Goal: Transaction & Acquisition: Obtain resource

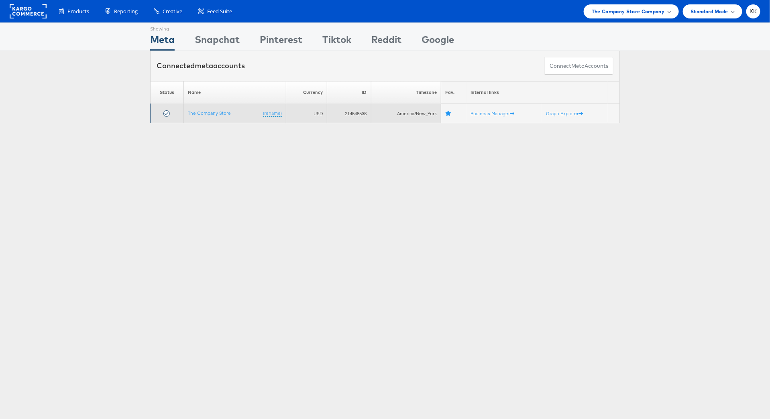
click at [208, 117] on td "The Company Store (rename)" at bounding box center [235, 113] width 102 height 19
click at [208, 115] on link "The Company Store" at bounding box center [209, 113] width 43 height 6
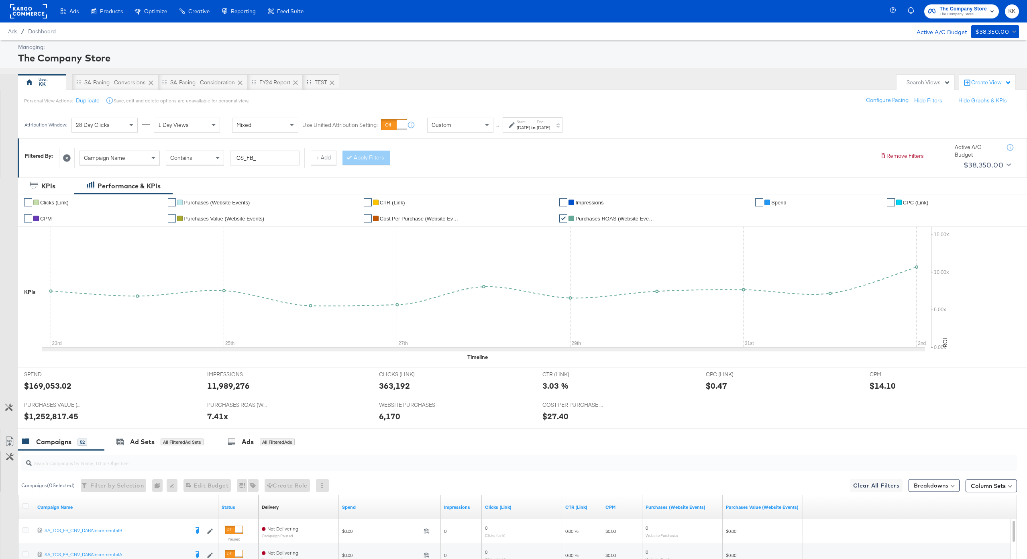
click at [530, 124] on label "Start:" at bounding box center [523, 121] width 13 height 5
click at [444, 184] on input "August 23rd 2024" at bounding box center [436, 188] width 87 height 14
click at [442, 198] on table "‹ August 2024 › Su Mo Tu We Th Fr Sa 28 29 30 31 1 2 3 4 5 6 7 8 9 10 11 12 13 …" at bounding box center [443, 244] width 96 height 93
click at [480, 201] on span "›" at bounding box center [484, 205] width 12 height 12
click at [456, 201] on th "September 2024" at bounding box center [443, 205] width 69 height 14
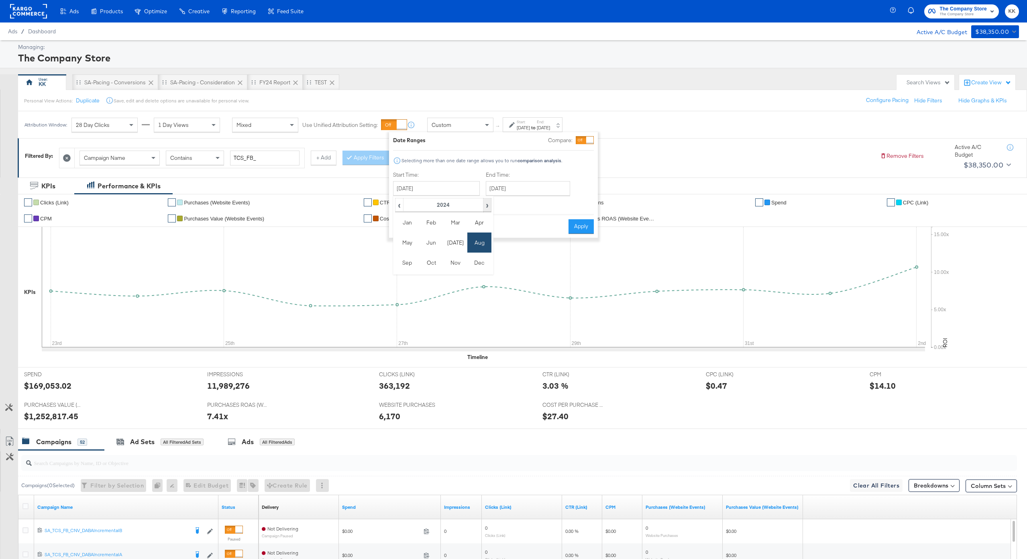
click at [484, 201] on span "›" at bounding box center [487, 205] width 7 height 12
click at [478, 249] on td "Aug" at bounding box center [480, 243] width 24 height 20
click at [412, 242] on td "4" at bounding box center [416, 240] width 14 height 11
type input "August 4th 2025"
click at [531, 191] on input "August 4th 2025" at bounding box center [524, 188] width 84 height 14
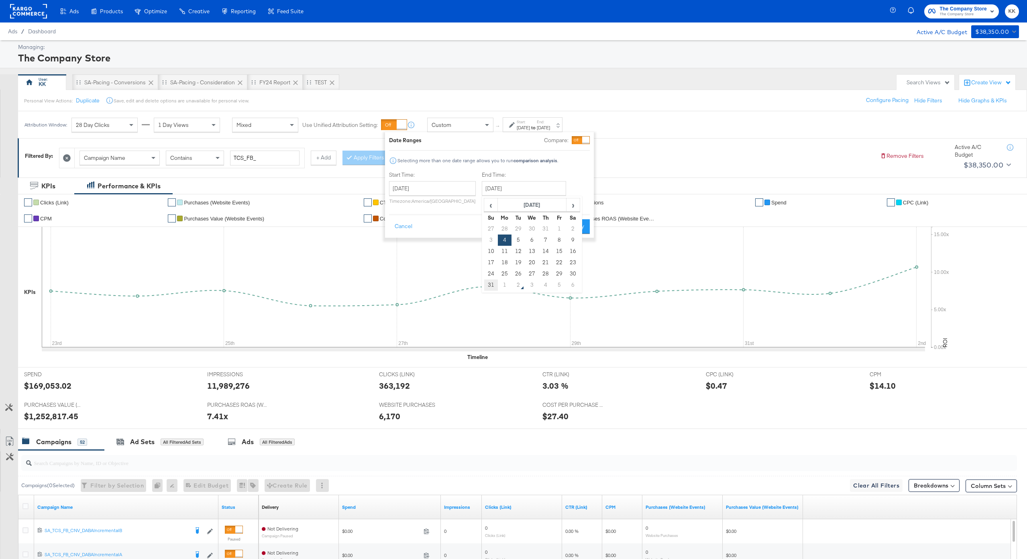
click at [490, 284] on td "31" at bounding box center [491, 285] width 14 height 11
type input "August 31st 2025"
click at [578, 233] on button "Apply" at bounding box center [579, 226] width 25 height 14
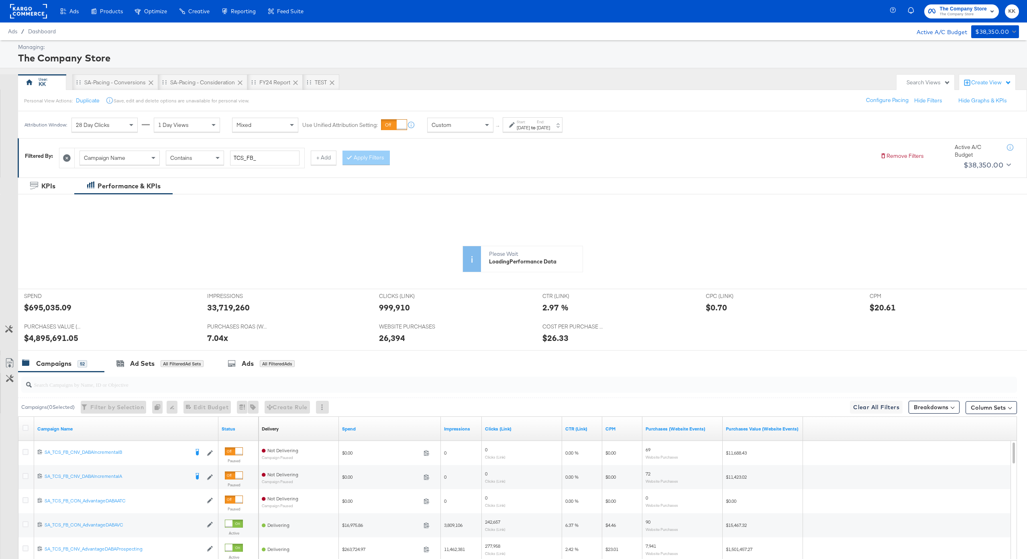
click at [52, 308] on icon at bounding box center [484, 287] width 884 height 120
click at [63, 308] on icon at bounding box center [484, 287] width 884 height 120
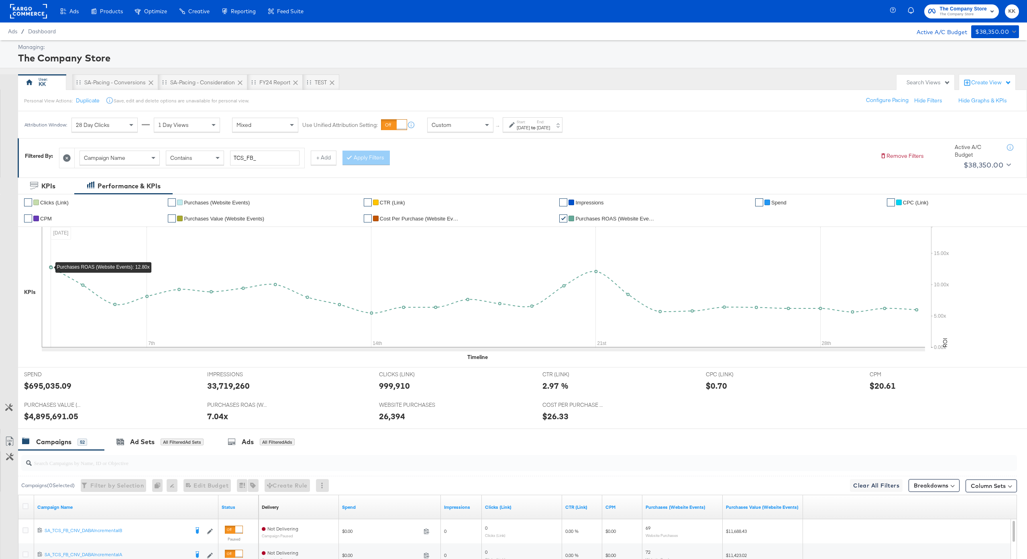
click at [50, 310] on icon at bounding box center [484, 287] width 884 height 120
click at [54, 382] on div "$695,035.09" at bounding box center [47, 386] width 47 height 12
copy div "695,035.09"
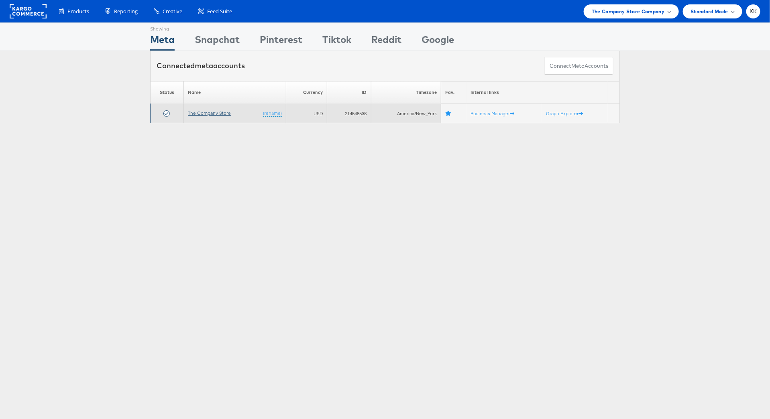
click at [210, 113] on link "The Company Store" at bounding box center [209, 113] width 43 height 6
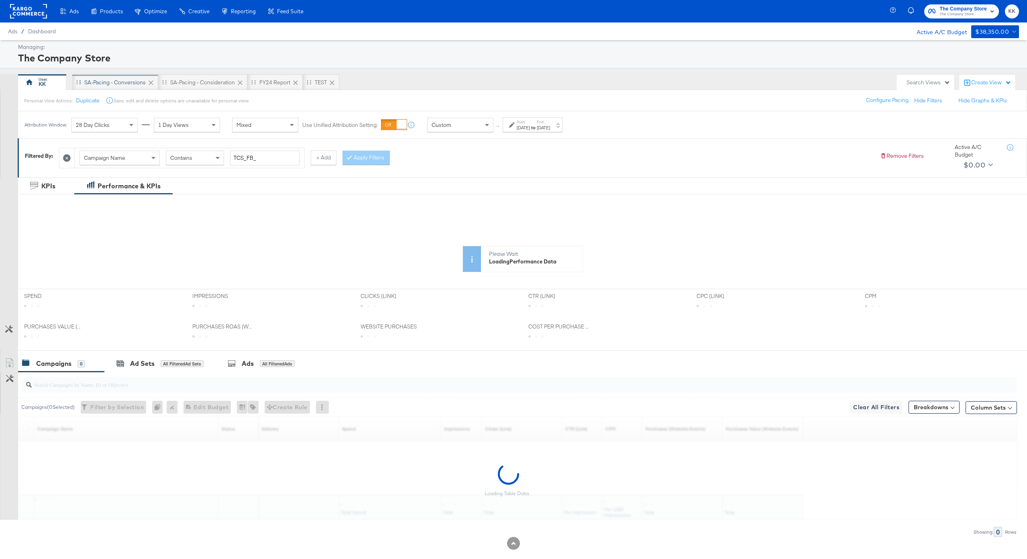
click at [123, 84] on div "SA-Pacing - Conversions" at bounding box center [114, 83] width 61 height 8
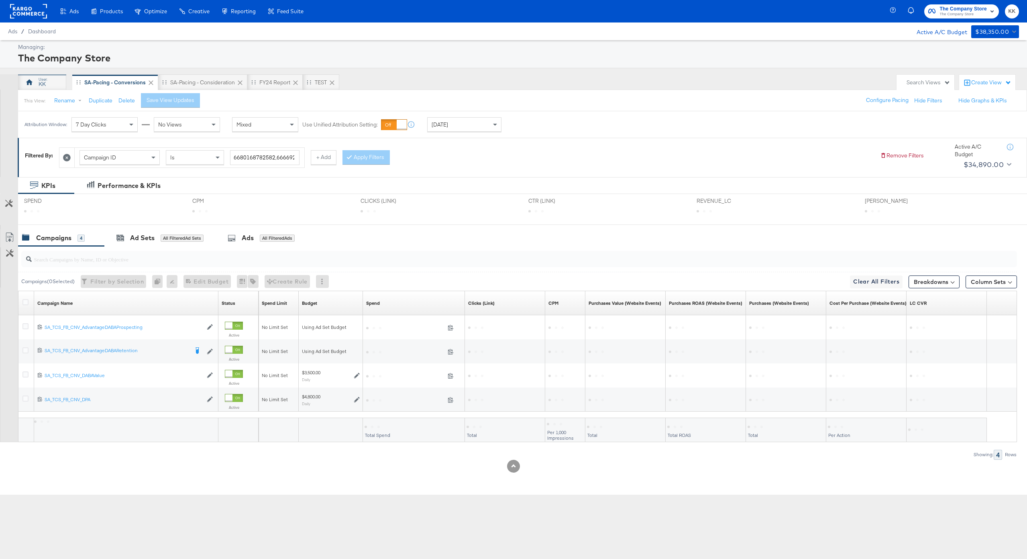
click at [53, 87] on div "KK" at bounding box center [42, 82] width 48 height 16
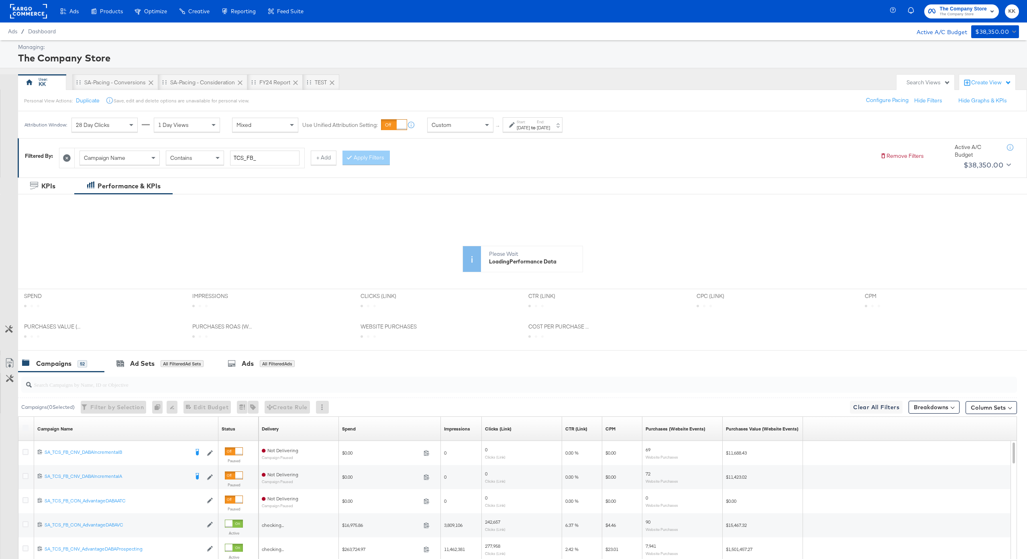
click at [66, 382] on input "search" at bounding box center [478, 382] width 892 height 16
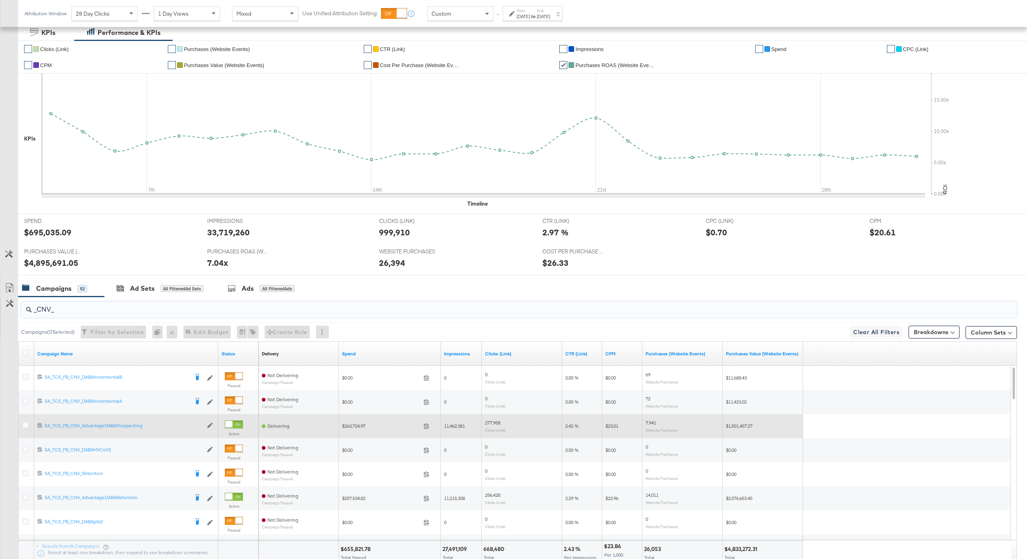
scroll to position [212, 0]
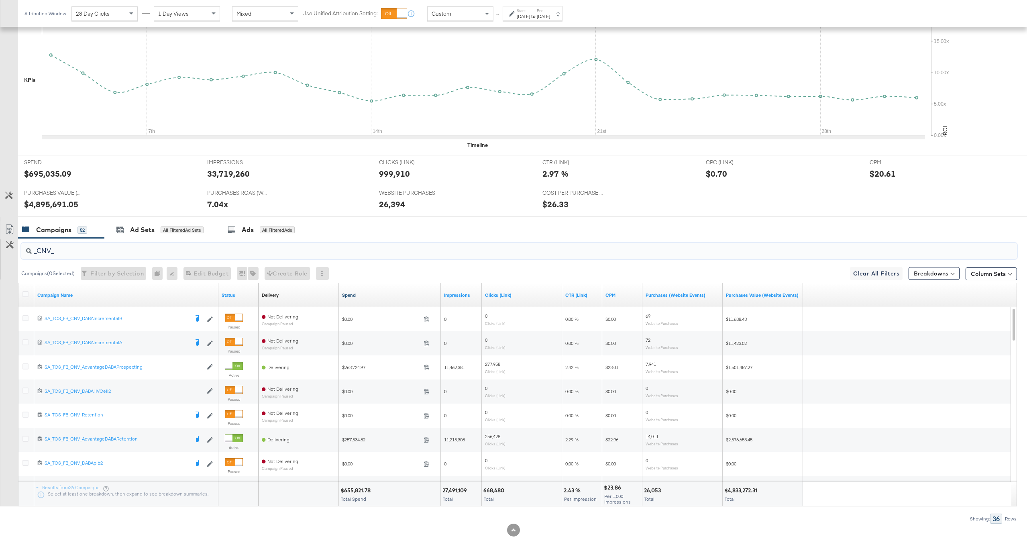
type input "_CNV_"
click at [349, 295] on link "Spend" at bounding box center [390, 295] width 96 height 6
click at [356, 487] on div "$655,821.78" at bounding box center [357, 491] width 33 height 8
copy div "655,821.78"
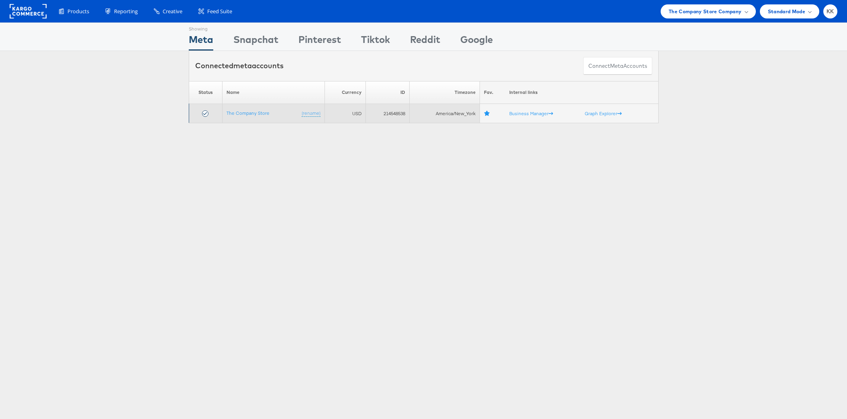
click at [243, 106] on td "The Company Store (rename)" at bounding box center [273, 113] width 102 height 19
click at [243, 111] on link "The Company Store" at bounding box center [248, 113] width 43 height 6
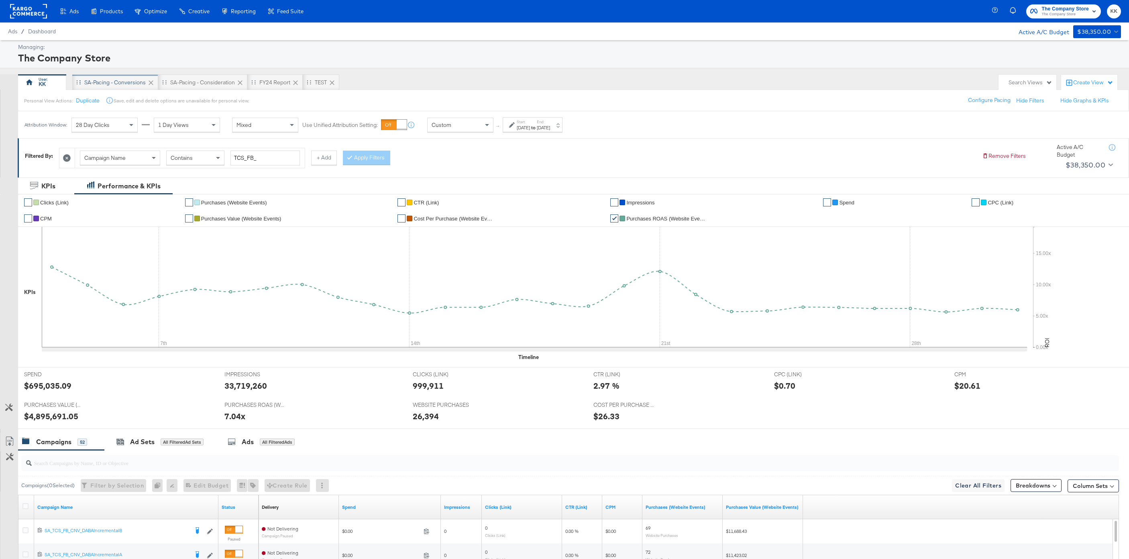
click at [126, 82] on div "SA-Pacing - Conversions" at bounding box center [114, 83] width 61 height 8
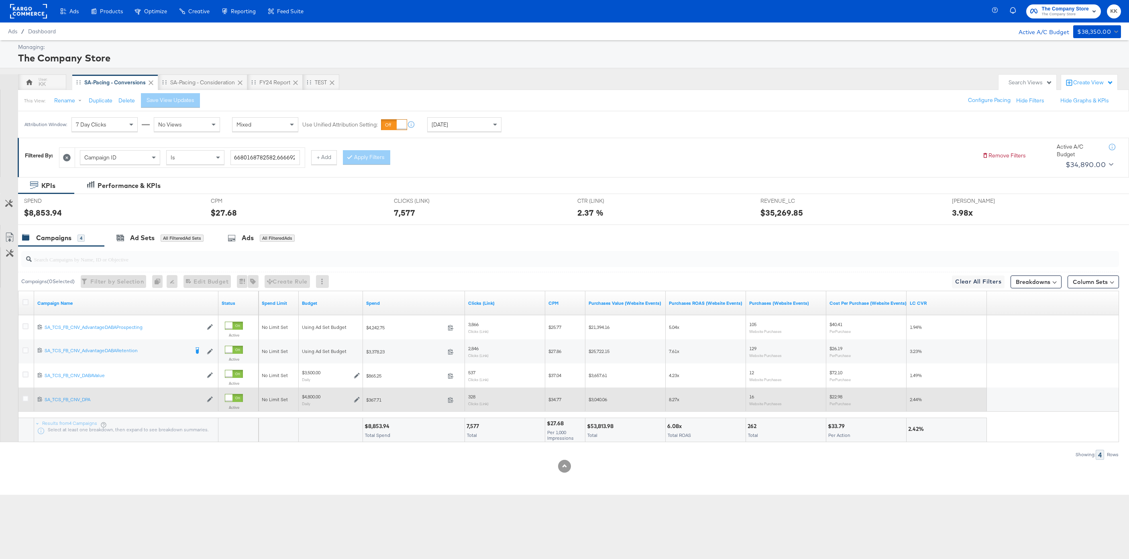
click at [20, 399] on div at bounding box center [26, 399] width 15 height 14
click at [23, 399] on icon at bounding box center [25, 399] width 6 height 6
click at [0, 0] on input "checkbox" at bounding box center [0, 0] width 0 height 0
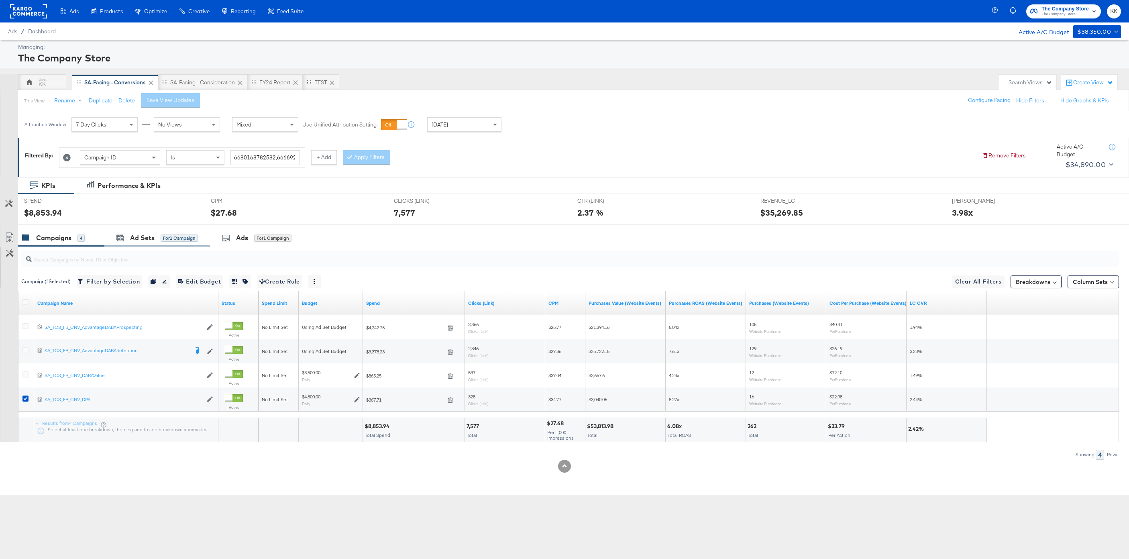
click at [148, 230] on div "Ad Sets for 1 Campaign" at bounding box center [157, 237] width 106 height 17
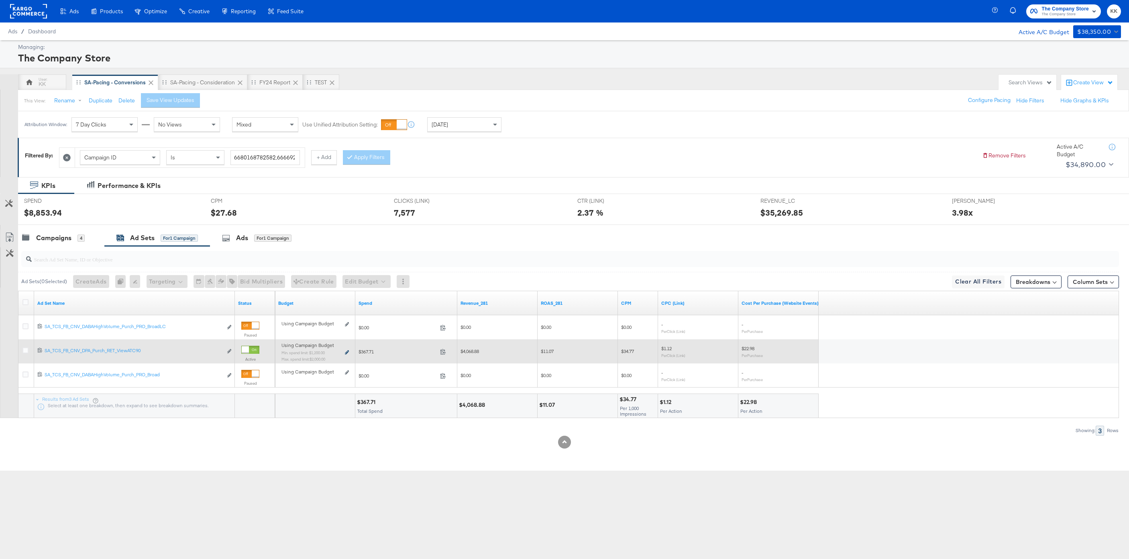
click at [347, 351] on icon at bounding box center [347, 352] width 4 height 4
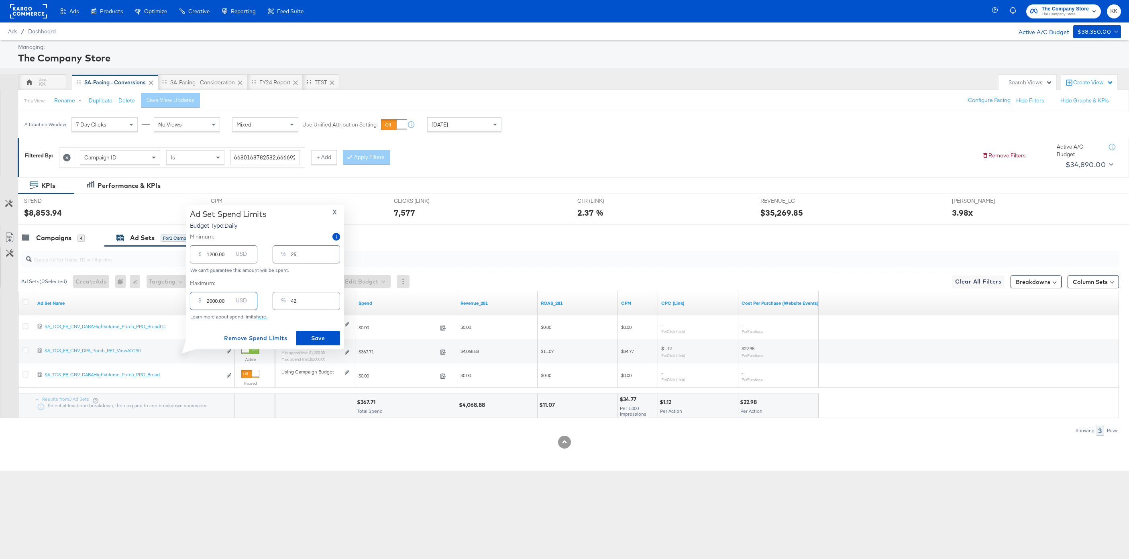
drag, startPoint x: 210, startPoint y: 300, endPoint x: 203, endPoint y: 300, distance: 7.6
click at [203, 300] on div "$ 2000.00 USD" at bounding box center [223, 301] width 67 height 18
type input "200.00"
type input "4"
type input "00.00"
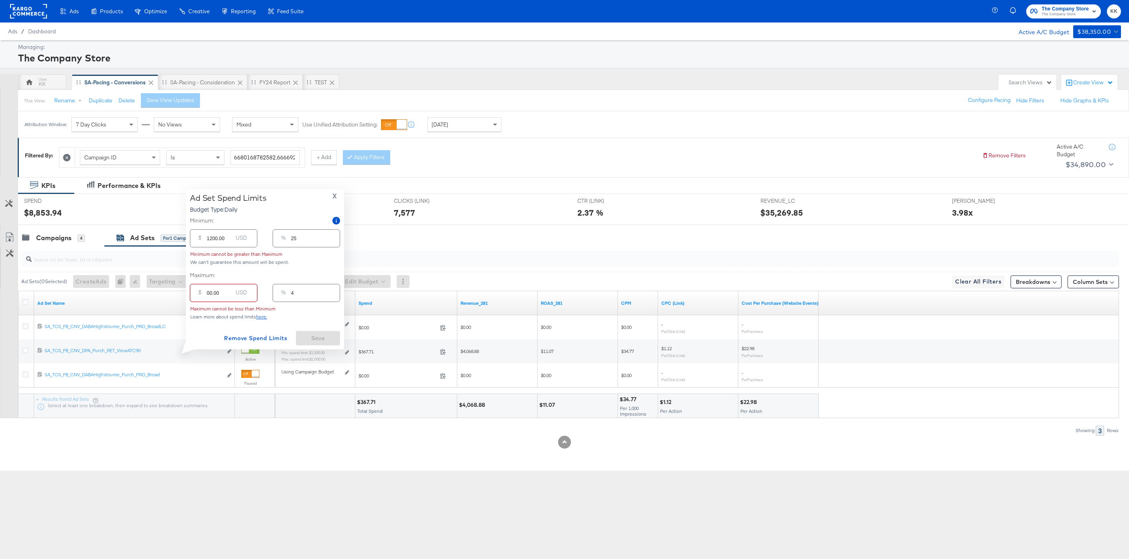
type input "0"
type input "100.00"
type input "2"
type input "1500.00"
type input "31"
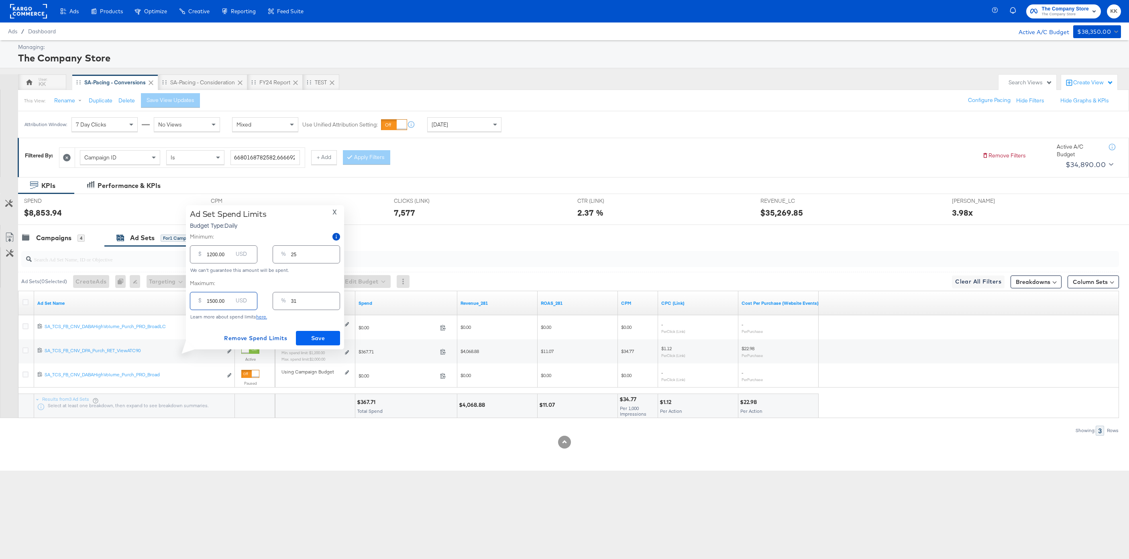
type input "1500.00"
click at [310, 331] on button "Save" at bounding box center [318, 338] width 44 height 14
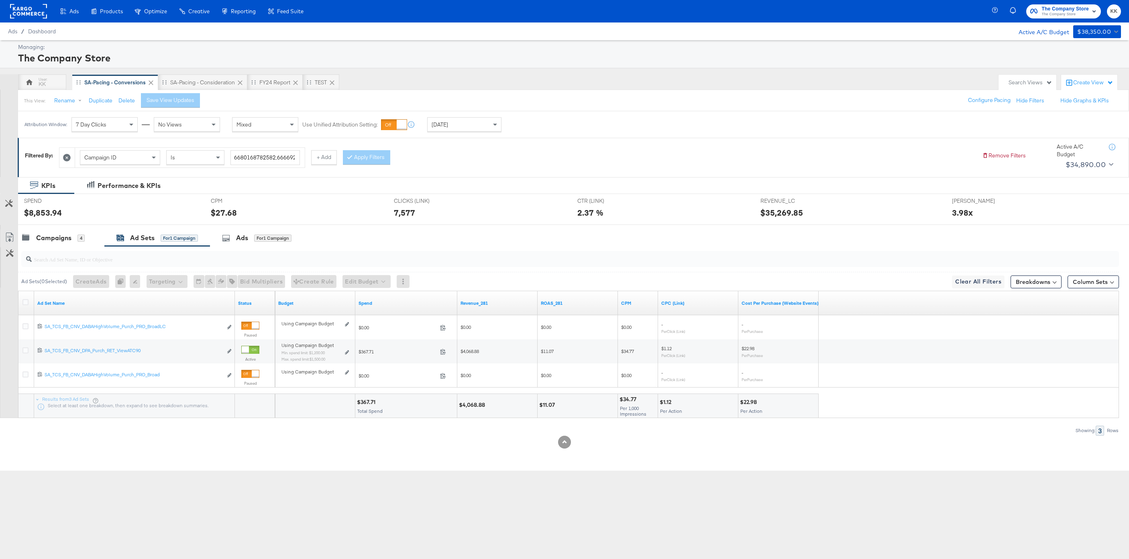
click at [65, 227] on div at bounding box center [564, 228] width 1129 height 6
click at [61, 234] on div "Campaigns" at bounding box center [53, 237] width 35 height 9
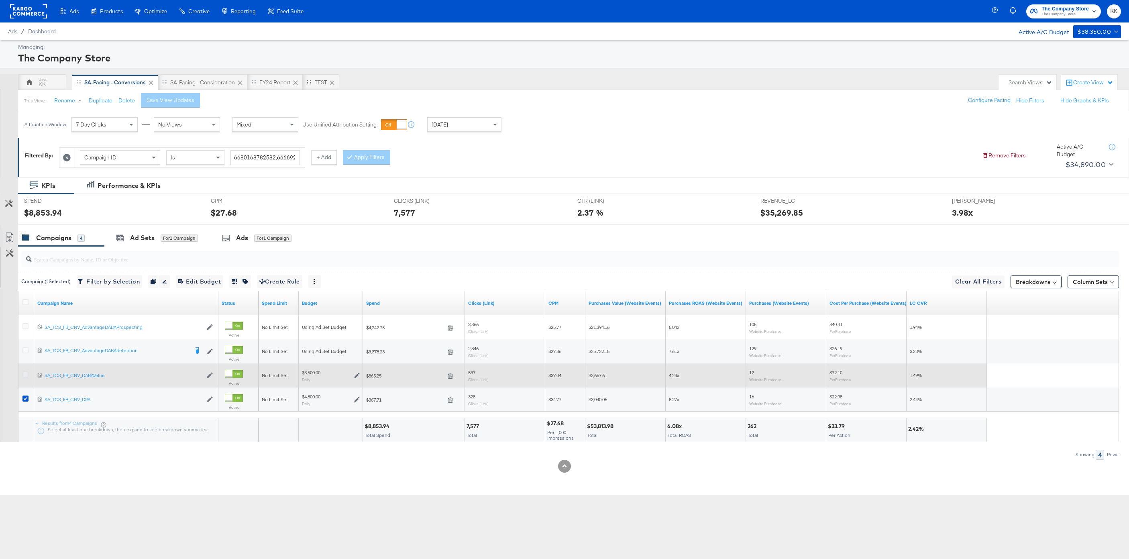
click at [26, 372] on icon at bounding box center [25, 375] width 6 height 6
click at [0, 0] on input "checkbox" at bounding box center [0, 0] width 0 height 0
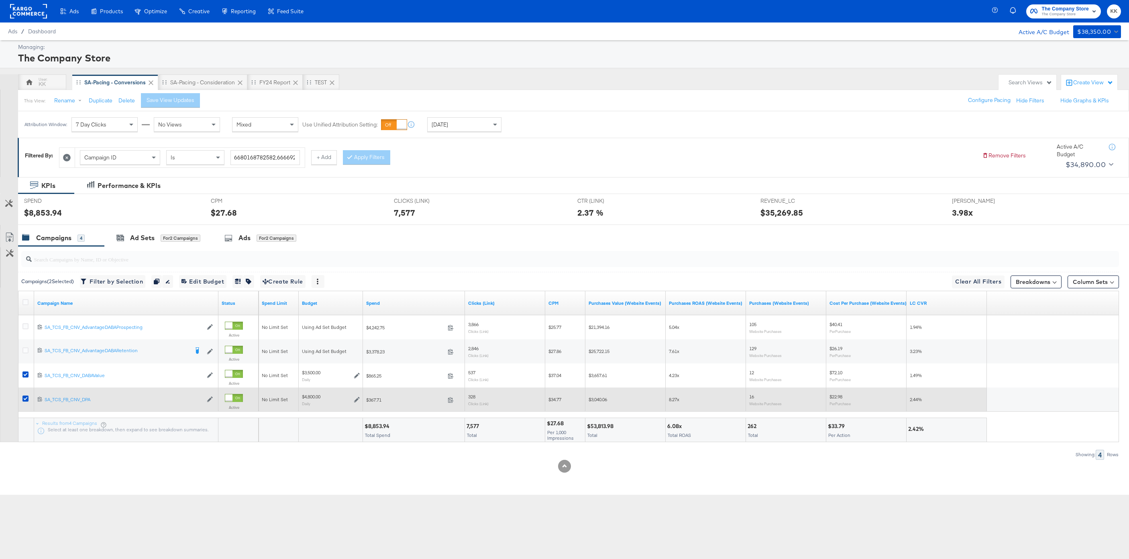
click at [26, 394] on div at bounding box center [26, 399] width 15 height 14
click at [25, 399] on icon at bounding box center [25, 399] width 6 height 6
click at [0, 0] on input "checkbox" at bounding box center [0, 0] width 0 height 0
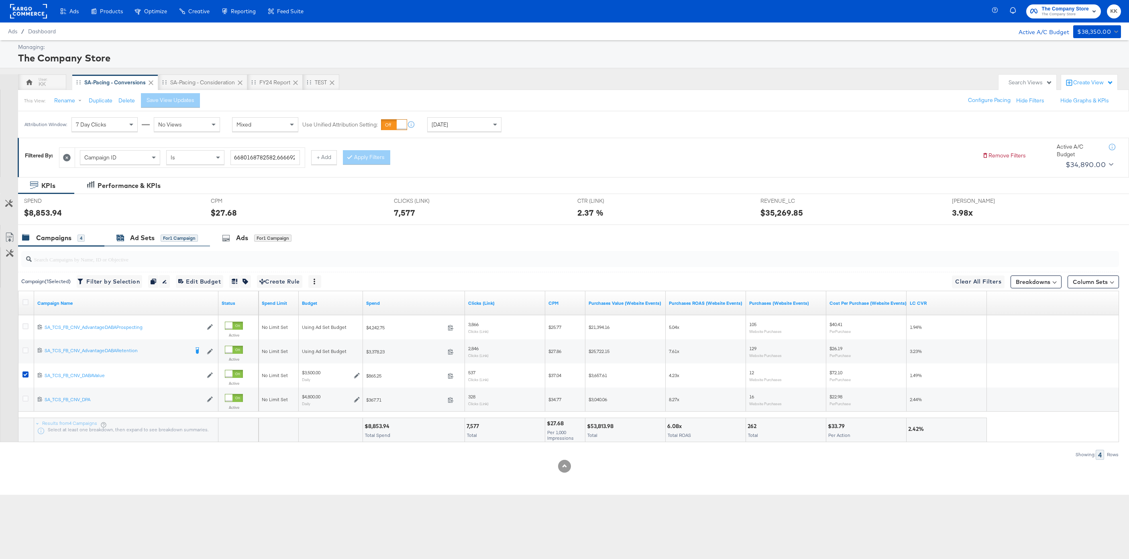
click at [161, 238] on div "for 1 Campaign" at bounding box center [179, 238] width 37 height 7
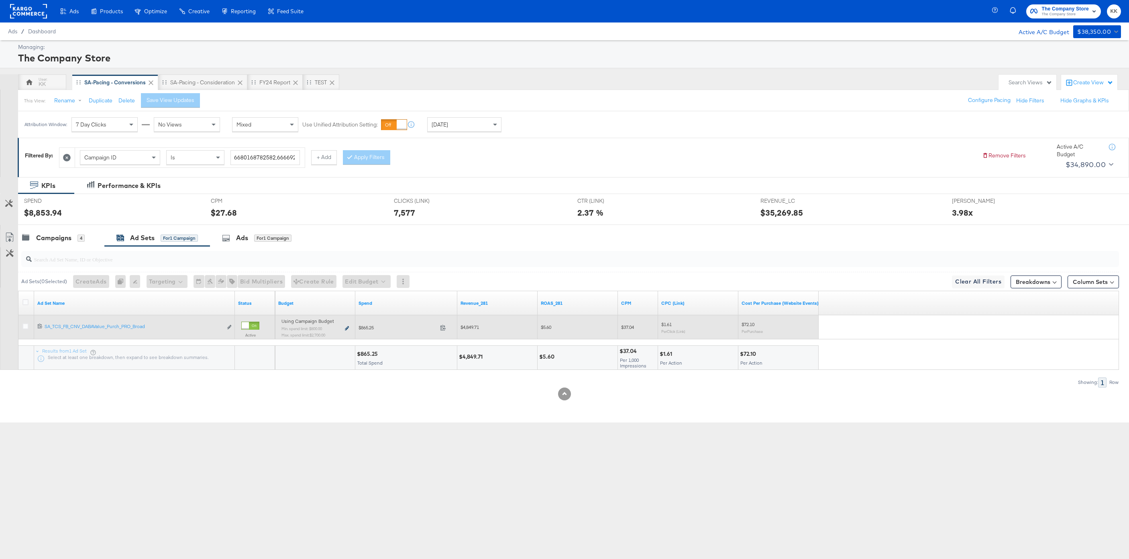
click at [346, 329] on icon at bounding box center [347, 328] width 4 height 4
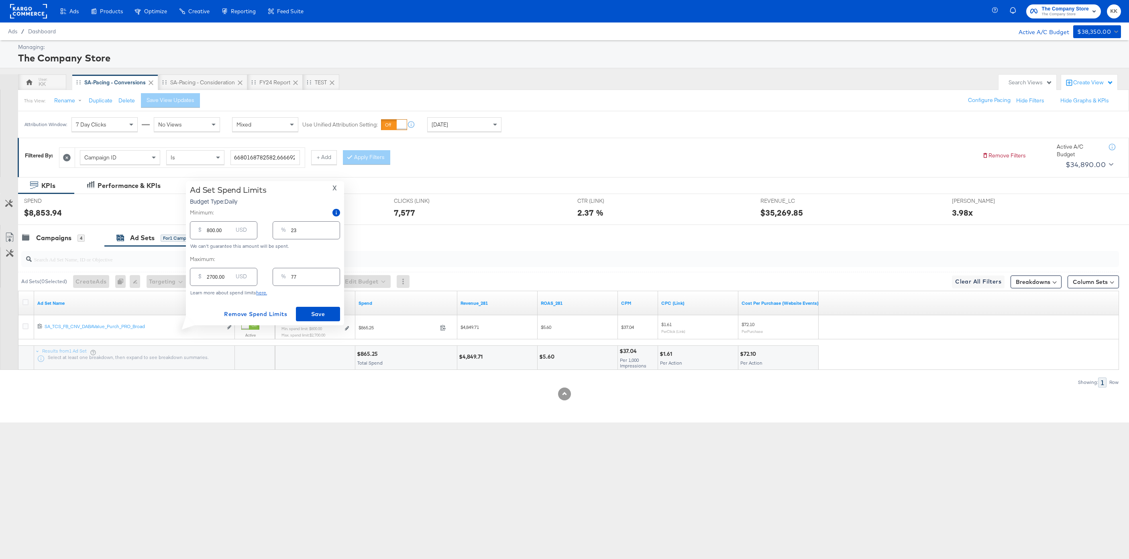
click at [336, 187] on span "X" at bounding box center [335, 187] width 4 height 11
click at [49, 230] on div "Campaigns 4" at bounding box center [61, 237] width 86 height 17
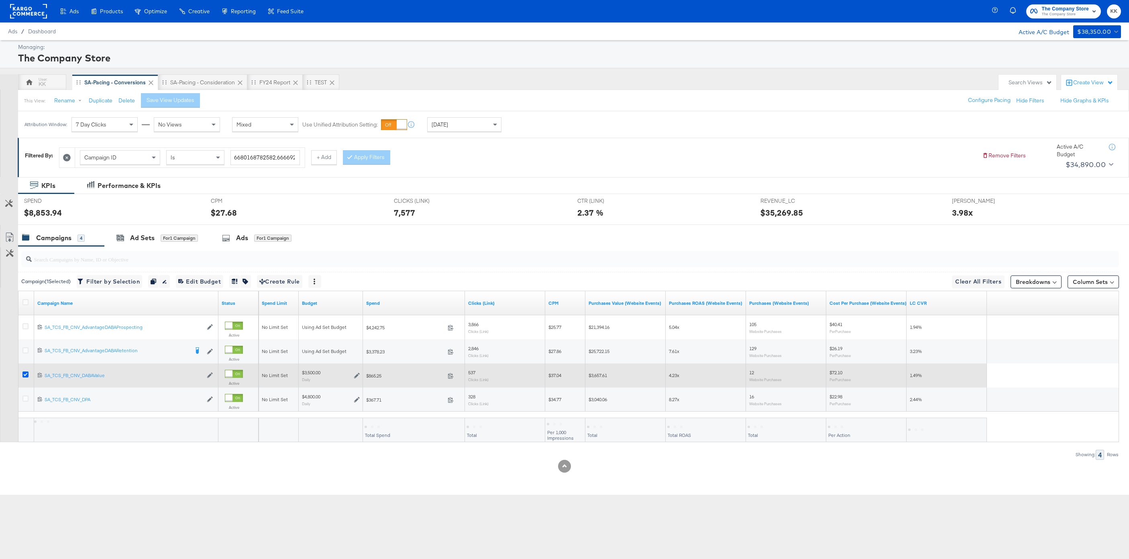
click at [26, 377] on icon at bounding box center [25, 375] width 6 height 6
click at [0, 0] on input "checkbox" at bounding box center [0, 0] width 0 height 0
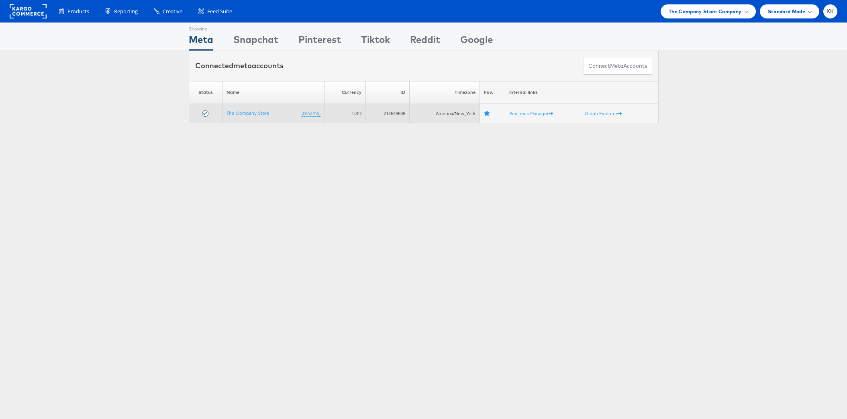
click at [260, 117] on td "The Company Store (rename)" at bounding box center [273, 113] width 102 height 19
click at [246, 115] on link "The Company Store" at bounding box center [248, 113] width 43 height 6
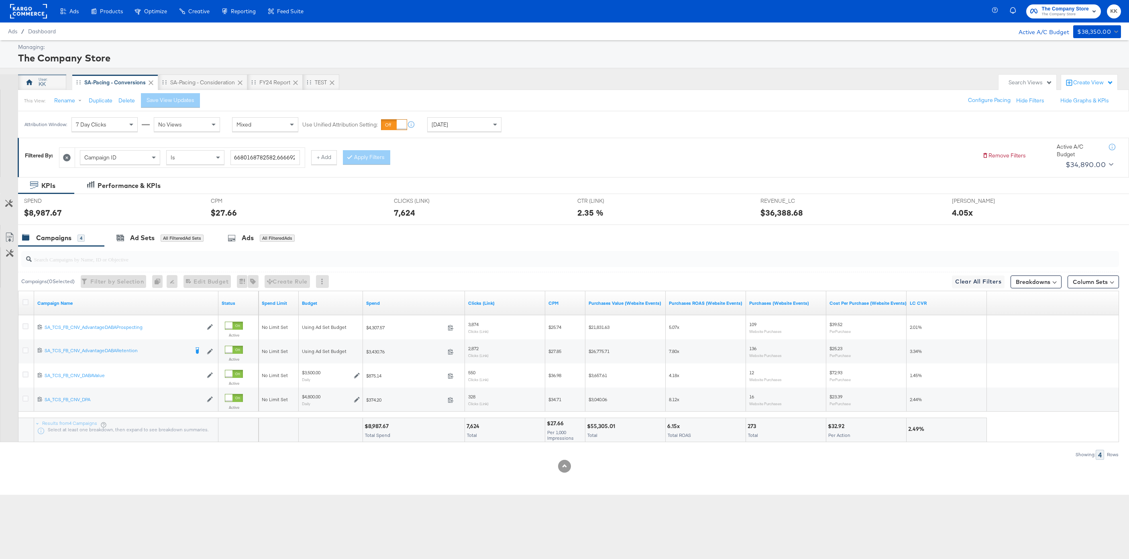
click at [41, 81] on div "KK" at bounding box center [42, 84] width 7 height 8
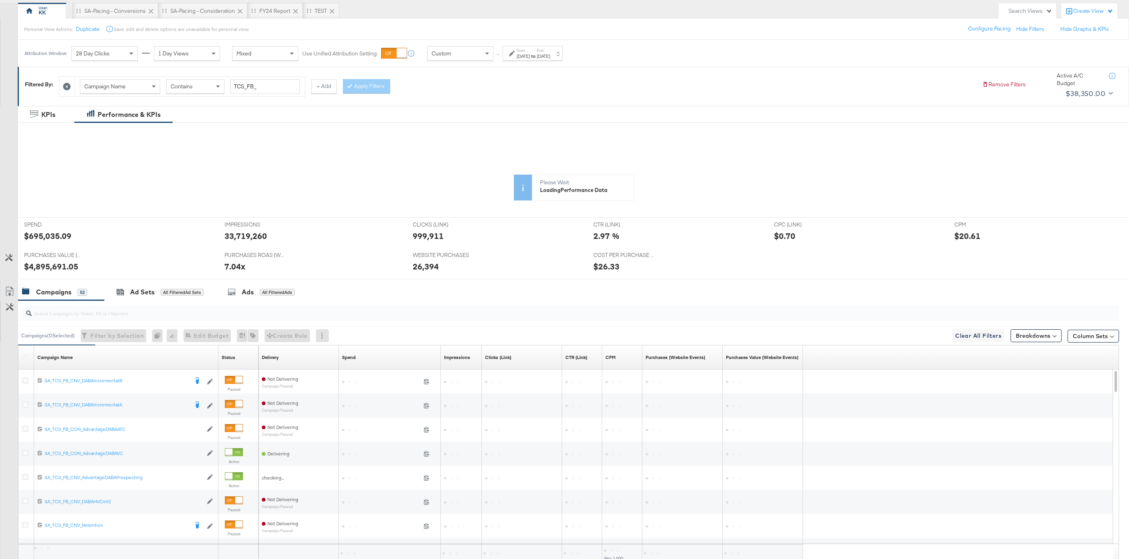
scroll to position [134, 0]
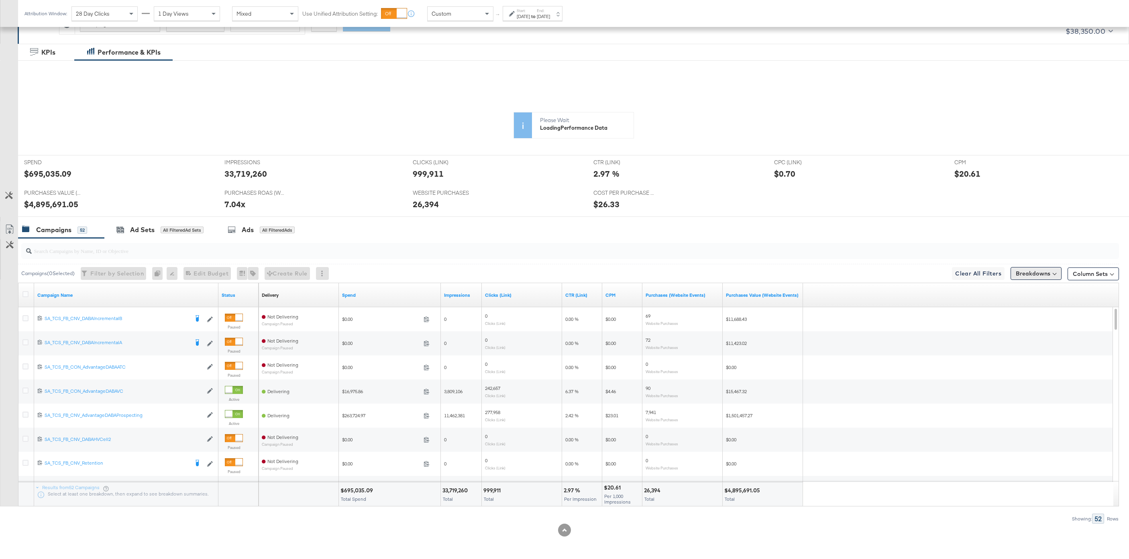
click at [1031, 274] on button "Breakdowns" at bounding box center [1036, 273] width 51 height 13
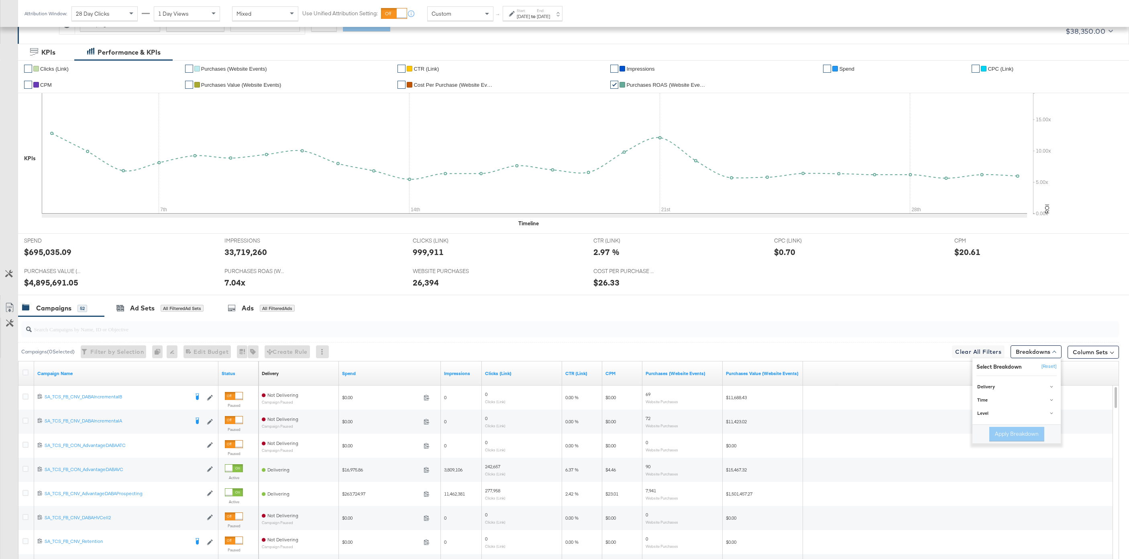
click at [1001, 324] on input "search" at bounding box center [524, 326] width 984 height 16
click at [1044, 349] on button "Breakdowns" at bounding box center [1036, 351] width 51 height 13
click at [1001, 399] on div "Time" at bounding box center [1018, 400] width 80 height 6
click at [1002, 425] on div "Week" at bounding box center [1017, 429] width 87 height 8
click at [1003, 418] on div "Day" at bounding box center [1017, 419] width 87 height 8
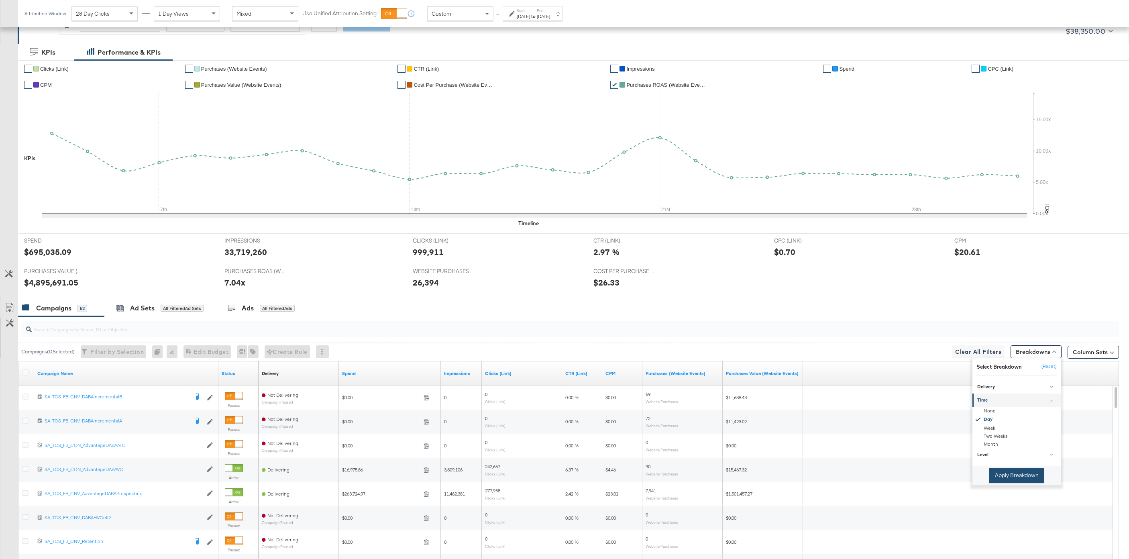
click at [1013, 470] on button "Apply Breakdown" at bounding box center [1017, 475] width 55 height 14
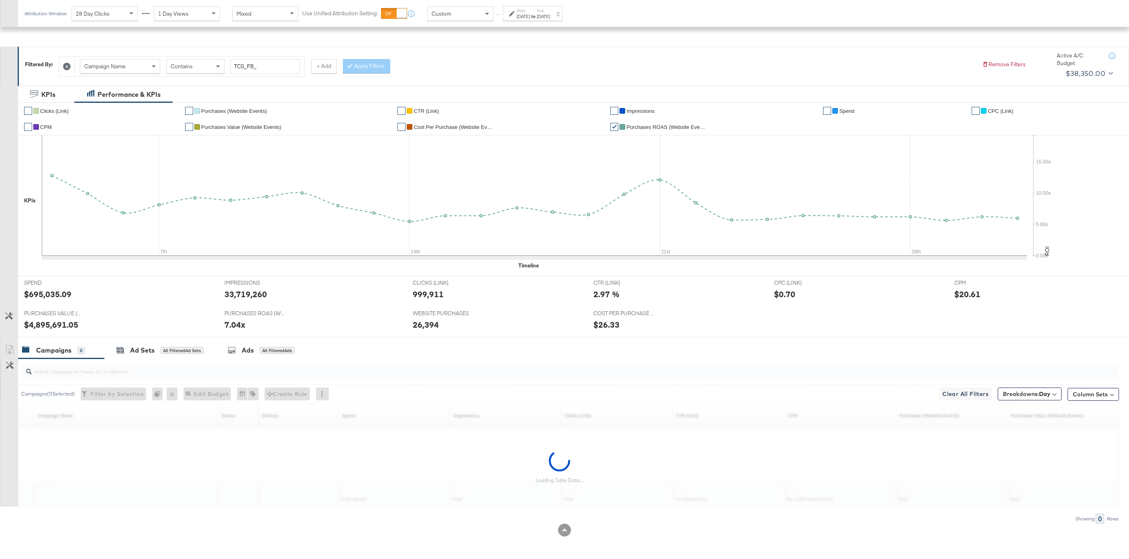
scroll to position [92, 0]
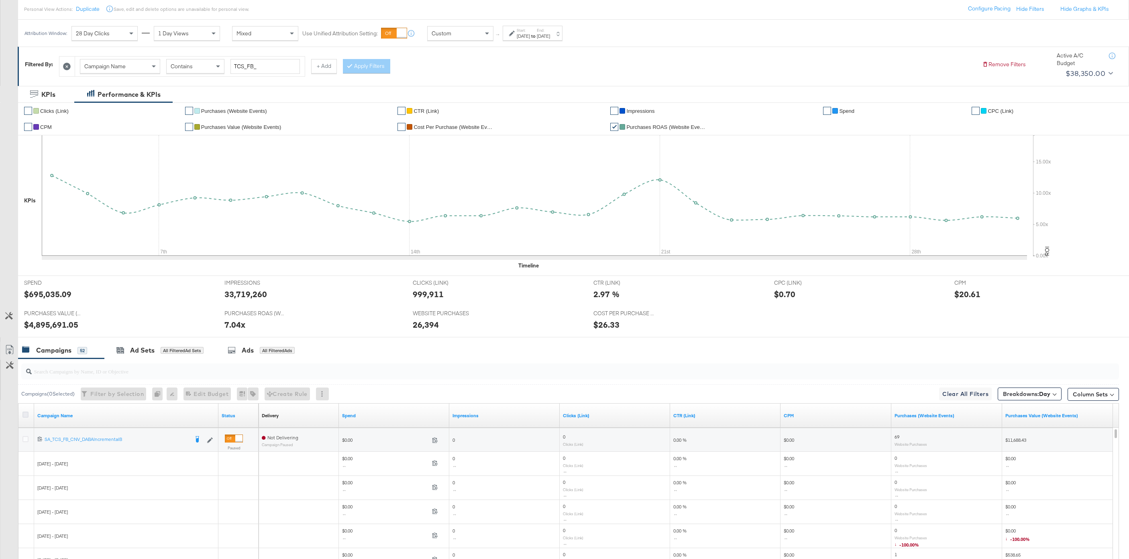
click at [25, 412] on icon at bounding box center [25, 415] width 6 height 6
click at [0, 0] on input "checkbox" at bounding box center [0, 0] width 0 height 0
click at [13, 352] on icon at bounding box center [10, 350] width 10 height 10
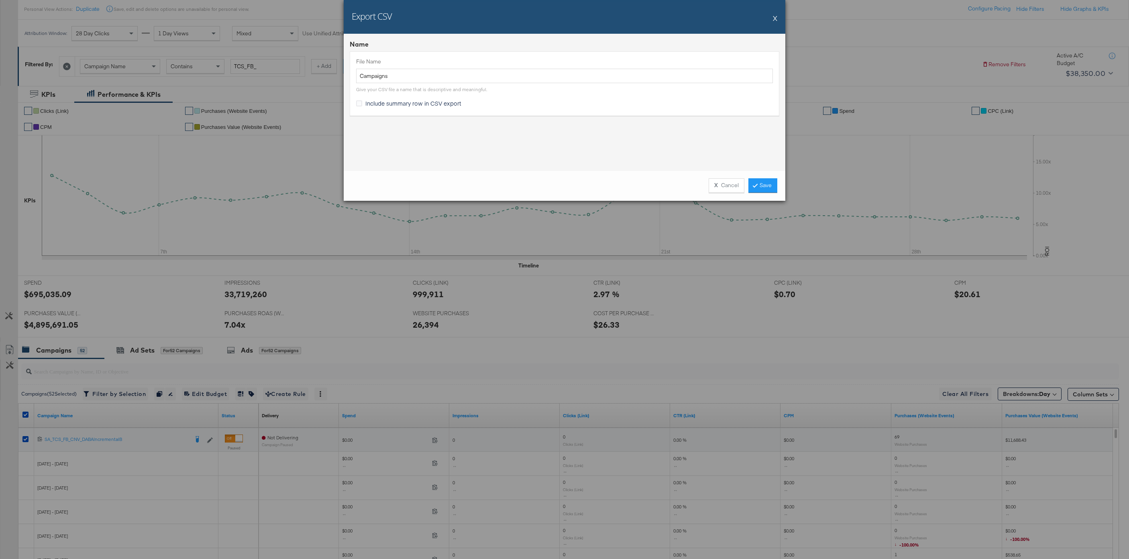
click at [770, 174] on div "X Cancel Save" at bounding box center [565, 185] width 442 height 31
click at [768, 178] on div "X Cancel Save" at bounding box center [565, 185] width 442 height 31
click at [762, 186] on link "Save" at bounding box center [763, 185] width 29 height 14
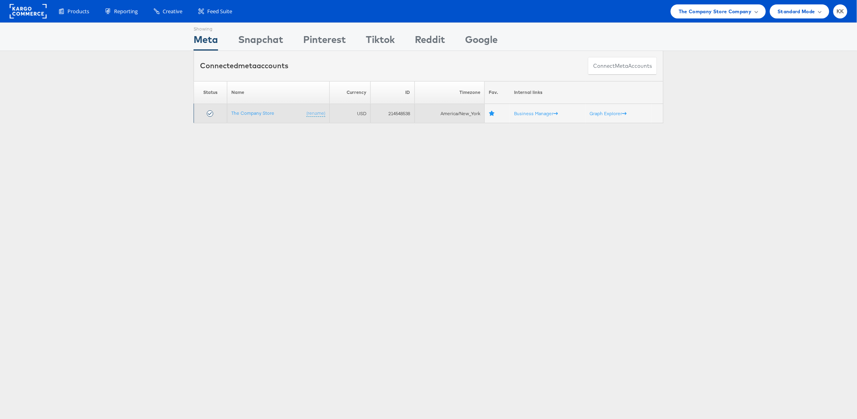
click at [239, 106] on td "The Company Store (rename)" at bounding box center [278, 113] width 102 height 19
click at [239, 114] on link "The Company Store" at bounding box center [252, 113] width 43 height 6
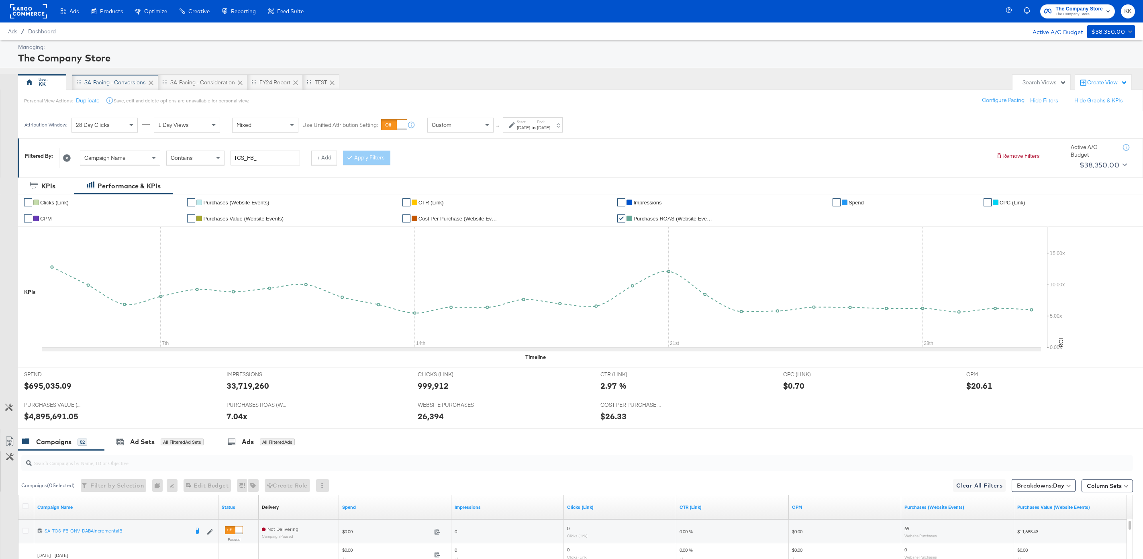
click at [111, 87] on div "SA-Pacing - Conversions" at bounding box center [115, 82] width 86 height 16
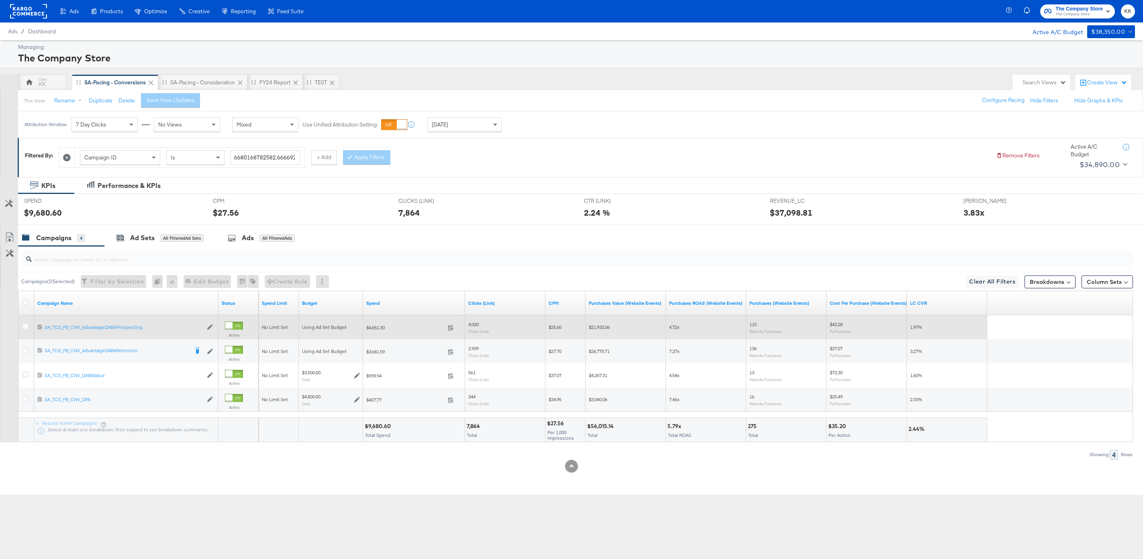
click at [26, 322] on div at bounding box center [26, 327] width 15 height 14
click at [26, 326] on icon at bounding box center [25, 326] width 6 height 6
click at [0, 0] on input "checkbox" at bounding box center [0, 0] width 0 height 0
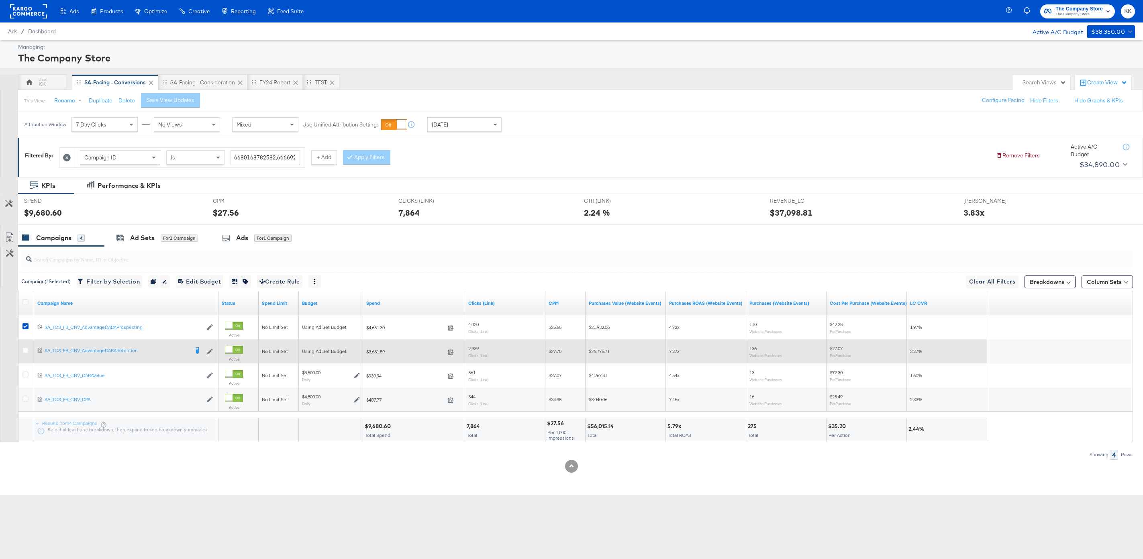
click at [26, 346] on div at bounding box center [26, 351] width 15 height 14
click at [26, 348] on icon at bounding box center [25, 350] width 6 height 6
click at [0, 0] on input "checkbox" at bounding box center [0, 0] width 0 height 0
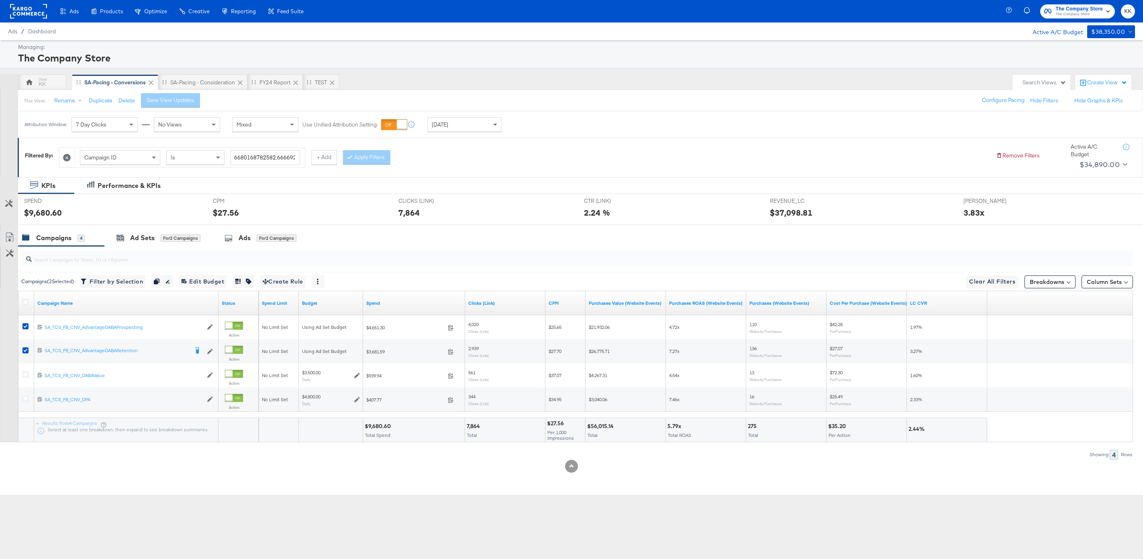
click at [142, 226] on div at bounding box center [571, 228] width 1143 height 6
click at [142, 233] on div "Ad Sets for 2 Campaigns" at bounding box center [158, 237] width 108 height 17
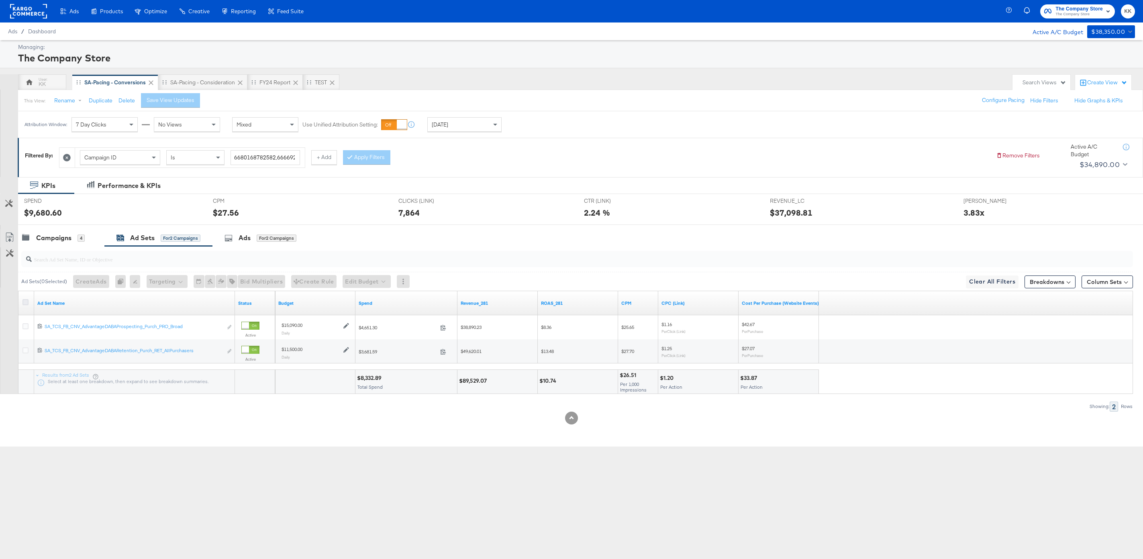
click at [26, 302] on icon at bounding box center [25, 302] width 6 height 6
click at [0, 0] on input "checkbox" at bounding box center [0, 0] width 0 height 0
click at [375, 279] on button "Edit Budget" at bounding box center [362, 281] width 48 height 13
click at [366, 301] on span "Edit Ad Set Budget" at bounding box center [365, 302] width 46 height 10
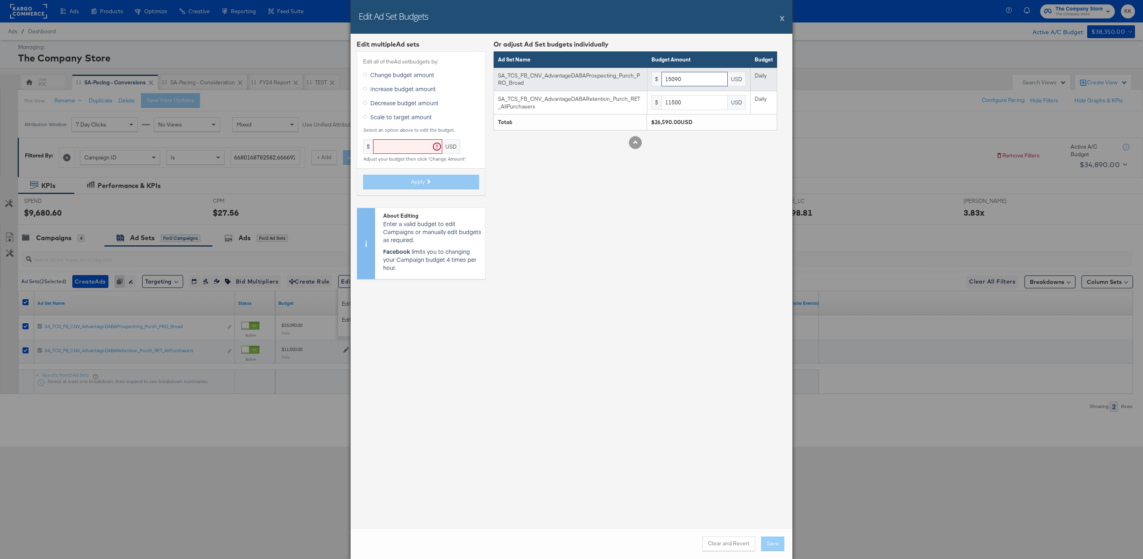
drag, startPoint x: 693, startPoint y: 81, endPoint x: 651, endPoint y: 80, distance: 41.8
click at [651, 80] on td "$ 15090 USD" at bounding box center [698, 78] width 103 height 23
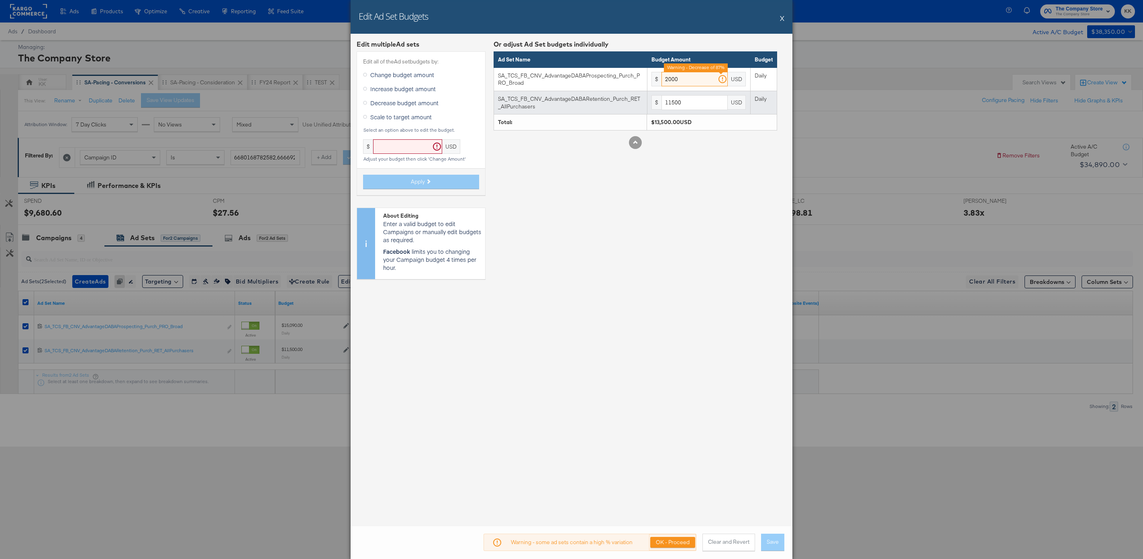
type input "2000"
drag, startPoint x: 685, startPoint y: 106, endPoint x: 640, endPoint y: 97, distance: 45.8
click at [640, 98] on tr "SA_TCS_FB_CNV_AdvantageDABARetention_Purch_RET_AllPurchasers $ 11500 USD Daily" at bounding box center [635, 102] width 283 height 23
click at [624, 259] on div "Or adjust Ad Set budgets individually Ad Set Name Budget Amount Budget SA_TCS_F…" at bounding box center [636, 163] width 284 height 246
click at [658, 539] on button "OK - Proceed" at bounding box center [672, 542] width 45 height 11
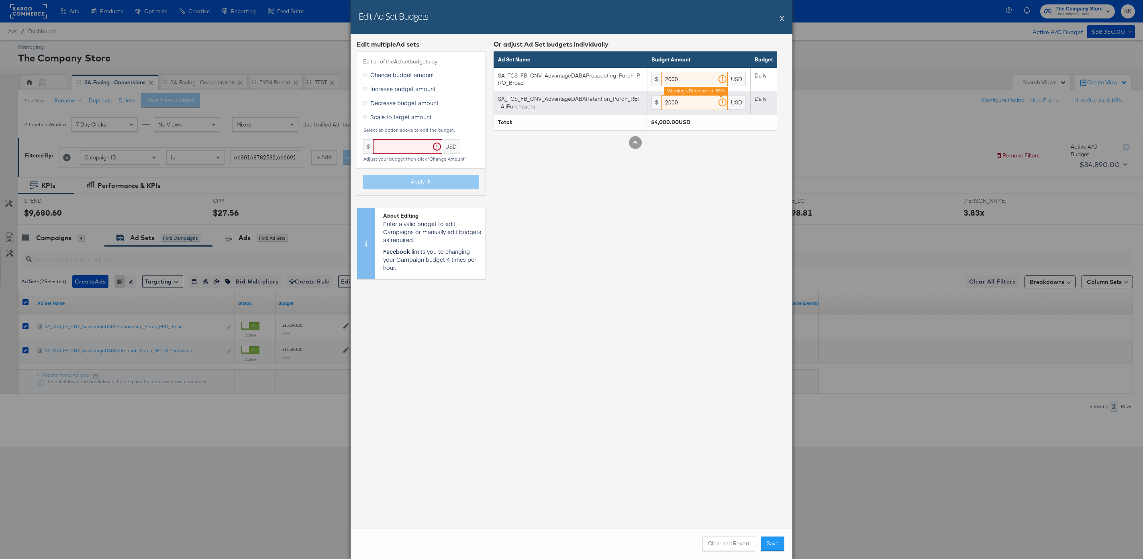
drag, startPoint x: 692, startPoint y: 102, endPoint x: 654, endPoint y: 101, distance: 38.2
click at [654, 102] on div "$ 2000 Warning - Decrease of 83% USD" at bounding box center [698, 102] width 95 height 15
type input "1500"
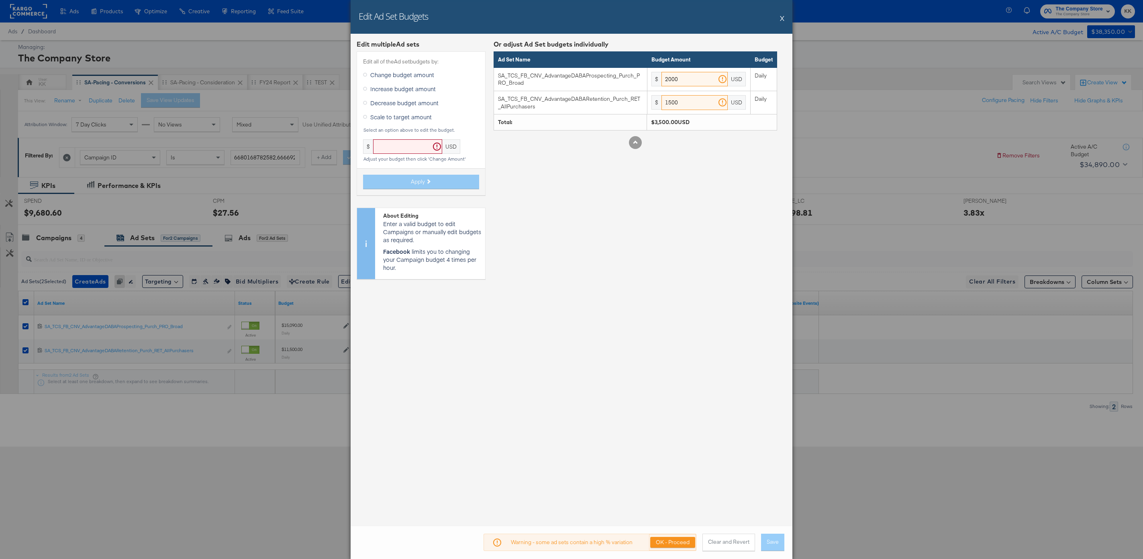
click at [649, 261] on div "Or adjust Ad Set budgets individually Ad Set Name Budget Amount Budget SA_TCS_F…" at bounding box center [636, 163] width 284 height 246
click at [677, 542] on button "OK - Proceed" at bounding box center [672, 542] width 45 height 11
click at [772, 542] on button "Save" at bounding box center [772, 544] width 23 height 14
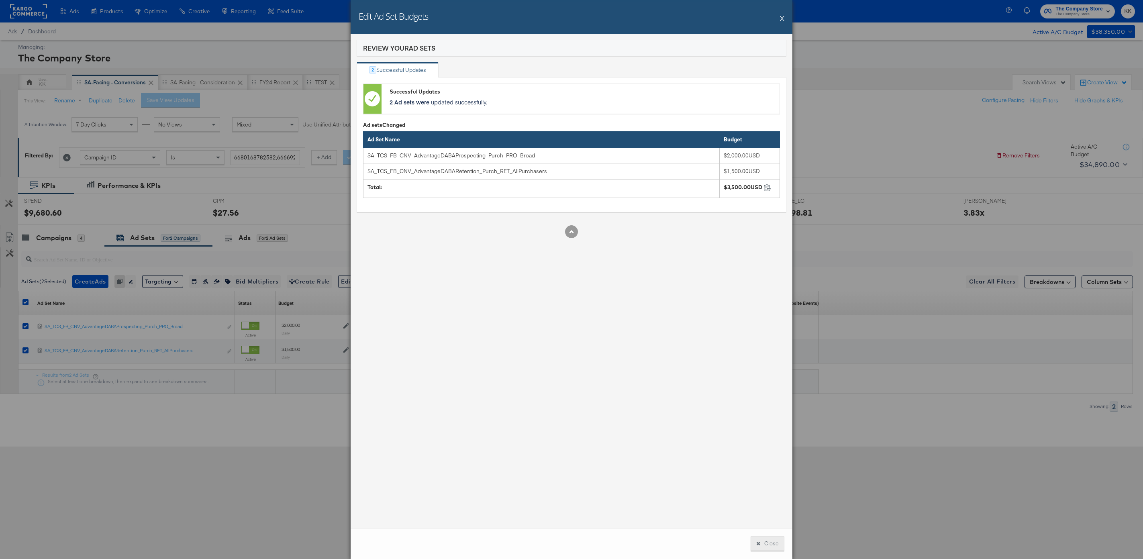
click at [751, 538] on button "Close" at bounding box center [768, 544] width 34 height 14
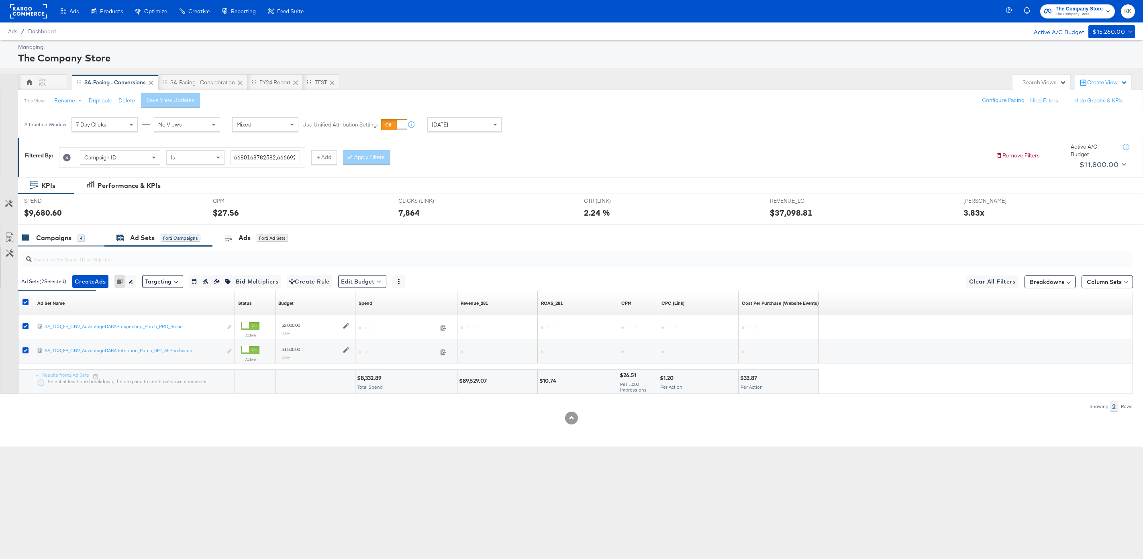
click at [34, 234] on div "Campaigns 4" at bounding box center [53, 237] width 63 height 9
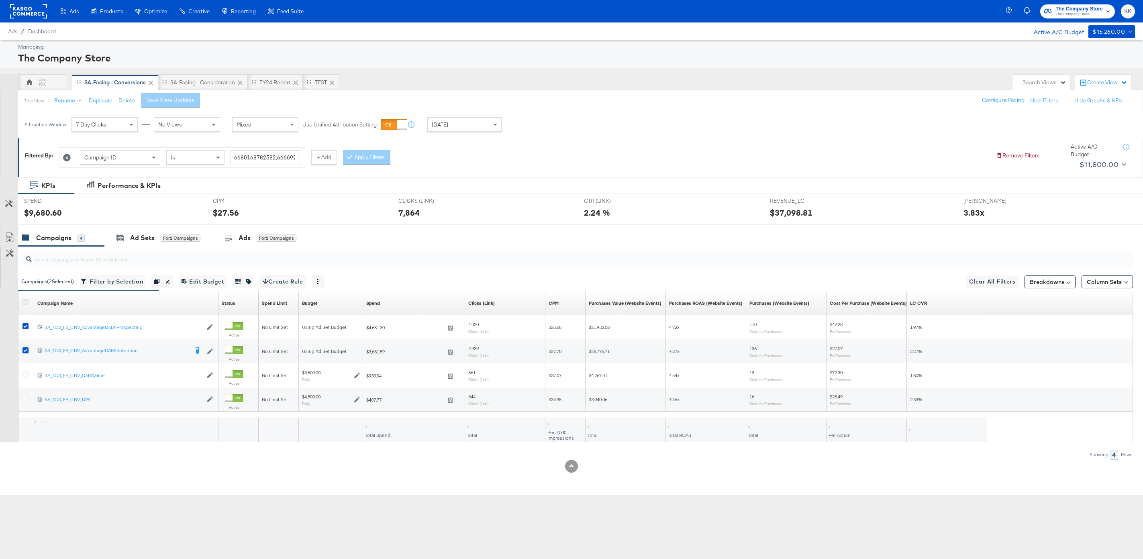
click at [27, 303] on icon at bounding box center [25, 302] width 6 height 6
click at [0, 0] on input "checkbox" at bounding box center [0, 0] width 0 height 0
click at [27, 303] on icon at bounding box center [25, 302] width 6 height 6
click at [0, 0] on input "checkbox" at bounding box center [0, 0] width 0 height 0
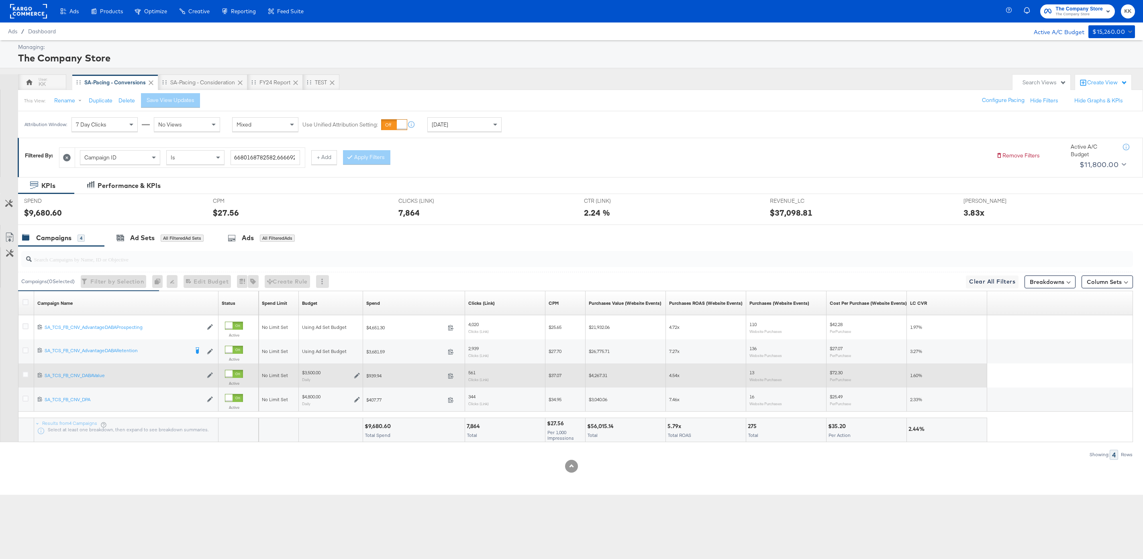
click at [27, 378] on div at bounding box center [26, 376] width 8 height 8
click at [27, 376] on icon at bounding box center [25, 375] width 6 height 6
click at [0, 0] on input "checkbox" at bounding box center [0, 0] width 0 height 0
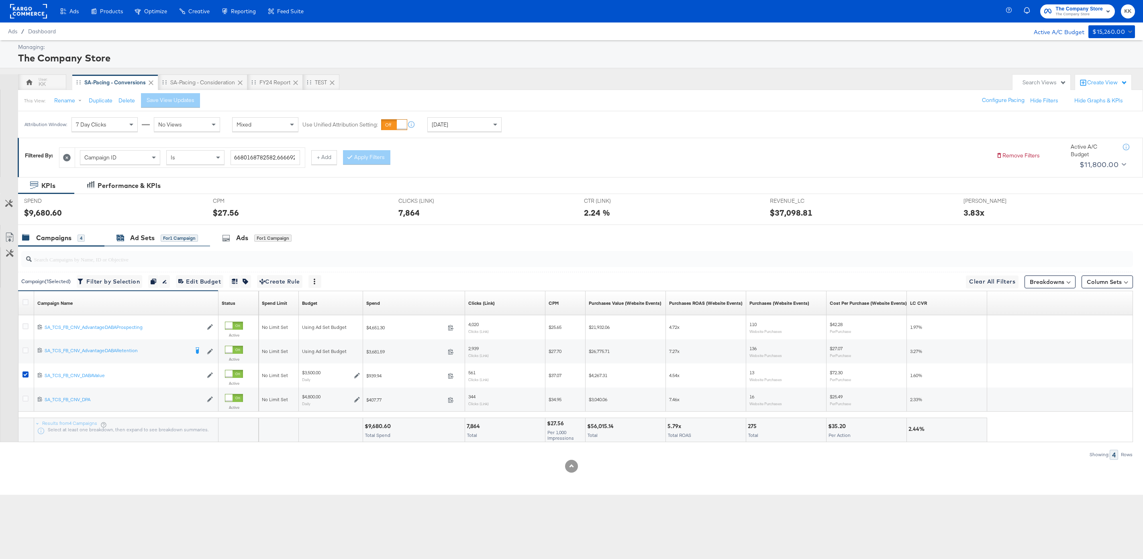
click at [120, 238] on icon at bounding box center [118, 237] width 3 height 2
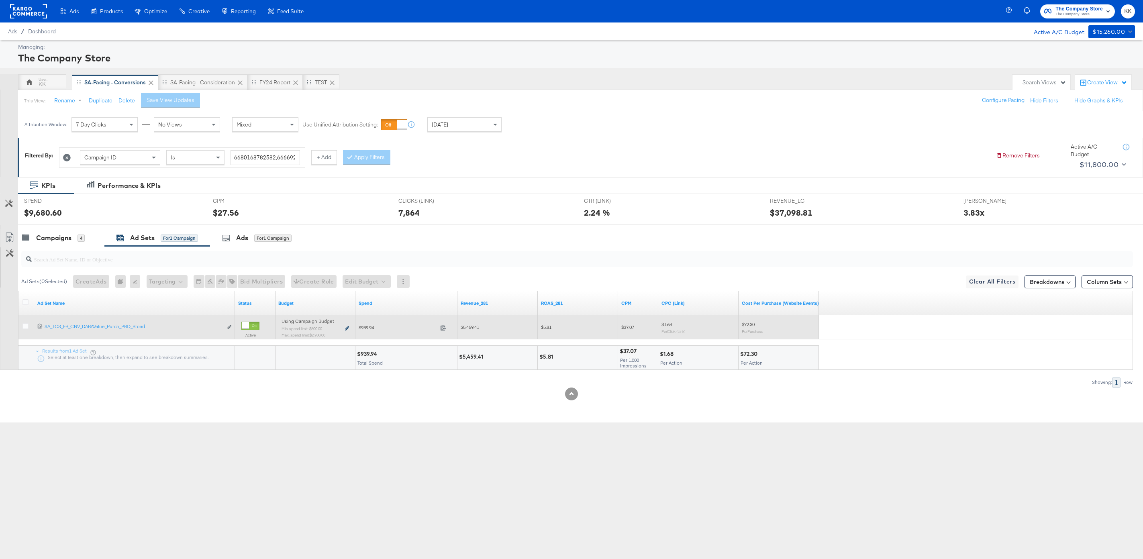
click at [347, 328] on icon at bounding box center [347, 328] width 4 height 4
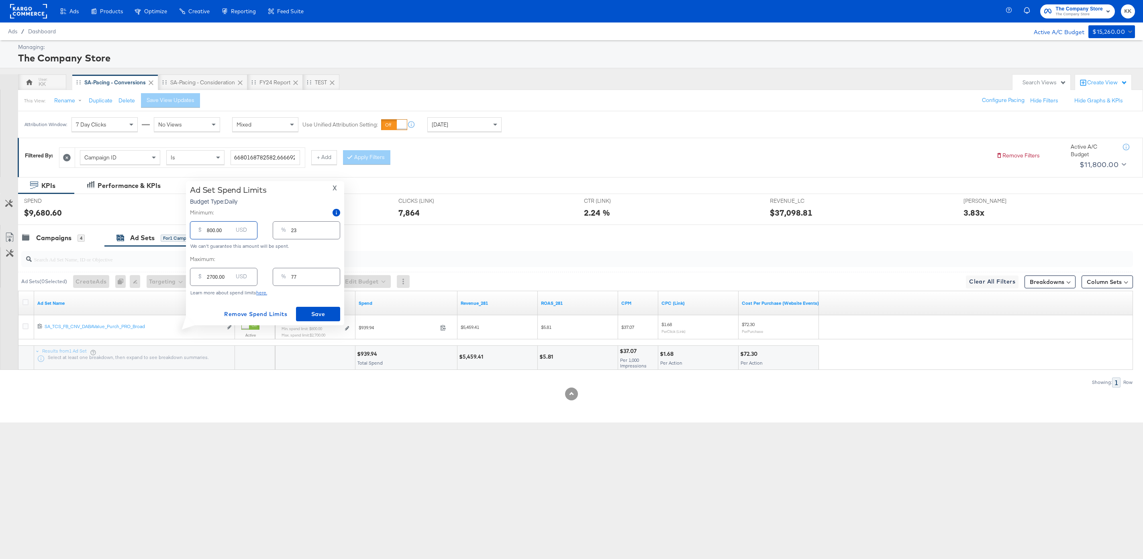
click at [212, 227] on input "800.00" at bounding box center [220, 226] width 26 height 17
type input "00.00"
type input "0"
type input "100.00"
type input "3"
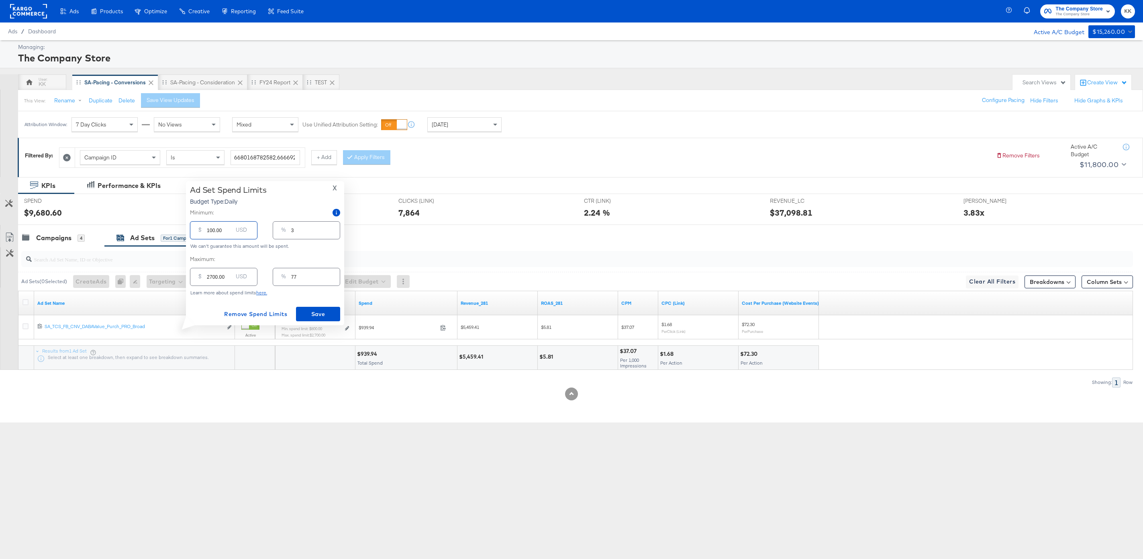
type input "100.00"
drag, startPoint x: 212, startPoint y: 276, endPoint x: 199, endPoint y: 276, distance: 12.5
click at [199, 276] on div "$ 2700.00 USD" at bounding box center [223, 277] width 67 height 18
type input "100.00"
type input "3"
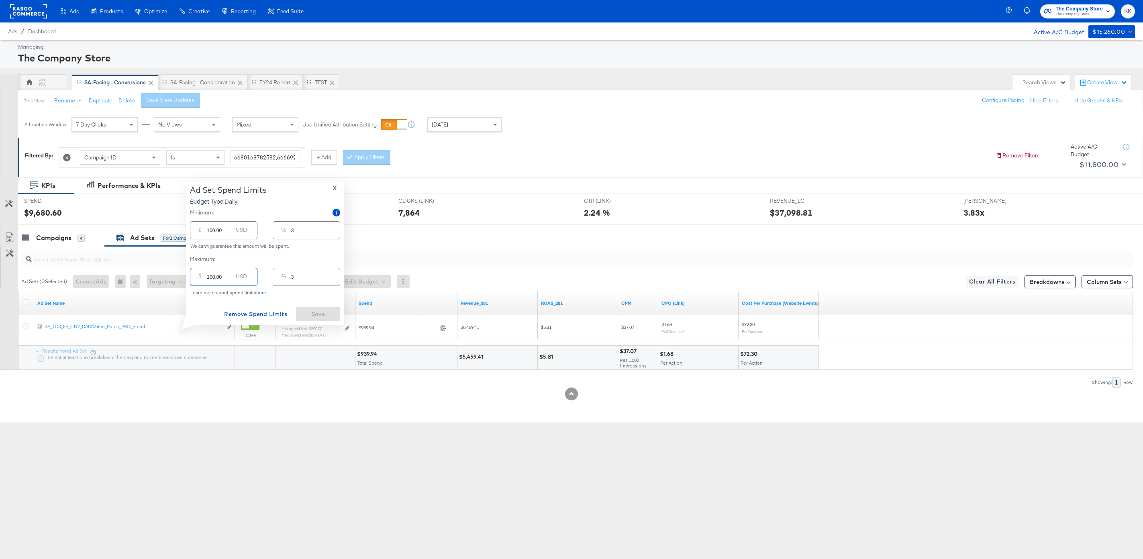
type input "1700.00"
type input "49"
type input "1700.00"
click at [312, 318] on span "Save" at bounding box center [318, 314] width 38 height 10
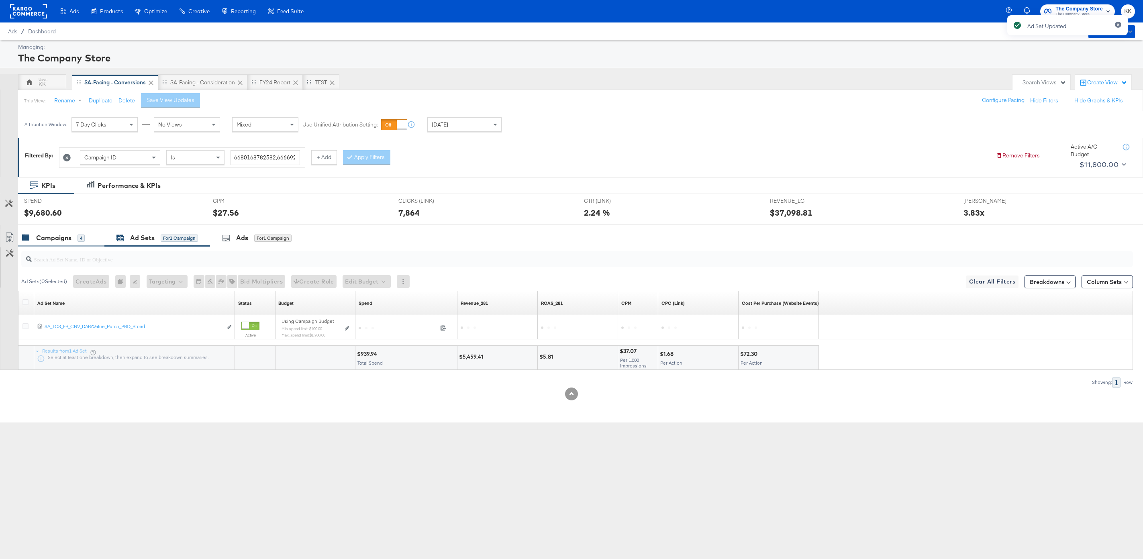
click at [74, 245] on div "Campaigns 4" at bounding box center [61, 237] width 86 height 17
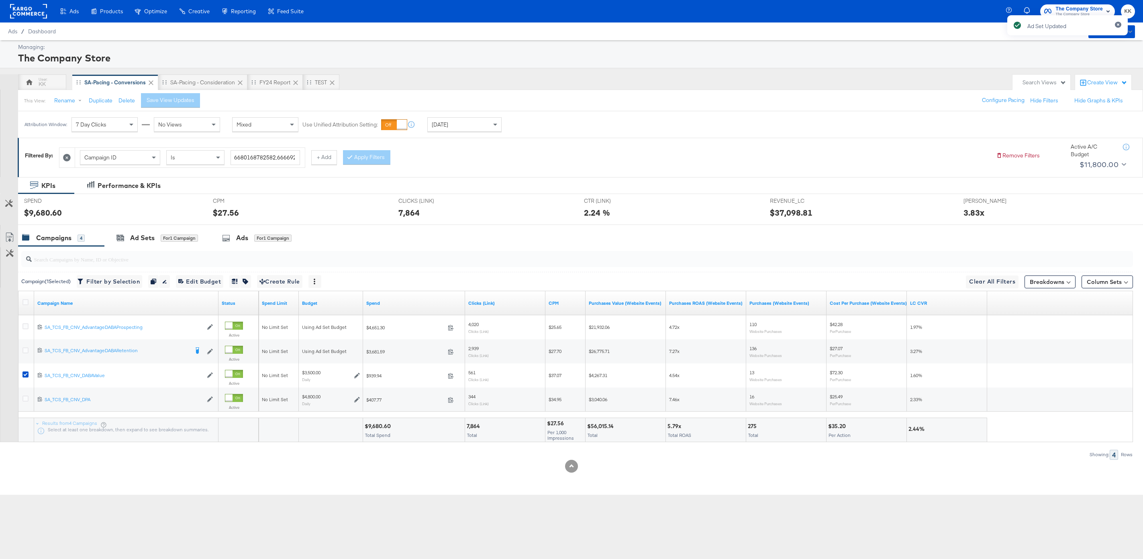
click at [146, 227] on div at bounding box center [571, 228] width 1143 height 6
click at [147, 237] on div "Ad Sets" at bounding box center [142, 237] width 25 height 9
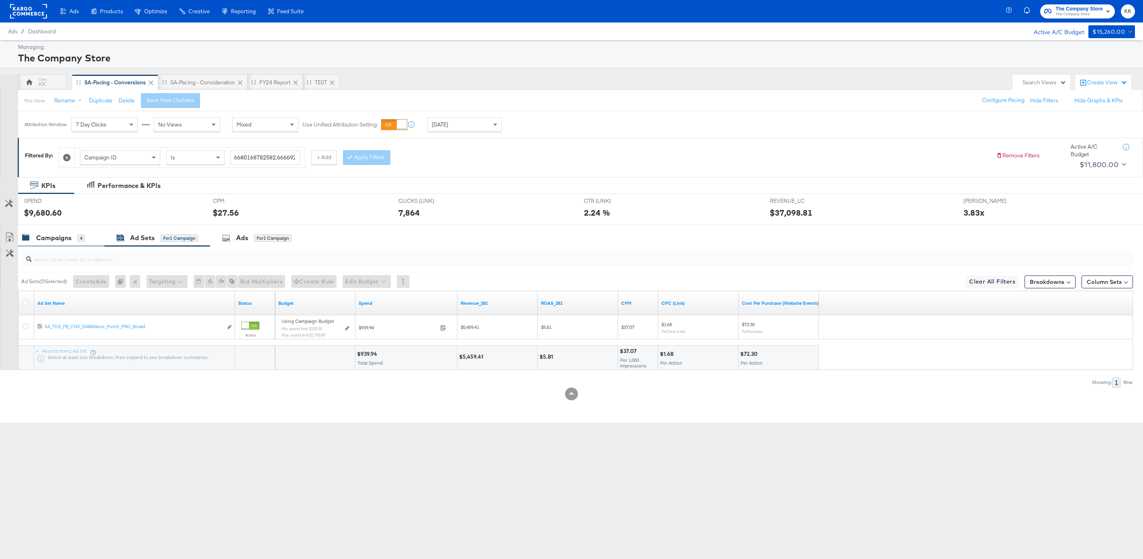
click at [58, 229] on div "Campaigns 4" at bounding box center [61, 237] width 86 height 17
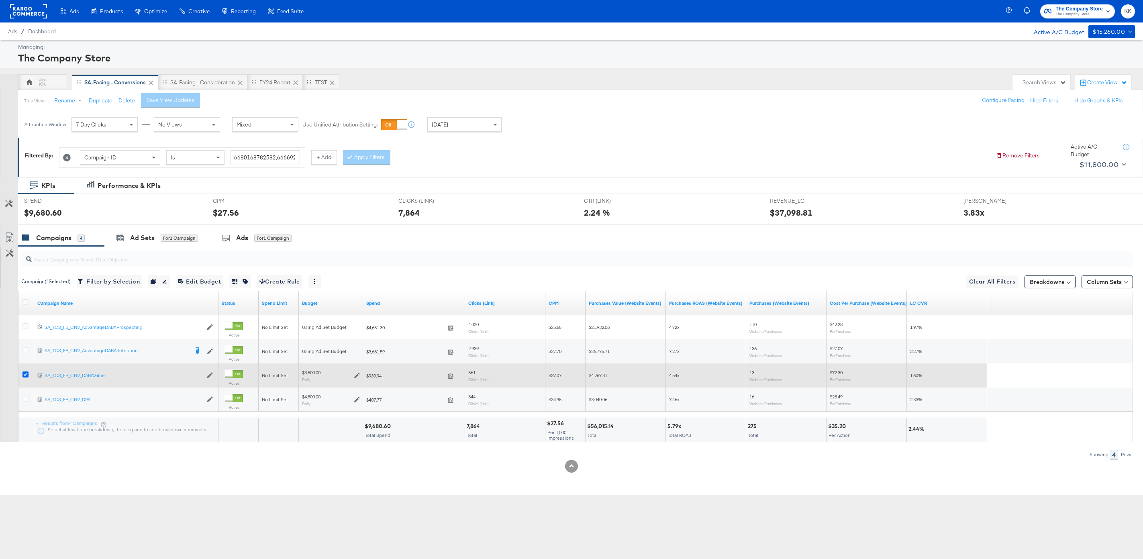
click at [24, 377] on icon at bounding box center [25, 375] width 6 height 6
click at [0, 0] on input "checkbox" at bounding box center [0, 0] width 0 height 0
click at [26, 374] on icon at bounding box center [25, 375] width 6 height 6
click at [0, 0] on input "checkbox" at bounding box center [0, 0] width 0 height 0
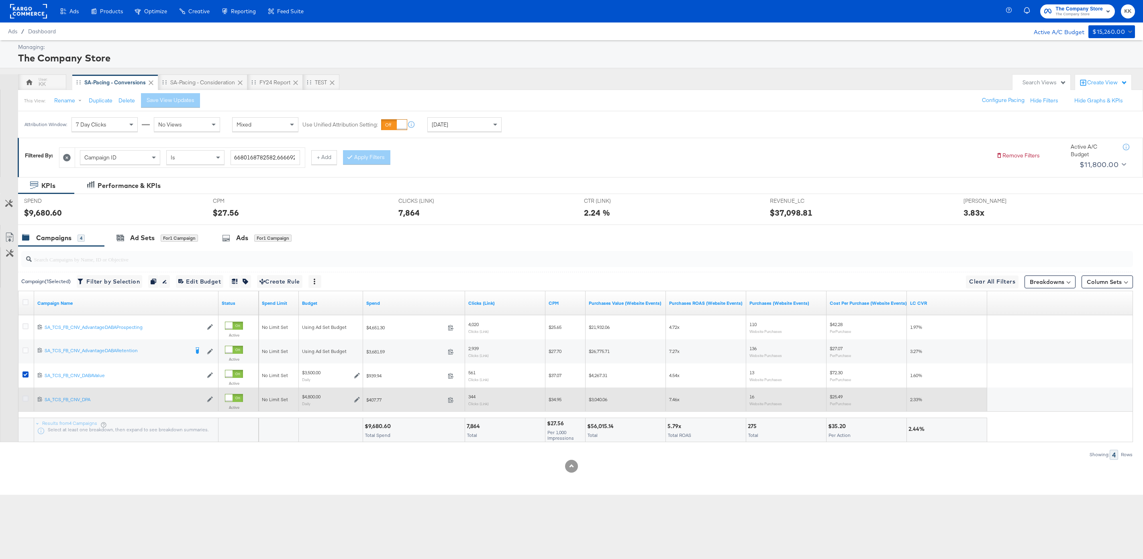
click at [25, 397] on icon at bounding box center [25, 399] width 6 height 6
click at [0, 0] on input "checkbox" at bounding box center [0, 0] width 0 height 0
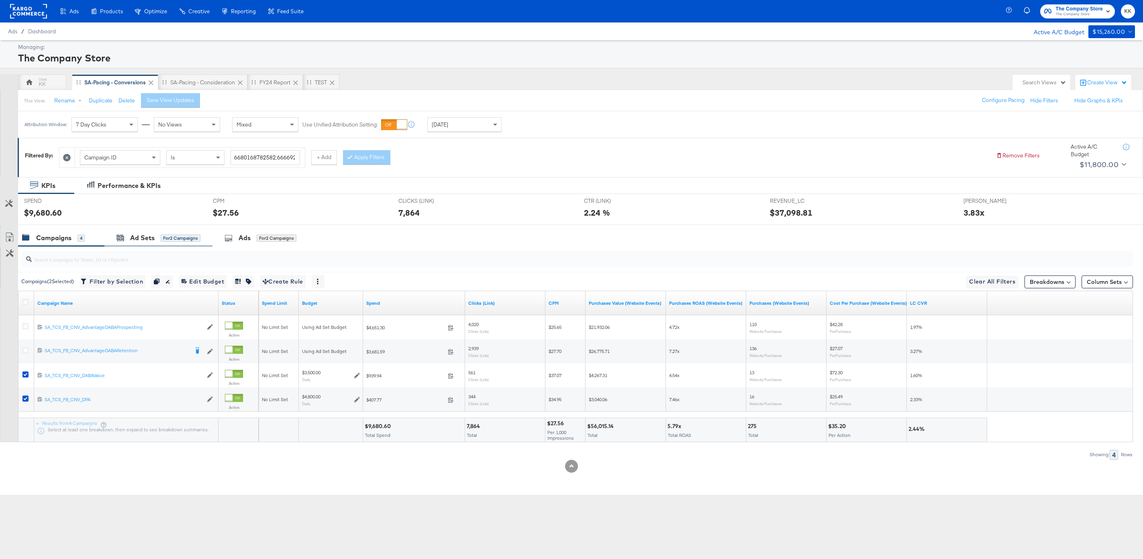
click at [162, 231] on div "Ad Sets for 2 Campaigns" at bounding box center [158, 237] width 108 height 17
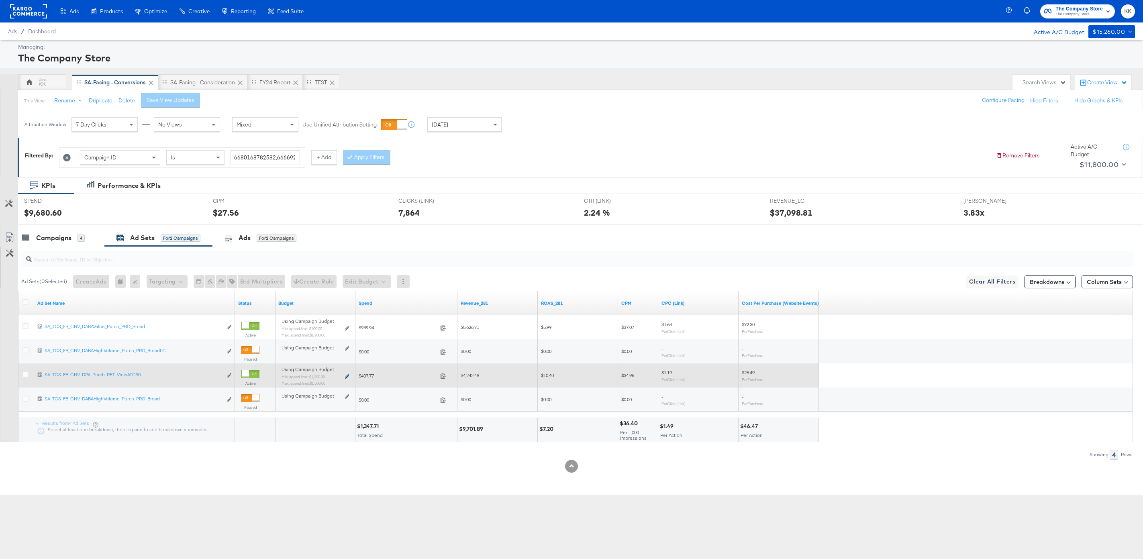
click at [346, 374] on icon at bounding box center [347, 376] width 4 height 4
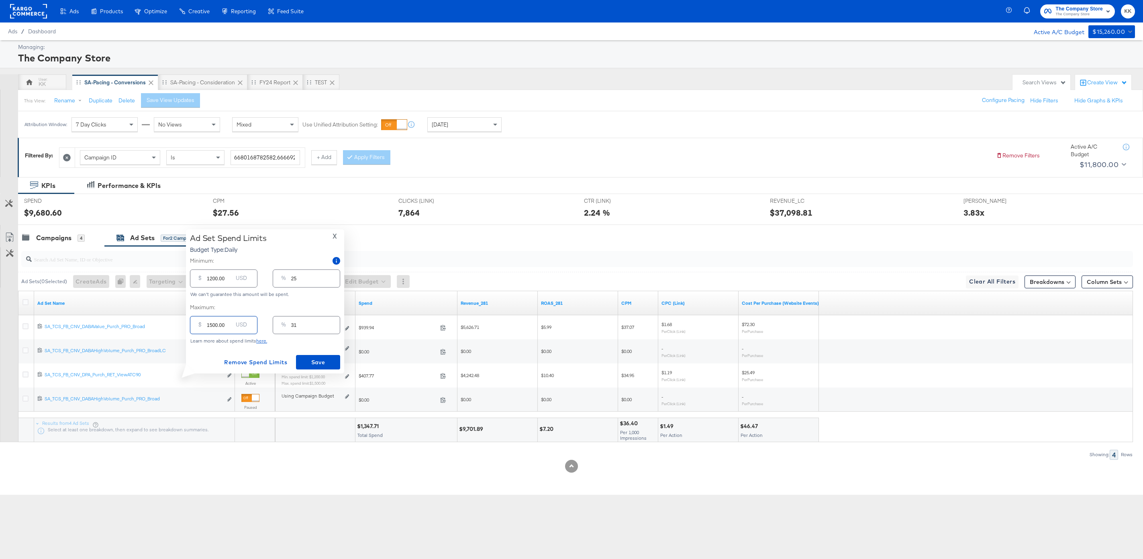
click at [211, 327] on input "1500.00" at bounding box center [220, 321] width 26 height 17
type input "100.00"
type input "2"
type input "1200.00"
type input "25"
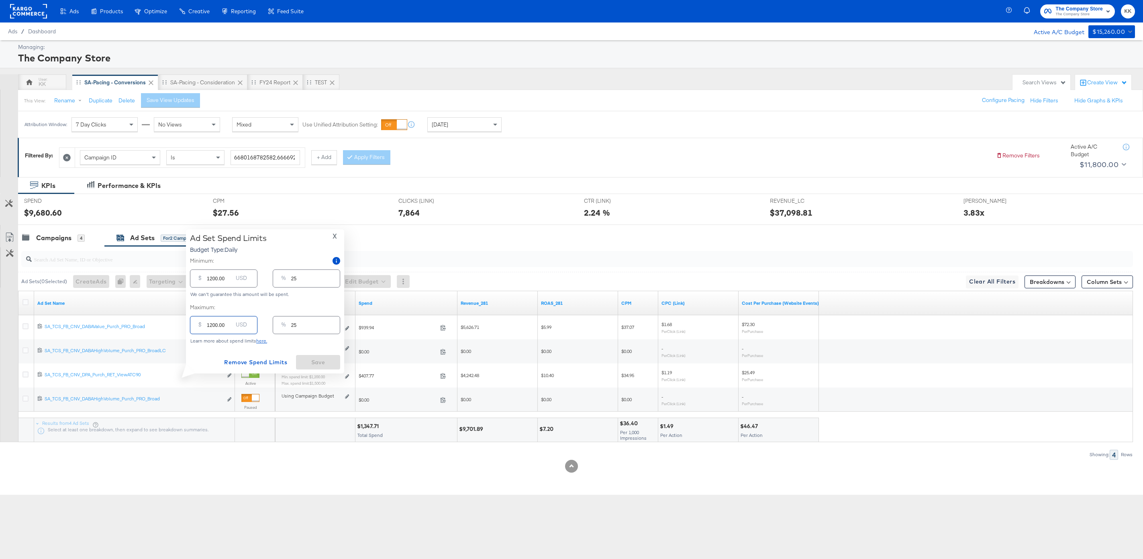
type input "1200.00"
click at [313, 359] on div "Remove Spend Limits Save" at bounding box center [265, 362] width 150 height 14
click at [212, 278] on input "1200.00" at bounding box center [220, 275] width 26 height 17
type input "100.00"
type input "2"
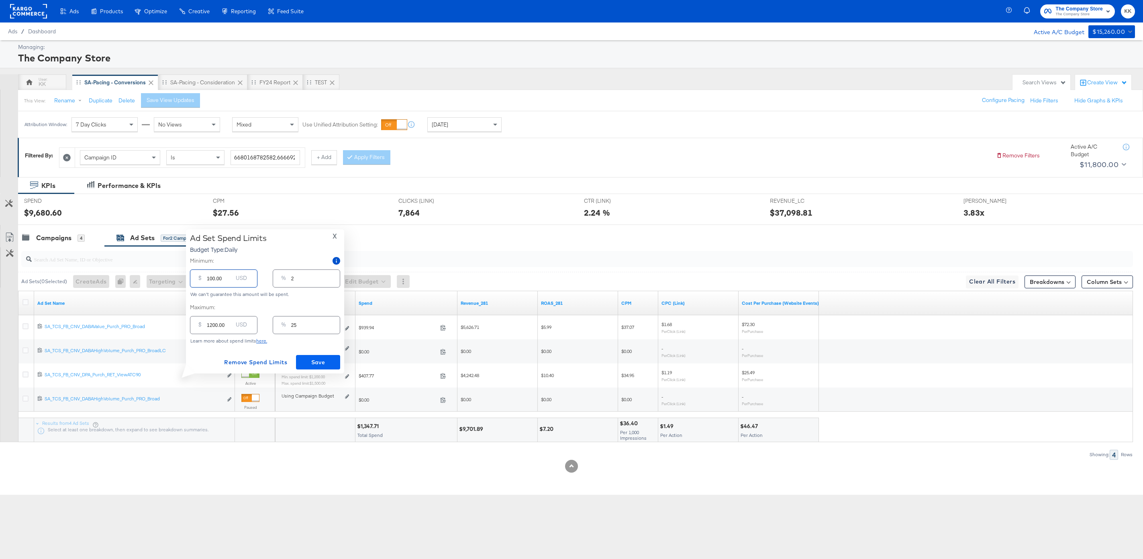
type input "100.00"
click at [314, 367] on button "Save" at bounding box center [318, 362] width 44 height 14
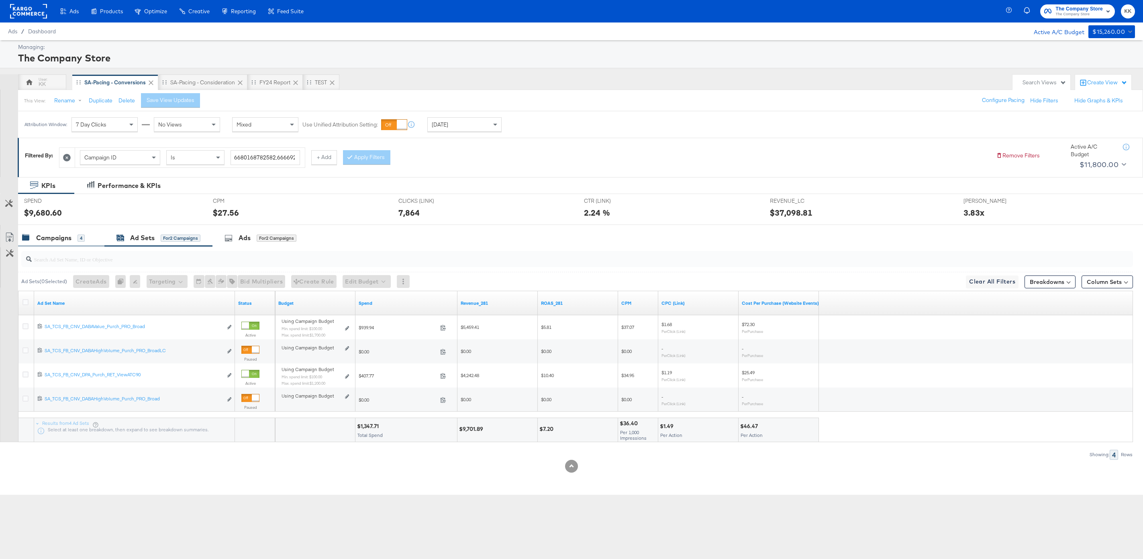
click at [53, 235] on div "Campaigns" at bounding box center [53, 237] width 35 height 9
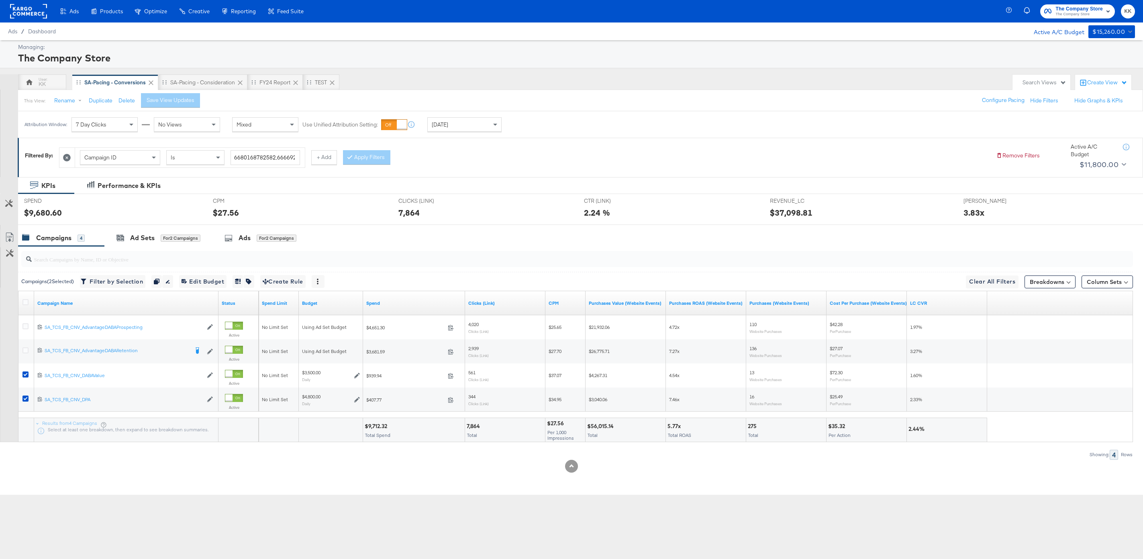
click at [25, 298] on div at bounding box center [26, 303] width 15 height 14
click at [26, 303] on icon at bounding box center [25, 302] width 6 height 6
click at [0, 0] on input "checkbox" at bounding box center [0, 0] width 0 height 0
click at [26, 303] on icon at bounding box center [25, 302] width 6 height 6
click at [0, 0] on input "checkbox" at bounding box center [0, 0] width 0 height 0
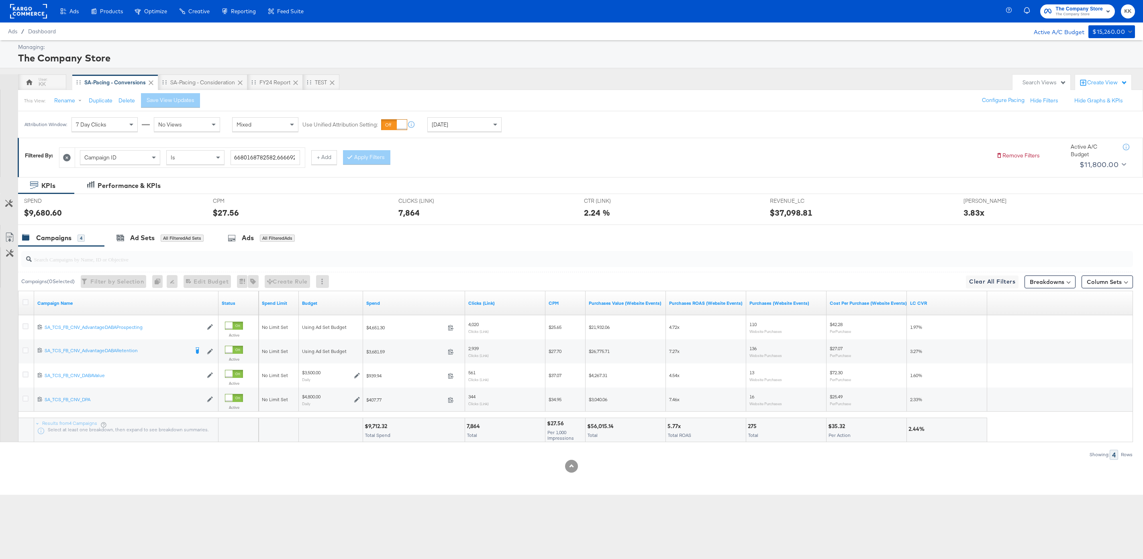
click at [220, 482] on div "KPIs Performance & KPIs Customize KPIs SPEND SPEND $9,680.60 CPM CPM $27.56 CLI…" at bounding box center [571, 336] width 1143 height 318
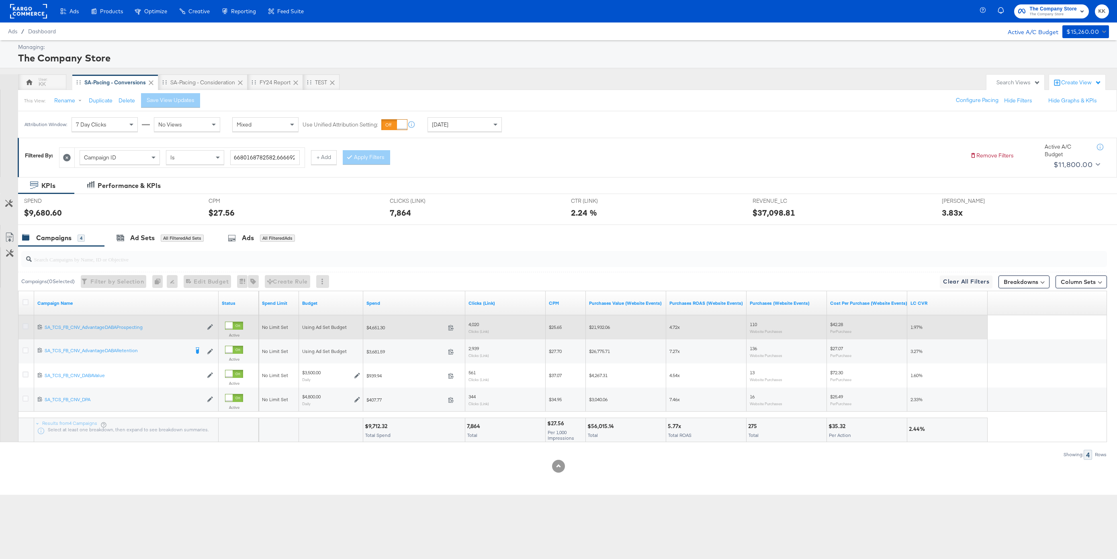
click at [27, 327] on icon at bounding box center [25, 326] width 6 height 6
click at [0, 0] on input "checkbox" at bounding box center [0, 0] width 0 height 0
click at [27, 327] on icon at bounding box center [25, 326] width 6 height 6
click at [0, 0] on input "checkbox" at bounding box center [0, 0] width 0 height 0
click at [27, 327] on icon at bounding box center [25, 326] width 6 height 6
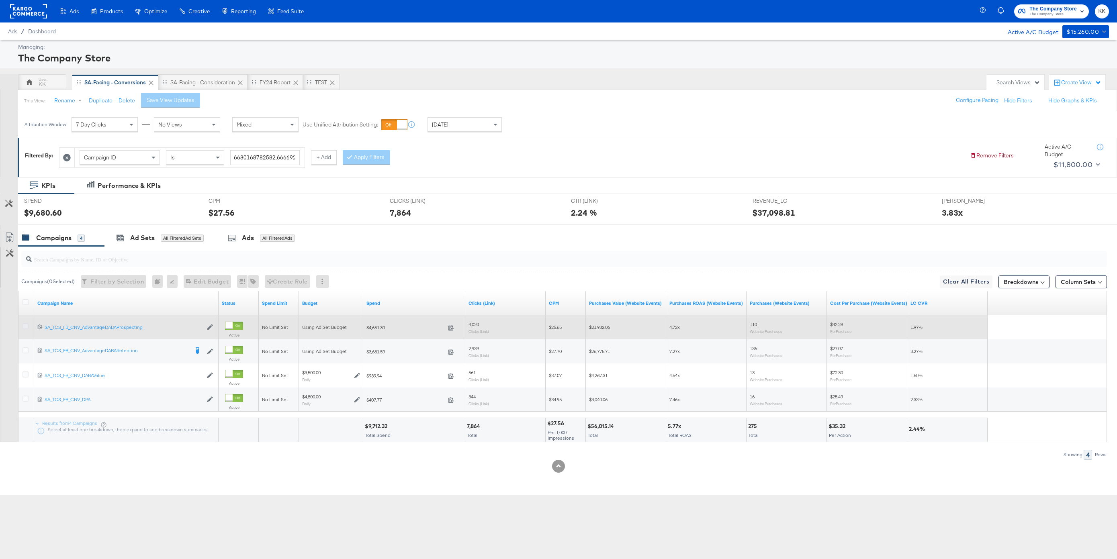
click at [0, 0] on input "checkbox" at bounding box center [0, 0] width 0 height 0
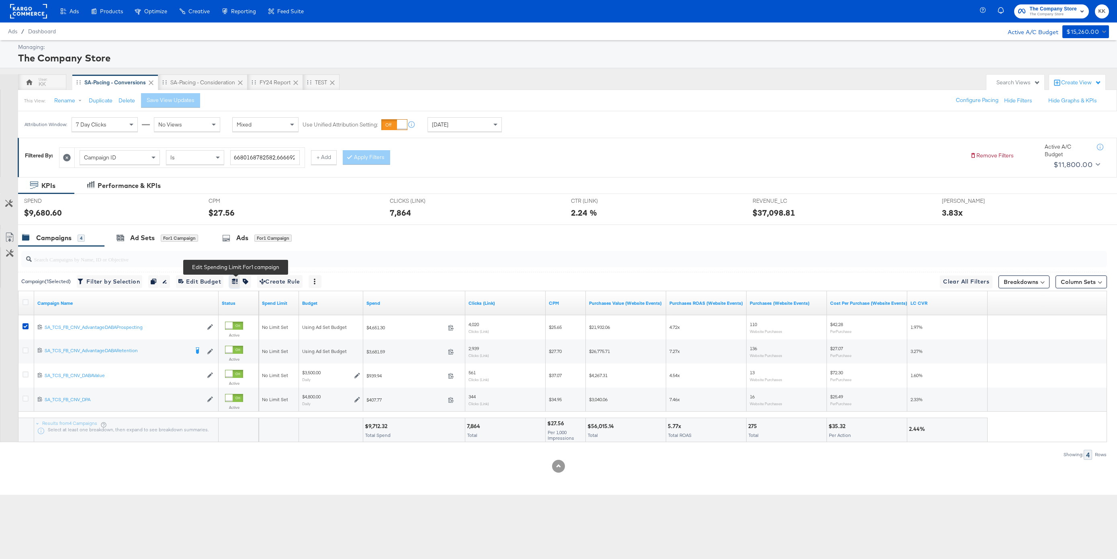
click at [236, 281] on icon "button" at bounding box center [234, 281] width 4 height 5
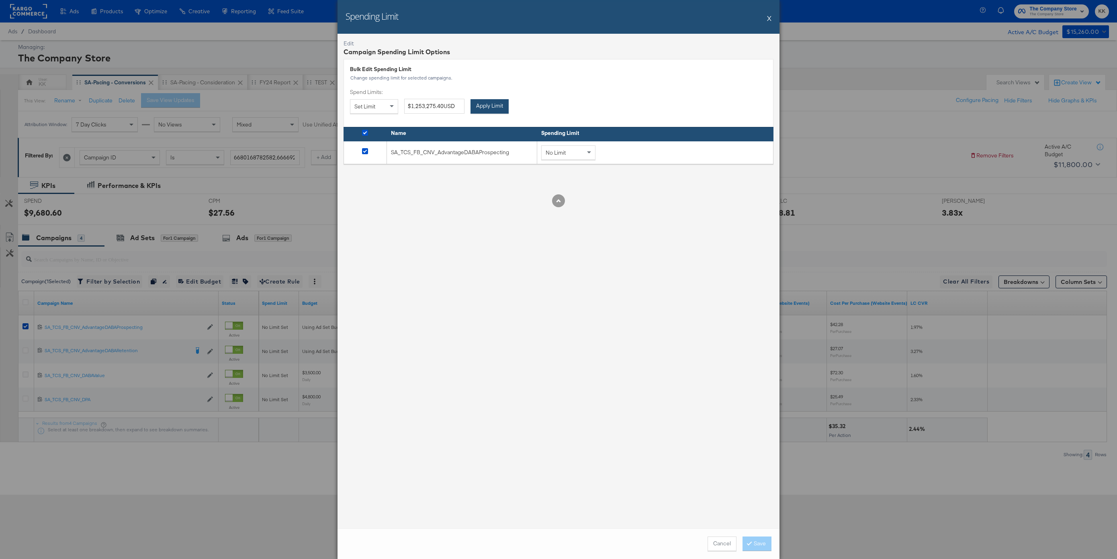
click at [478, 104] on button "Apply Limit" at bounding box center [489, 106] width 38 height 14
click at [759, 547] on button "Save" at bounding box center [756, 544] width 29 height 14
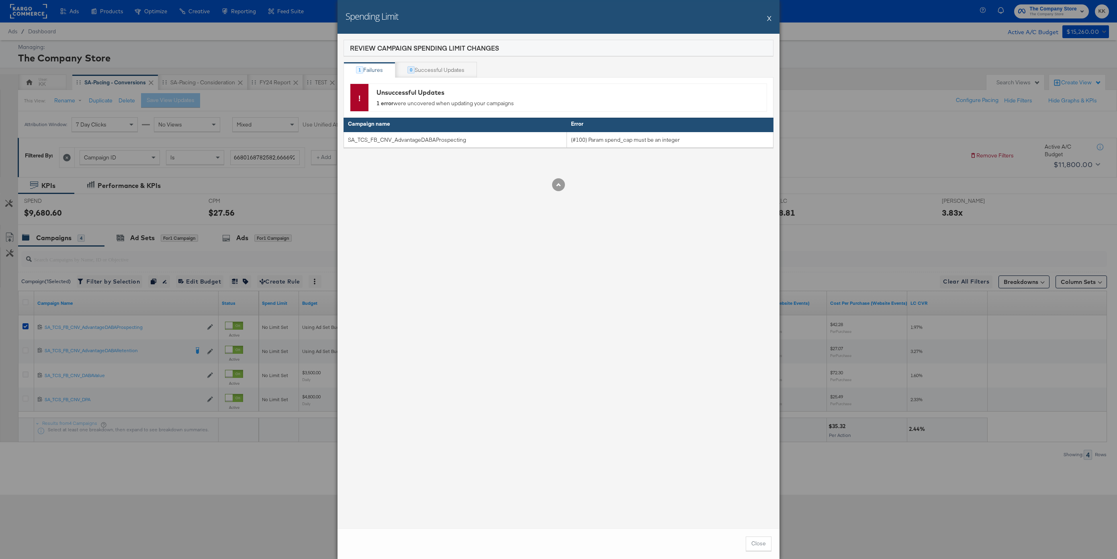
click at [770, 19] on button "X" at bounding box center [769, 18] width 4 height 16
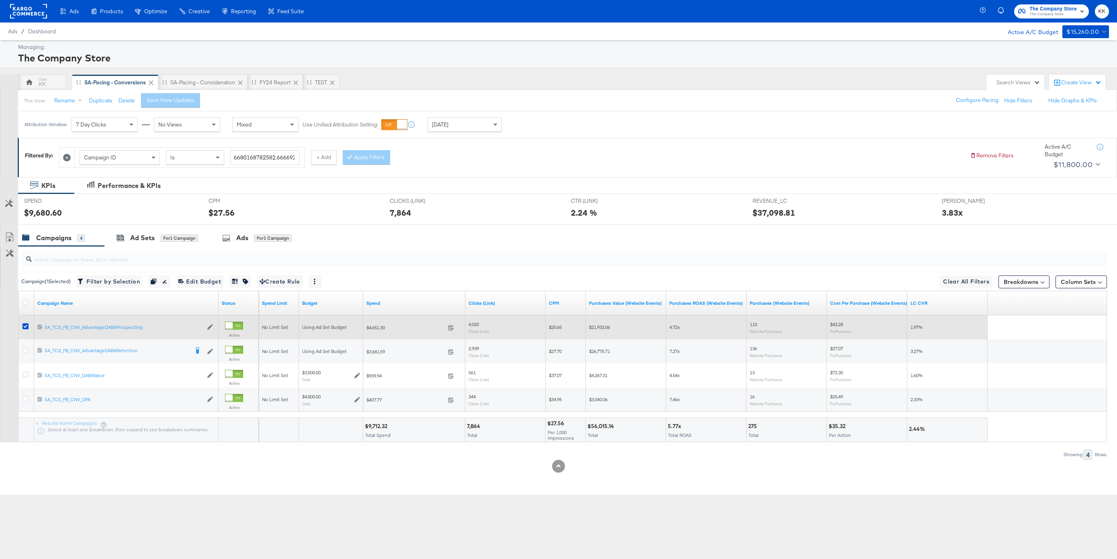
click at [29, 325] on div at bounding box center [26, 327] width 8 height 8
click at [24, 325] on icon at bounding box center [25, 326] width 6 height 6
click at [0, 0] on input "checkbox" at bounding box center [0, 0] width 0 height 0
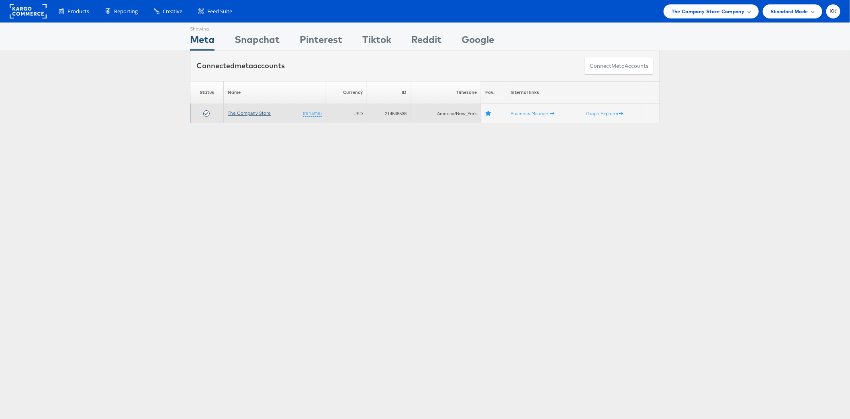
click at [249, 112] on link "The Company Store" at bounding box center [249, 113] width 43 height 6
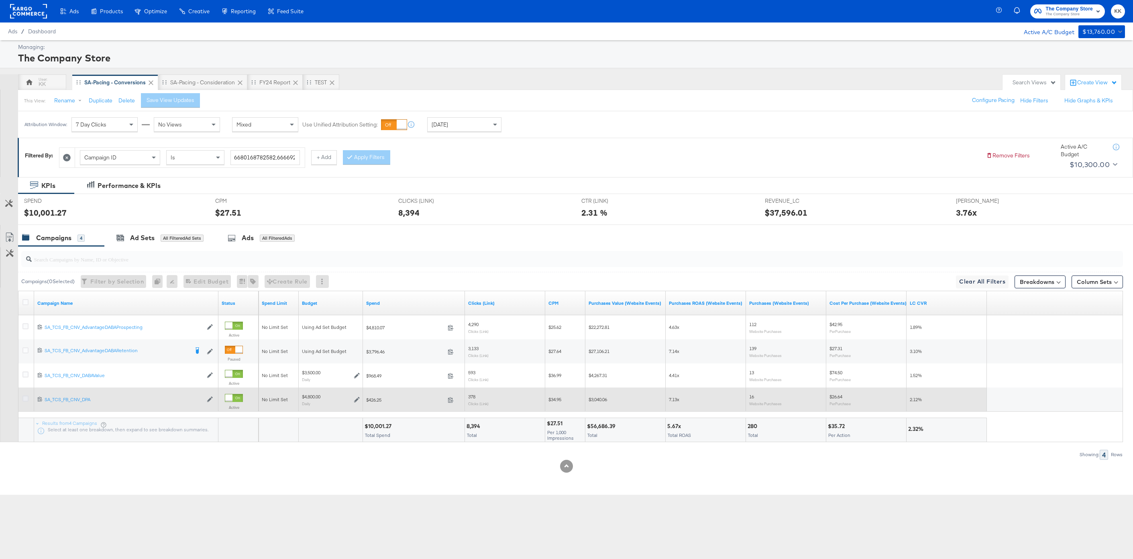
click at [25, 398] on icon at bounding box center [25, 399] width 6 height 6
click at [0, 0] on input "checkbox" at bounding box center [0, 0] width 0 height 0
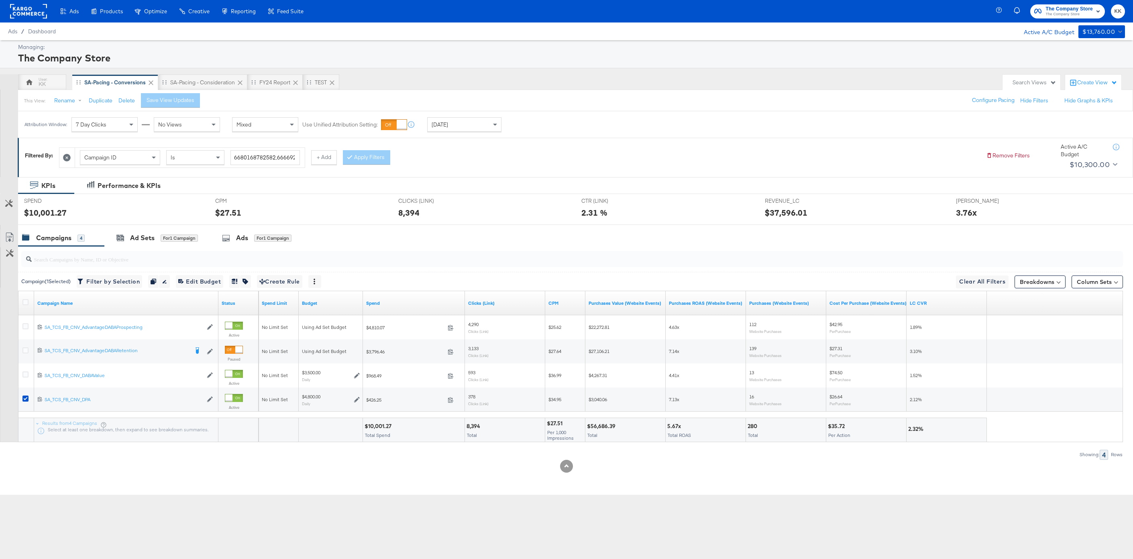
click at [158, 229] on div at bounding box center [566, 228] width 1133 height 6
click at [158, 237] on div "Ad Sets for 1 Campaign" at bounding box center [157, 237] width 82 height 9
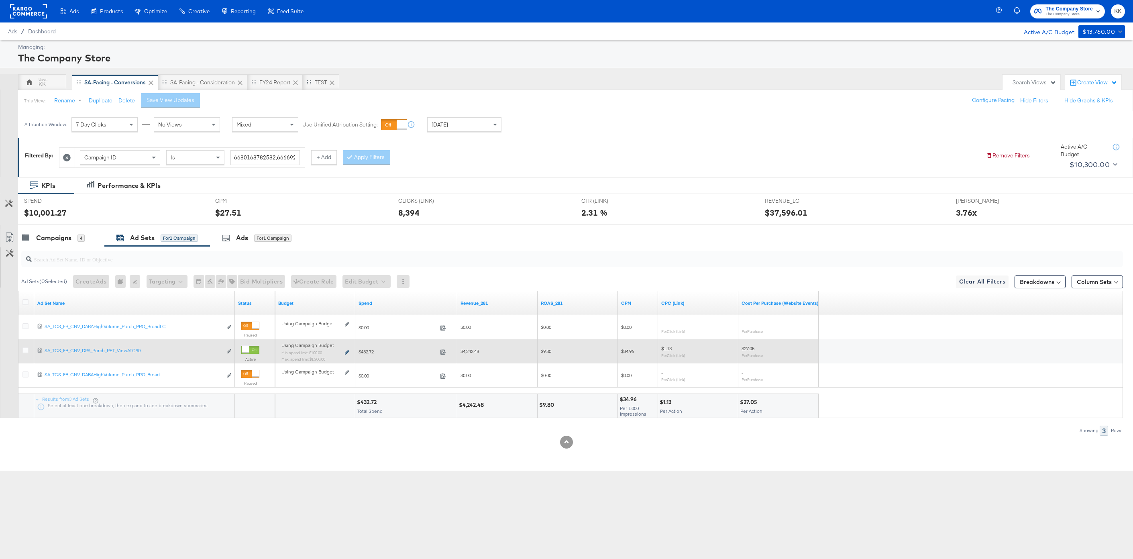
click at [349, 353] on icon at bounding box center [347, 352] width 4 height 4
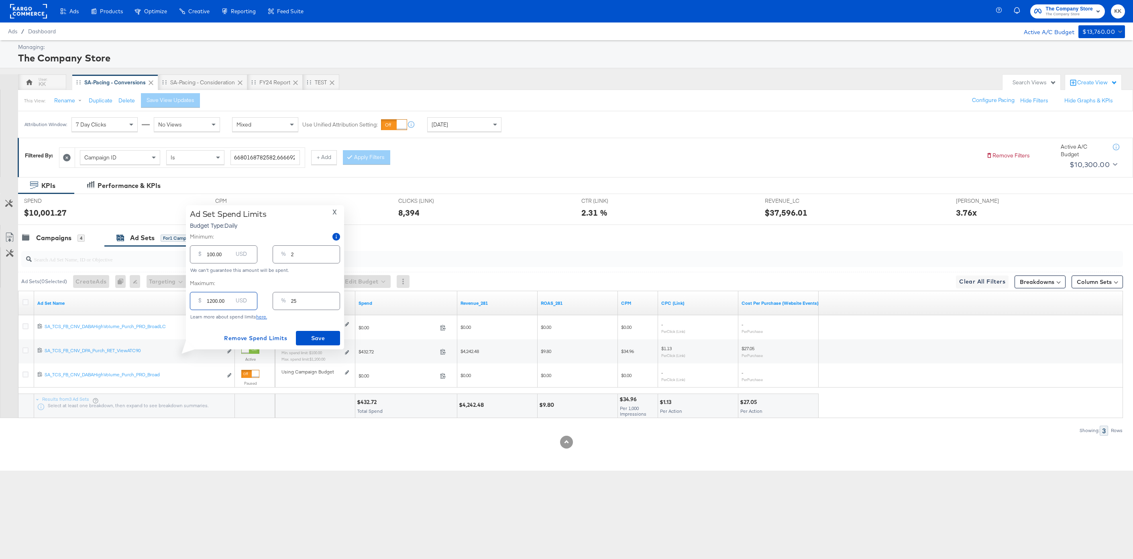
drag, startPoint x: 210, startPoint y: 301, endPoint x: 198, endPoint y: 301, distance: 12.5
click at [198, 301] on div "$ 1200.00 USD" at bounding box center [223, 301] width 67 height 18
type input "100.00"
type input "2"
type input "00.00"
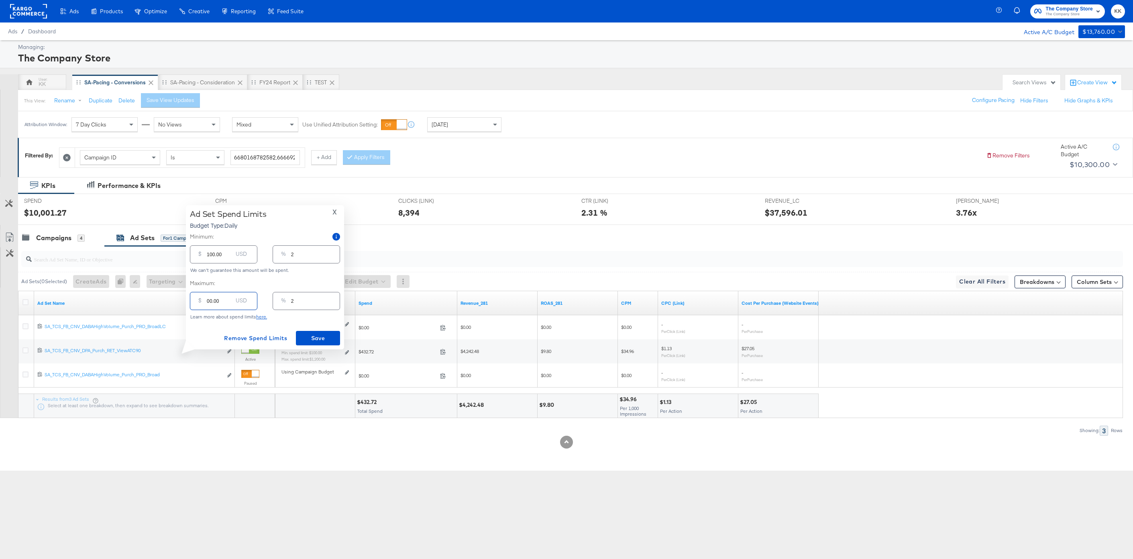
type input "0"
type input "700.00"
type input "15"
type input "700.00"
click at [321, 345] on button "Save" at bounding box center [318, 338] width 44 height 14
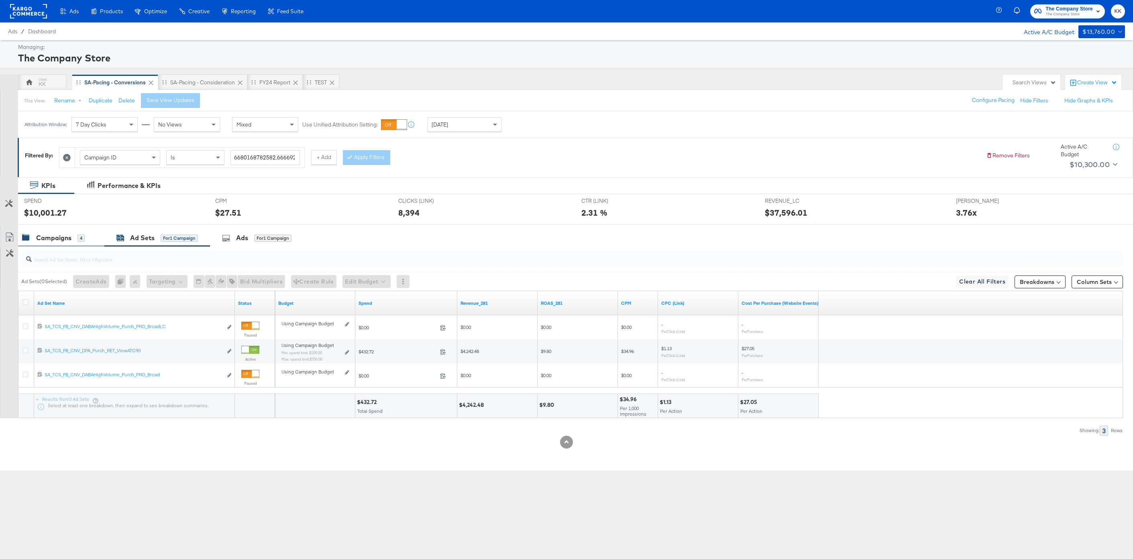
click at [60, 231] on div "Campaigns 4" at bounding box center [61, 237] width 86 height 17
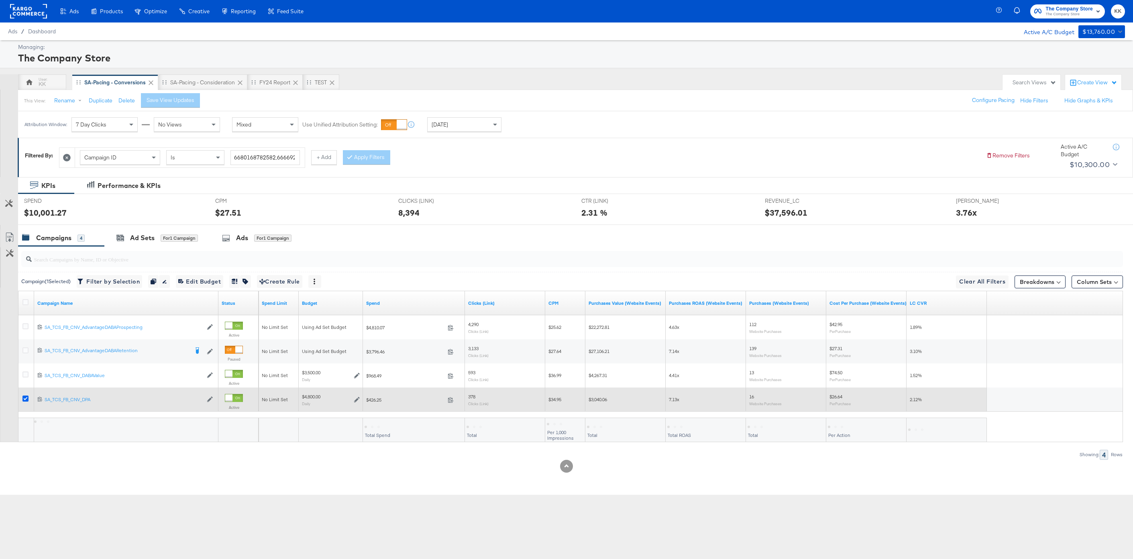
click at [26, 396] on icon at bounding box center [25, 399] width 6 height 6
click at [0, 0] on input "checkbox" at bounding box center [0, 0] width 0 height 0
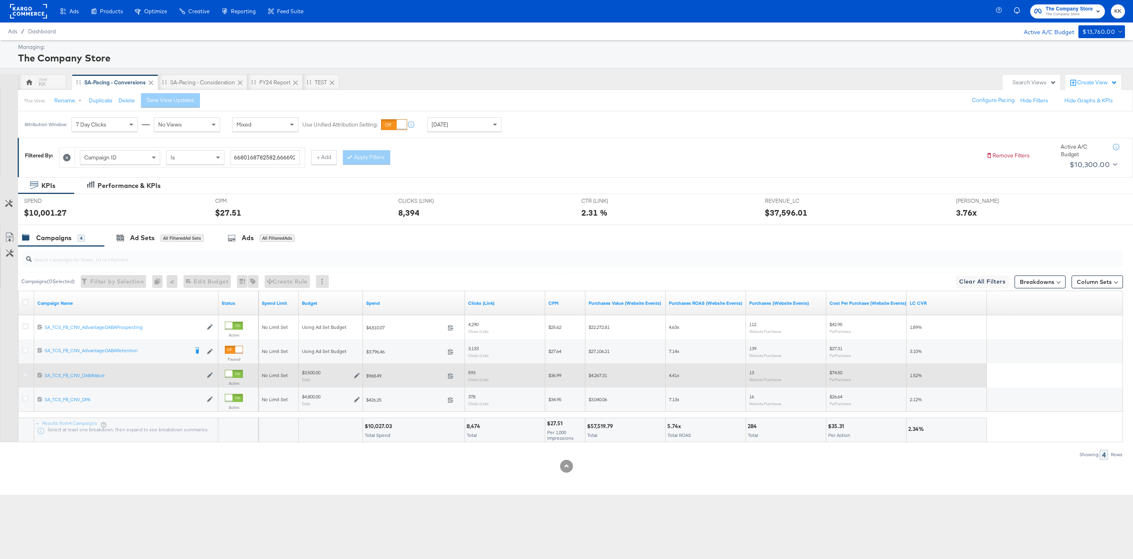
click at [23, 376] on icon at bounding box center [25, 375] width 6 height 6
click at [0, 0] on input "checkbox" at bounding box center [0, 0] width 0 height 0
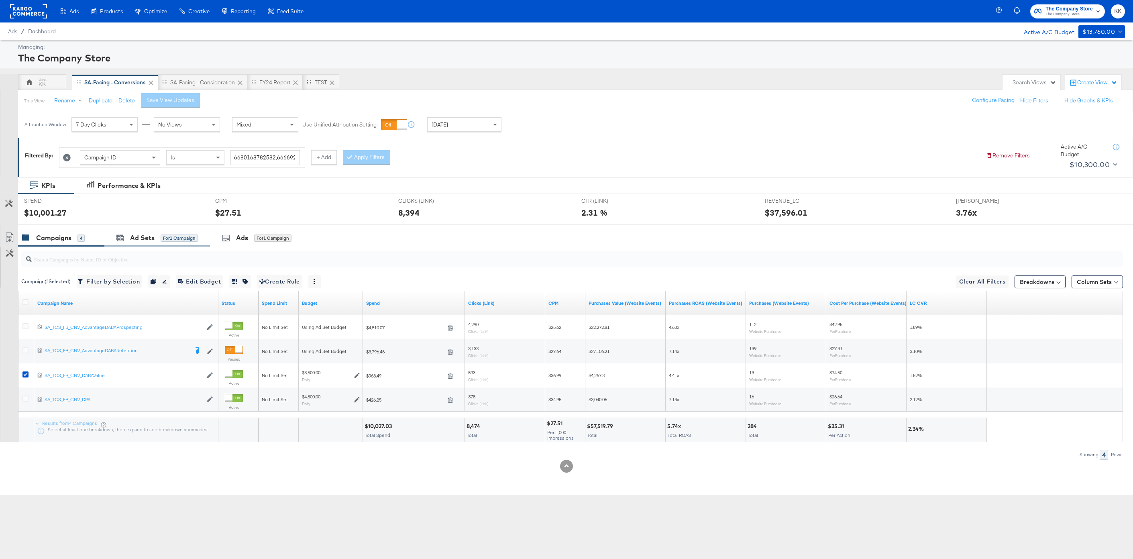
click at [161, 230] on div "Ad Sets for 1 Campaign" at bounding box center [157, 237] width 106 height 17
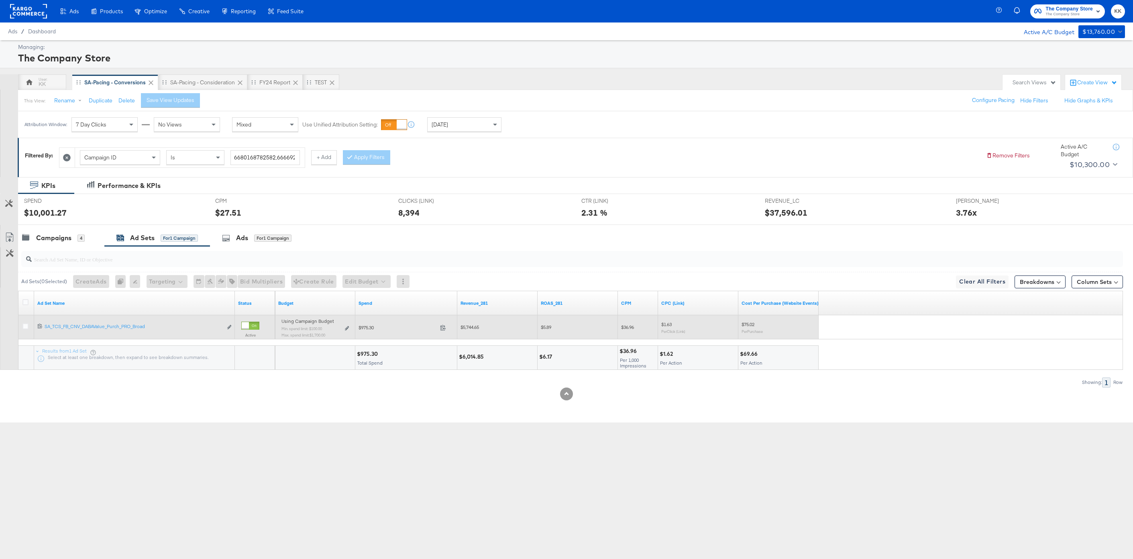
click at [343, 329] on div "Using Campaign Budget Min. spend limit: $100.00 Max. spend limit : $1,700.00 Ed…" at bounding box center [315, 331] width 67 height 19
click at [349, 326] on div "Using Campaign Budget Min. spend limit: $100.00 Max. spend limit : $1,700.00 Ed…" at bounding box center [315, 331] width 74 height 25
click at [348, 327] on icon at bounding box center [347, 328] width 4 height 4
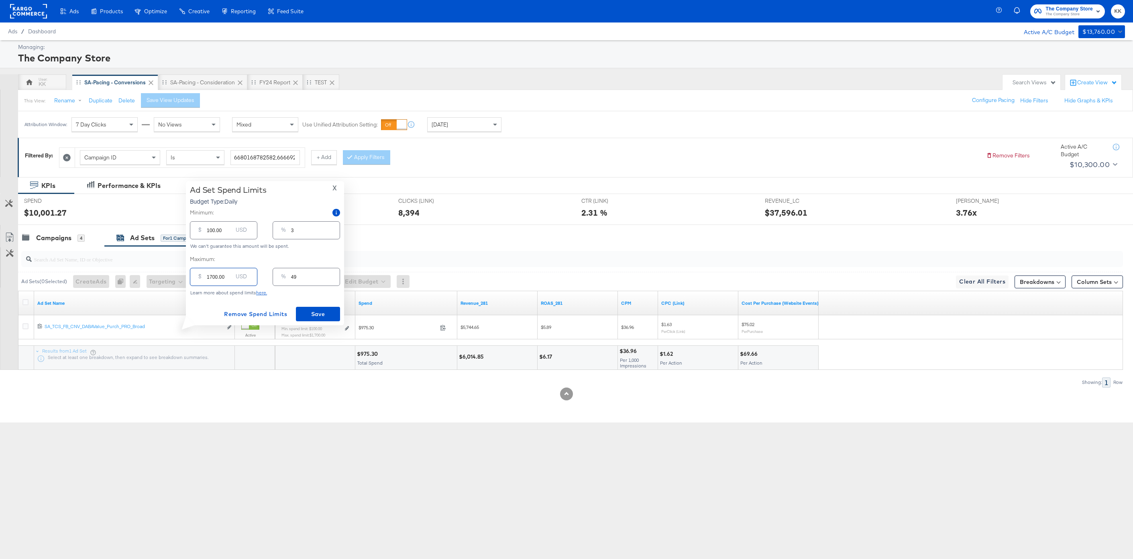
click at [212, 278] on input "1700.00" at bounding box center [220, 273] width 26 height 17
type input "100.00"
type input "3"
type input "1300.00"
type input "37"
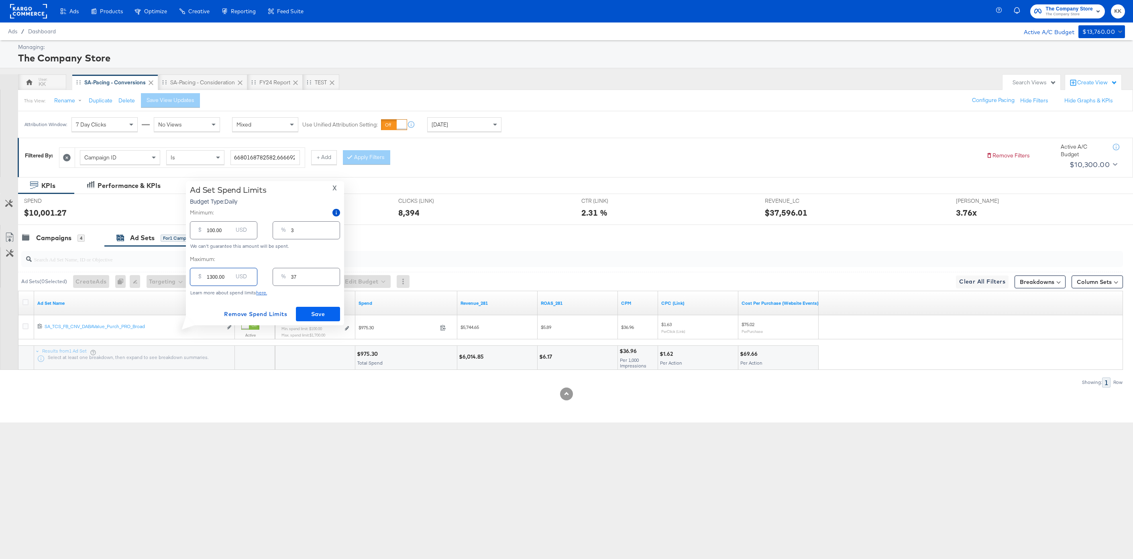
type input "1300.00"
click at [321, 307] on button "Save" at bounding box center [318, 314] width 44 height 14
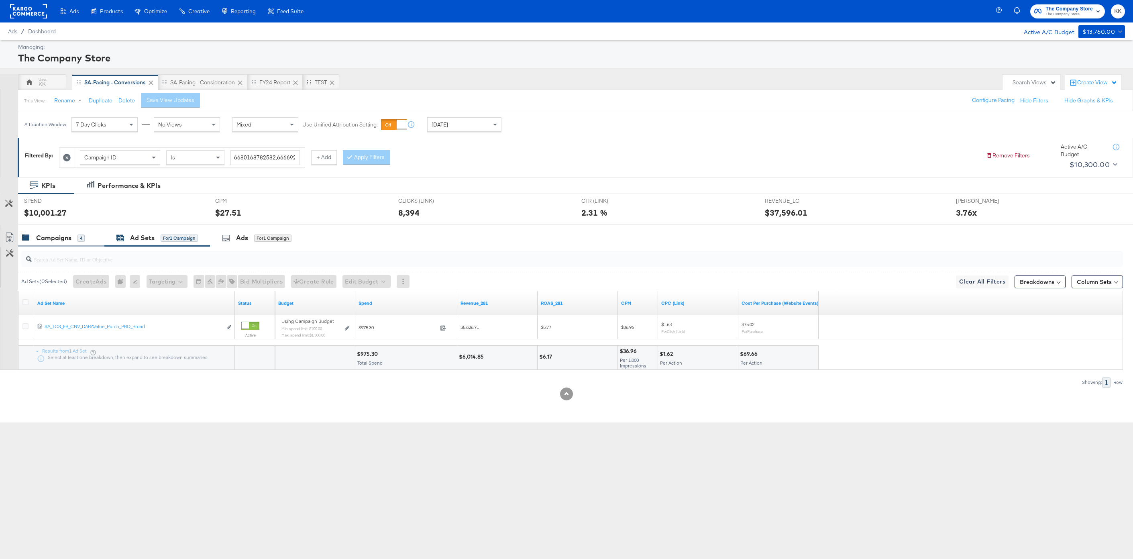
click at [30, 237] on div "Campaigns 4" at bounding box center [53, 237] width 63 height 9
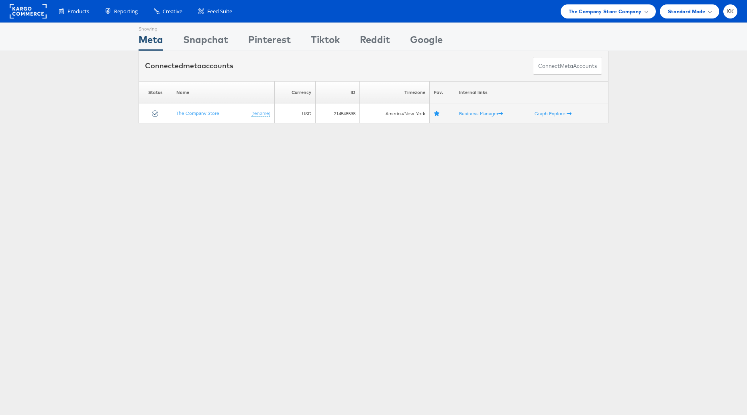
click at [588, 20] on div "Products Product Catalogs Enhance Your Product Catalog, Map Them to Publishers,…" at bounding box center [373, 11] width 747 height 22
click at [594, 14] on span "The Company Store Company" at bounding box center [605, 11] width 73 height 8
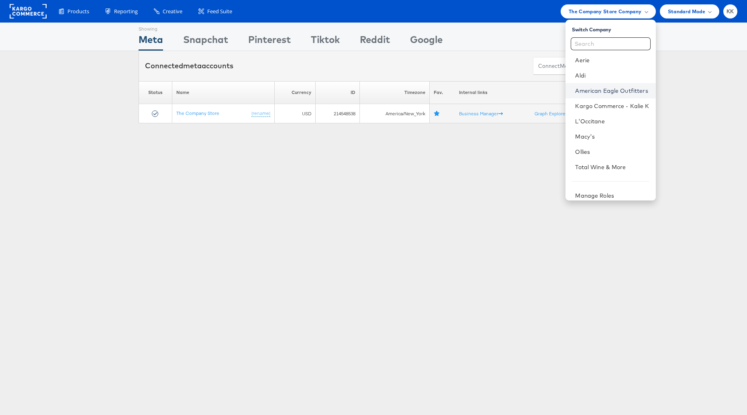
click at [607, 92] on link "American Eagle Outfitters" at bounding box center [612, 91] width 74 height 8
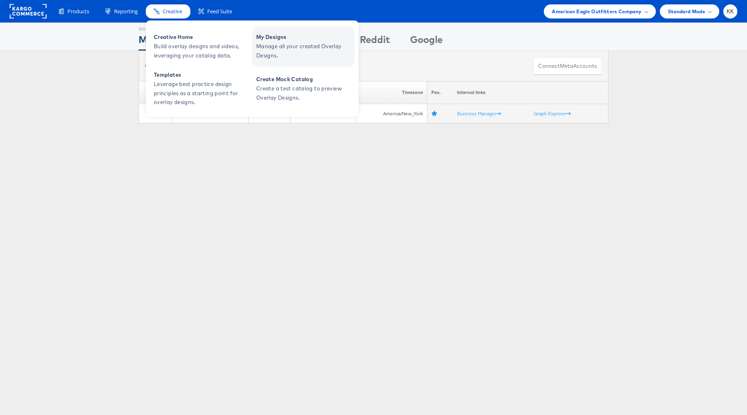
click at [276, 44] on span "Manage all your created Overlay Designs." at bounding box center [304, 51] width 96 height 18
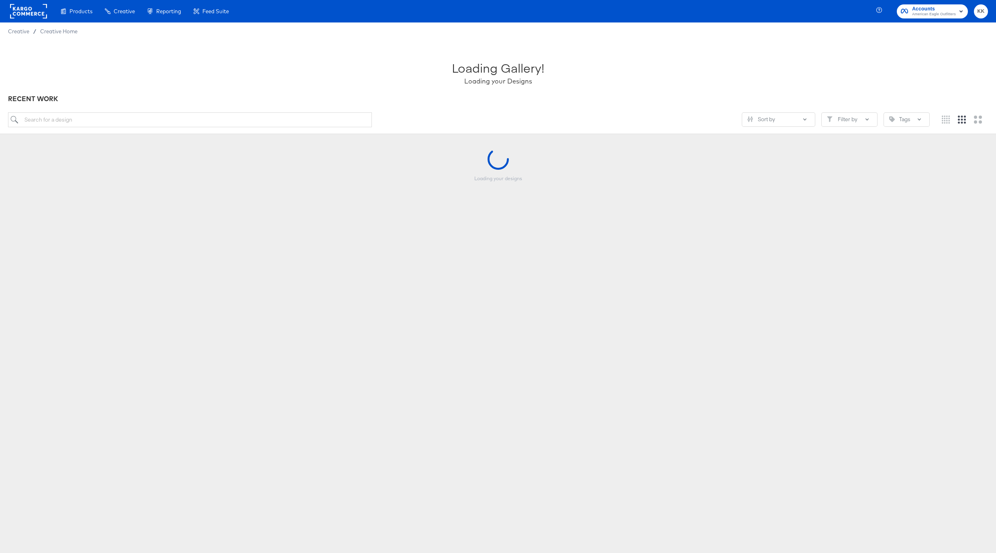
click at [64, 111] on div "Loading Gallery! Loading your Designs RECENT WORK Sort by Filter by Tags" at bounding box center [498, 87] width 996 height 94
click at [55, 115] on input "search" at bounding box center [190, 119] width 364 height 15
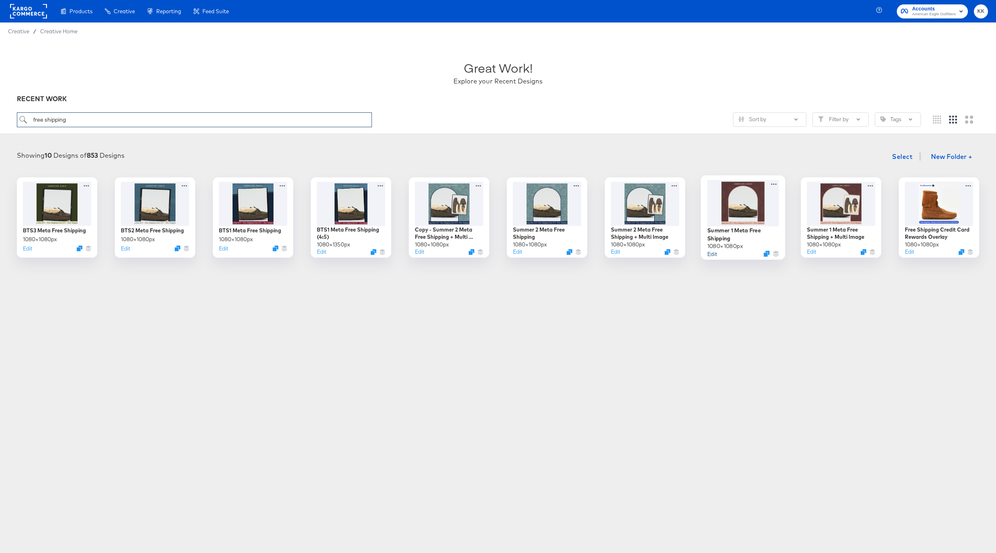
type input "free shipping"
click at [714, 253] on button "Edit" at bounding box center [712, 254] width 10 height 8
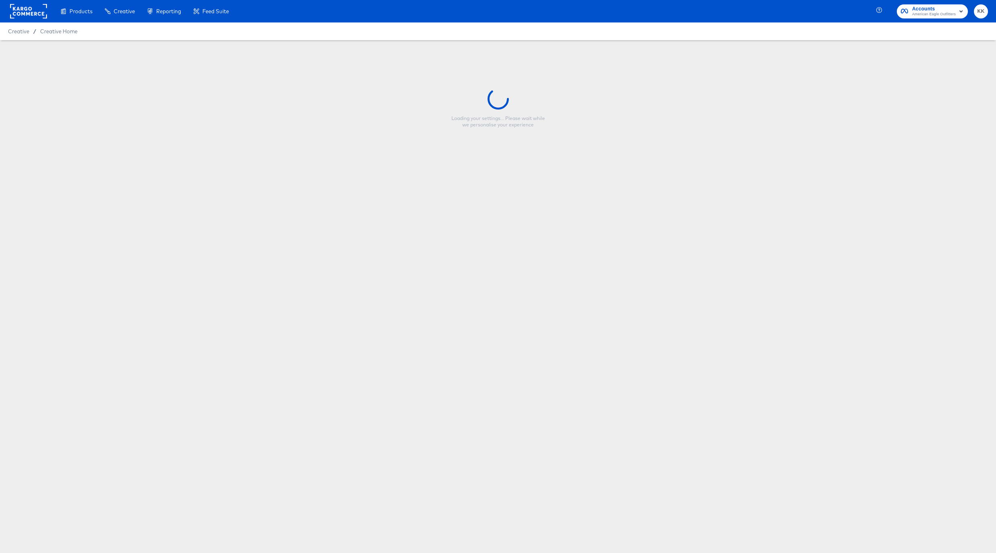
type input "Summer 1 Meta Free Shipping"
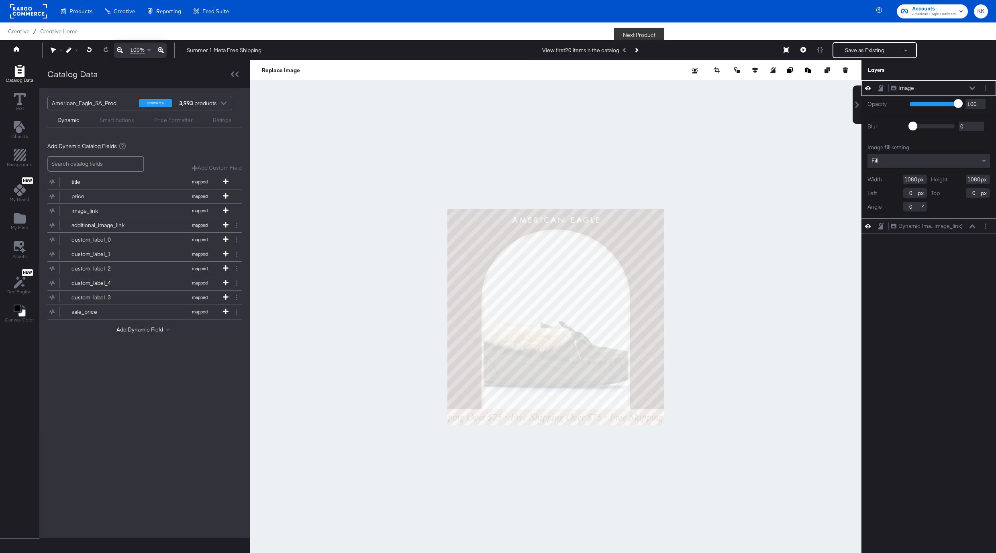
click at [642, 47] on button "Next Product" at bounding box center [636, 50] width 11 height 14
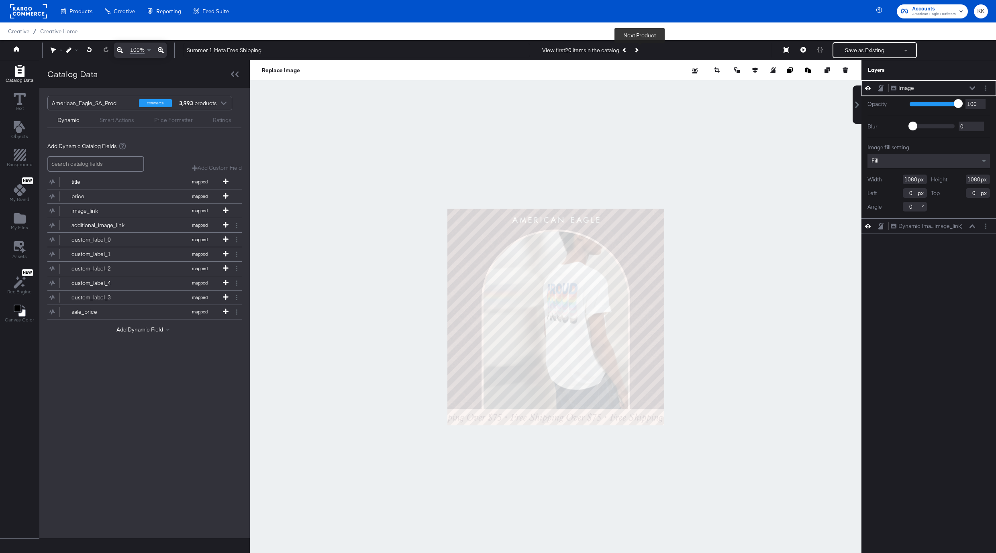
click at [642, 47] on button "Next Product" at bounding box center [636, 50] width 11 height 14
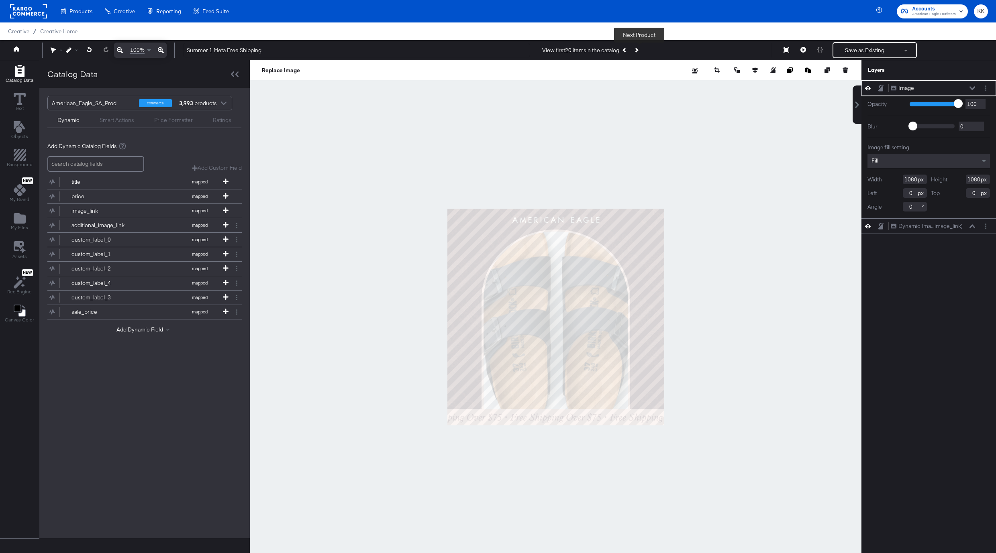
click at [639, 53] on button "Next Product" at bounding box center [636, 50] width 11 height 14
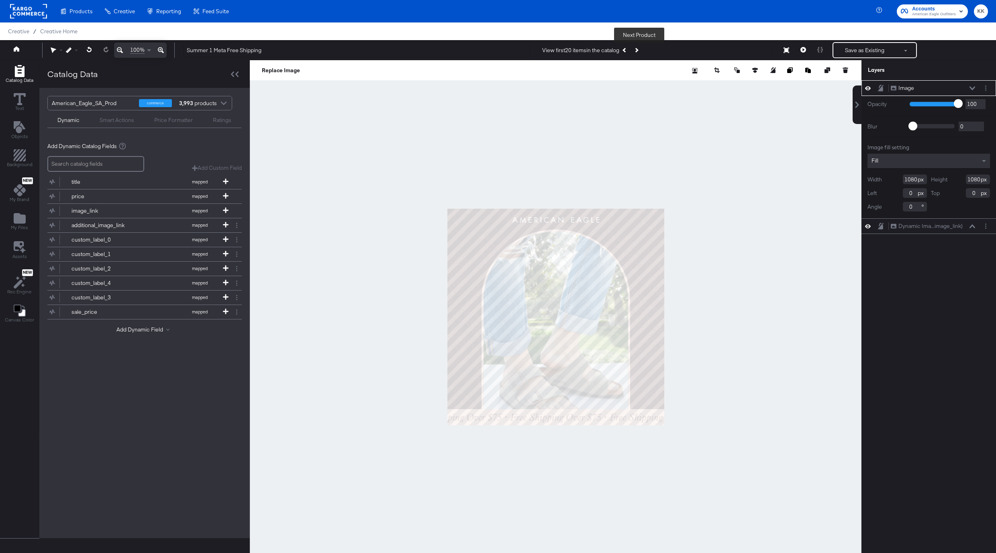
click at [639, 53] on button "Next Product" at bounding box center [636, 50] width 11 height 14
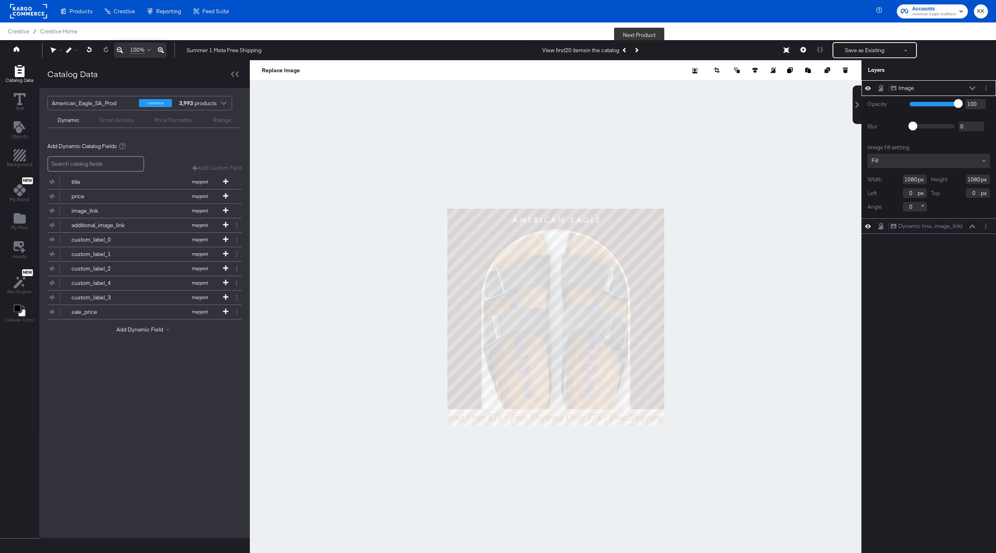
click at [637, 50] on icon "Next Product" at bounding box center [636, 50] width 4 height 4
click at [624, 50] on button "Previous Product" at bounding box center [624, 50] width 11 height 14
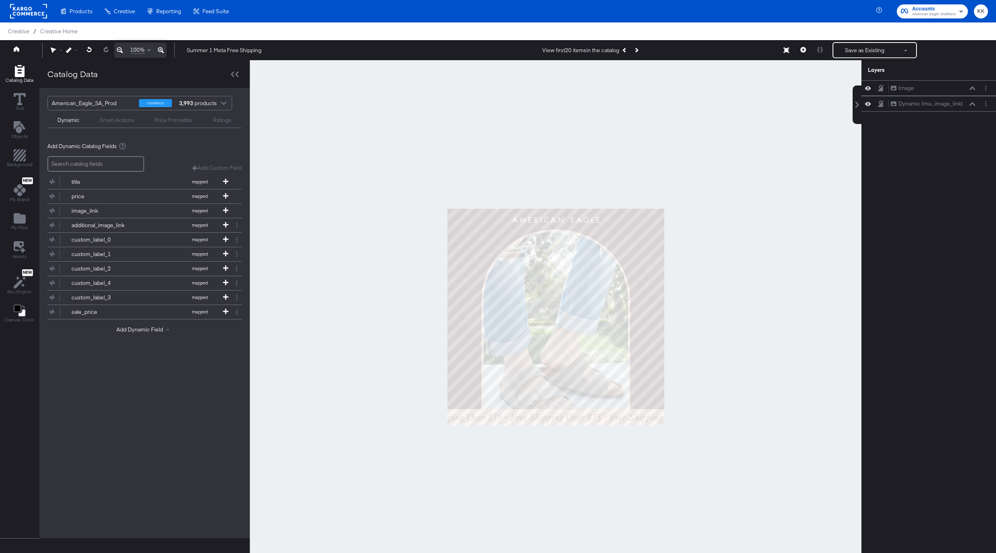
click at [614, 144] on div at bounding box center [556, 317] width 612 height 514
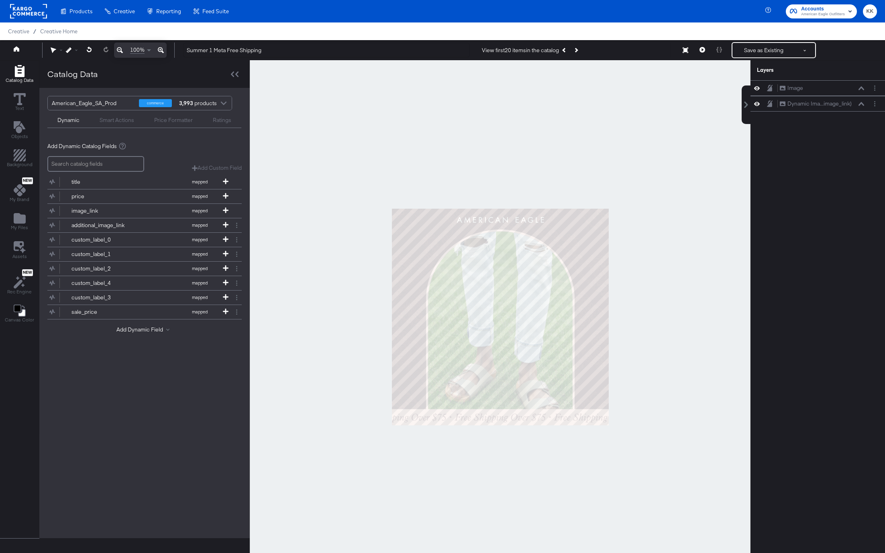
click at [22, 8] on rect at bounding box center [28, 11] width 37 height 14
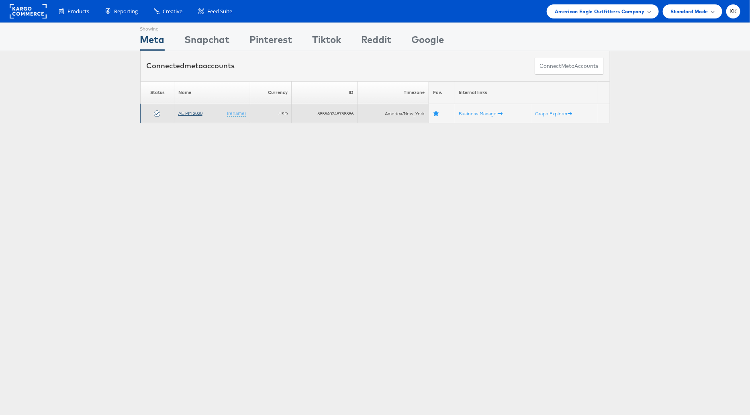
click at [194, 114] on link "AE PM 2020" at bounding box center [190, 113] width 24 height 6
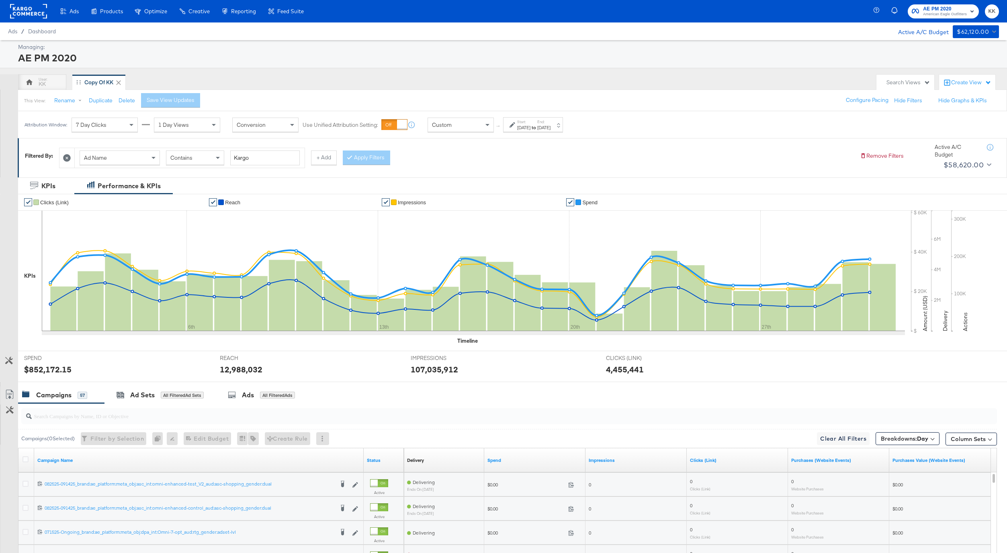
click at [522, 129] on div "[DATE]" at bounding box center [523, 128] width 13 height 6
click at [439, 186] on input "[DATE]" at bounding box center [433, 188] width 87 height 14
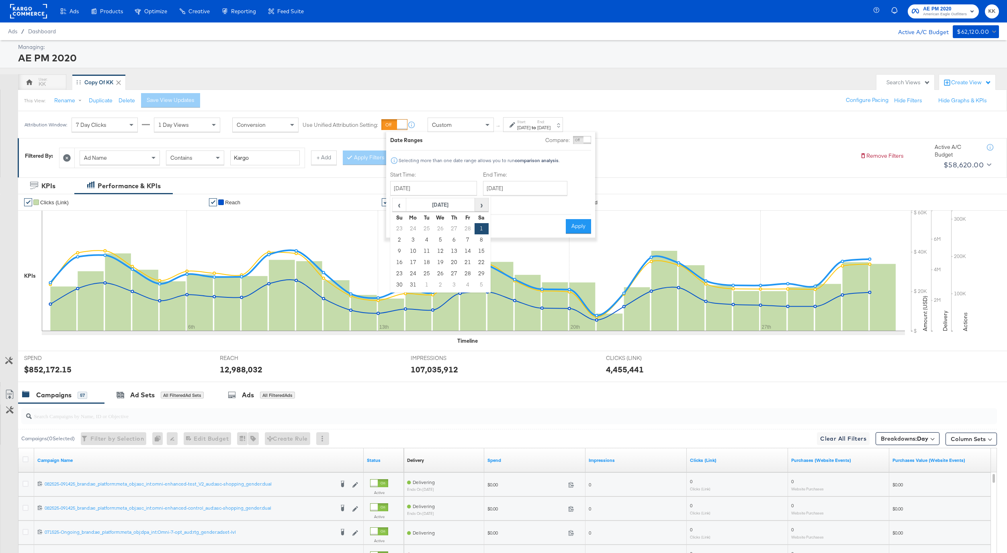
click at [475, 204] on span "›" at bounding box center [481, 205] width 12 height 12
click at [475, 203] on span "›" at bounding box center [481, 205] width 12 height 12
click at [478, 205] on span "›" at bounding box center [481, 205] width 12 height 12
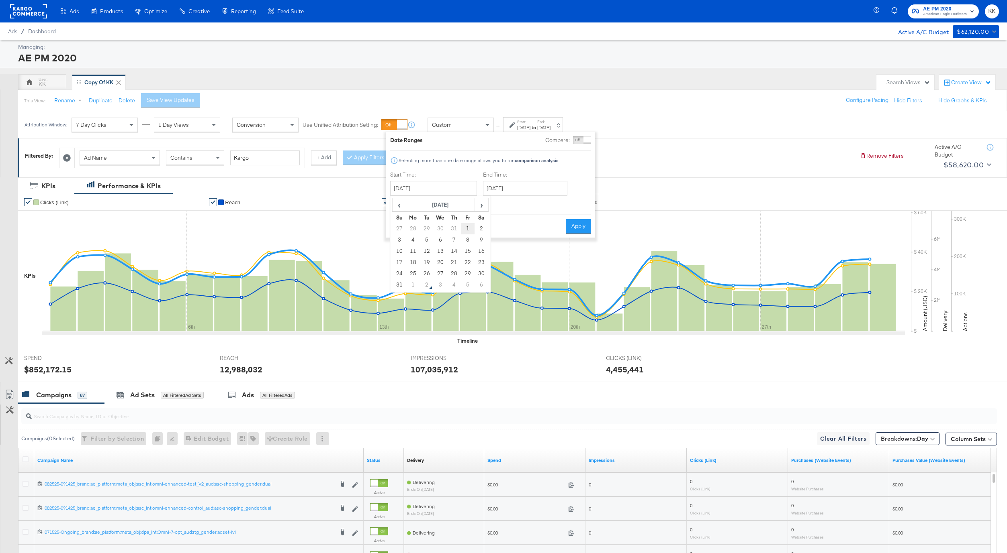
click at [467, 228] on td "1" at bounding box center [468, 228] width 14 height 11
type input "[DATE]"
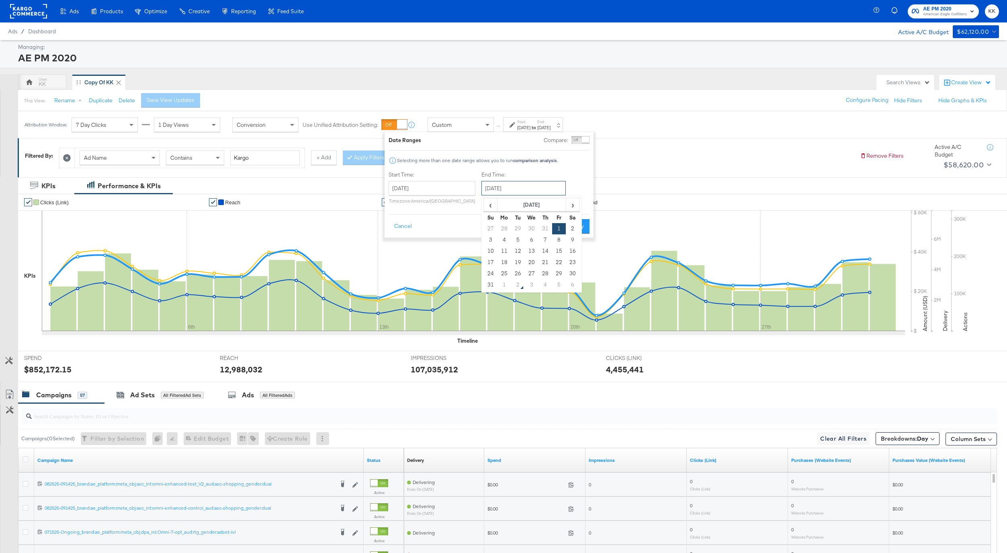
click at [523, 190] on input "[DATE]" at bounding box center [523, 188] width 84 height 14
click at [504, 282] on td "1" at bounding box center [504, 285] width 14 height 11
type input "[DATE]"
click at [573, 233] on button "Apply" at bounding box center [576, 226] width 25 height 14
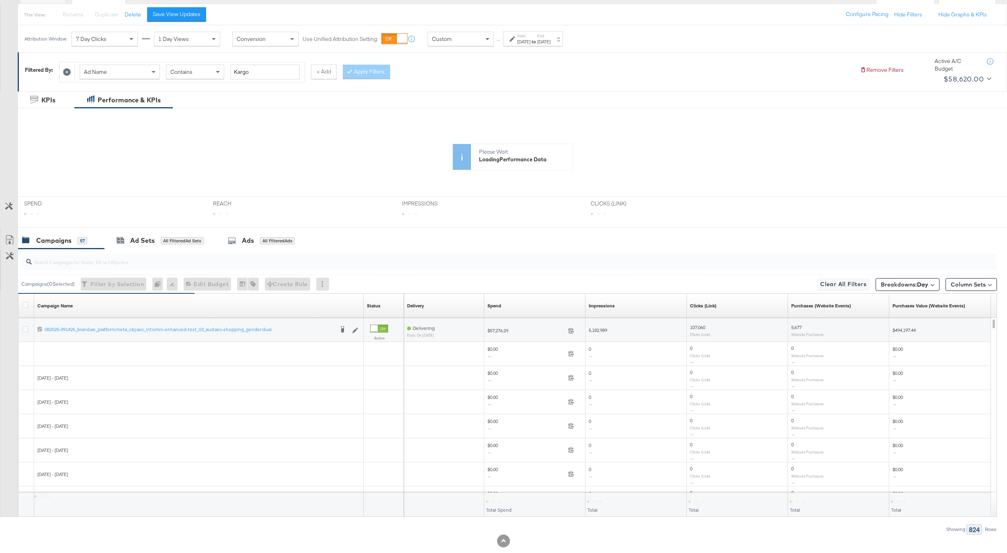
scroll to position [102, 0]
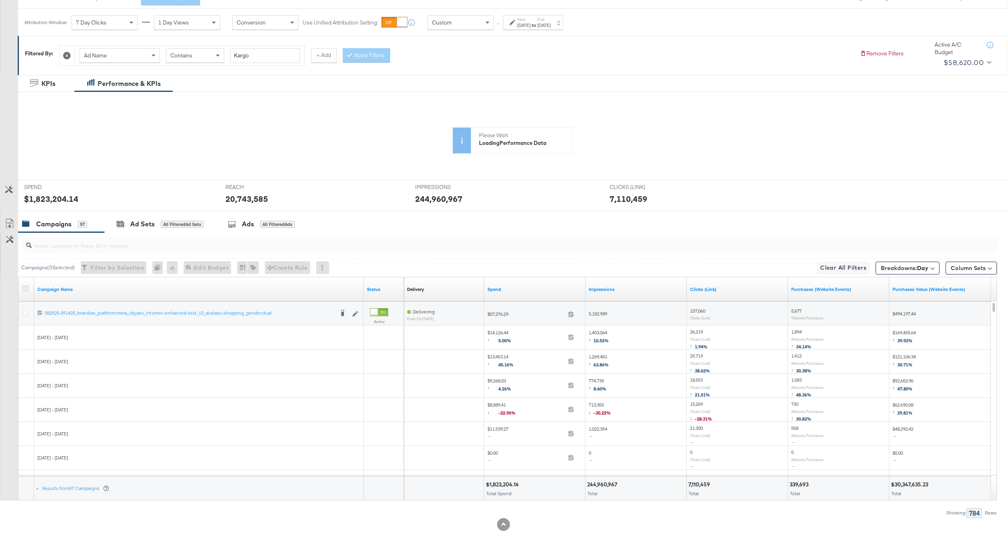
click at [26, 287] on icon at bounding box center [25, 289] width 6 height 6
click at [0, 0] on input "checkbox" at bounding box center [0, 0] width 0 height 0
click at [9, 221] on icon at bounding box center [10, 224] width 10 height 10
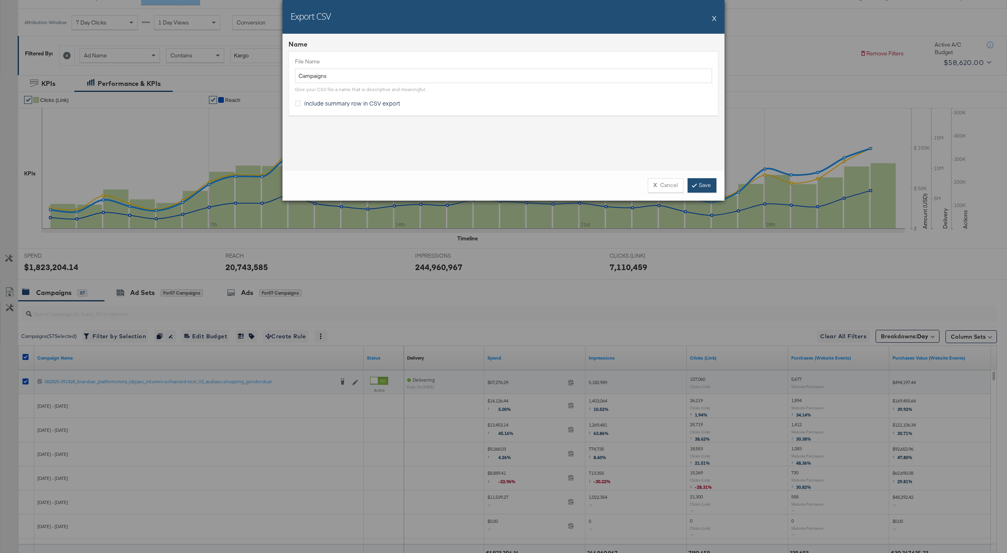
click at [699, 189] on link "Save" at bounding box center [701, 185] width 29 height 14
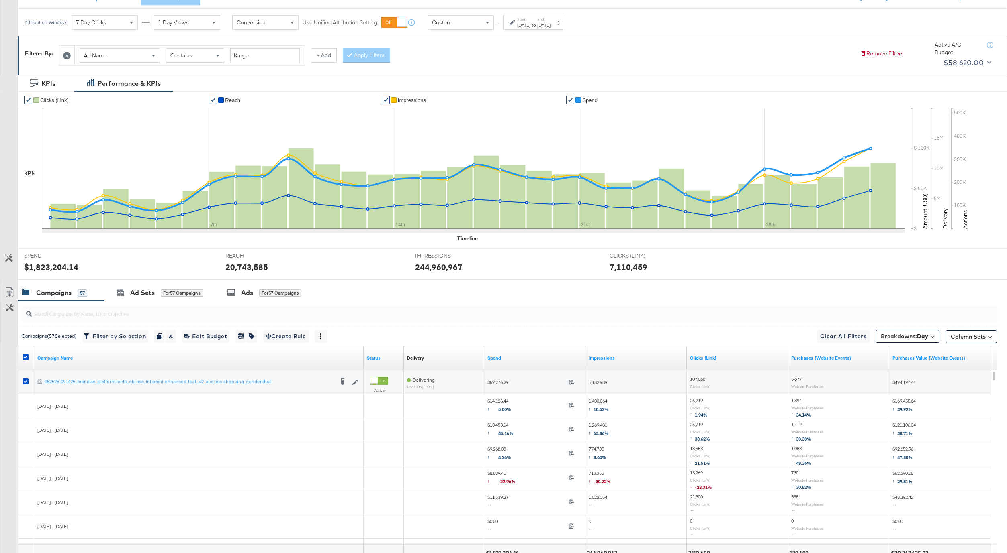
click at [20, 360] on div at bounding box center [26, 358] width 15 height 14
click at [24, 360] on div at bounding box center [26, 358] width 8 height 8
click at [24, 354] on icon at bounding box center [25, 357] width 6 height 6
click at [0, 0] on input "checkbox" at bounding box center [0, 0] width 0 height 0
click at [287, 277] on div "REACH REACH 20,743,585" at bounding box center [314, 264] width 190 height 31
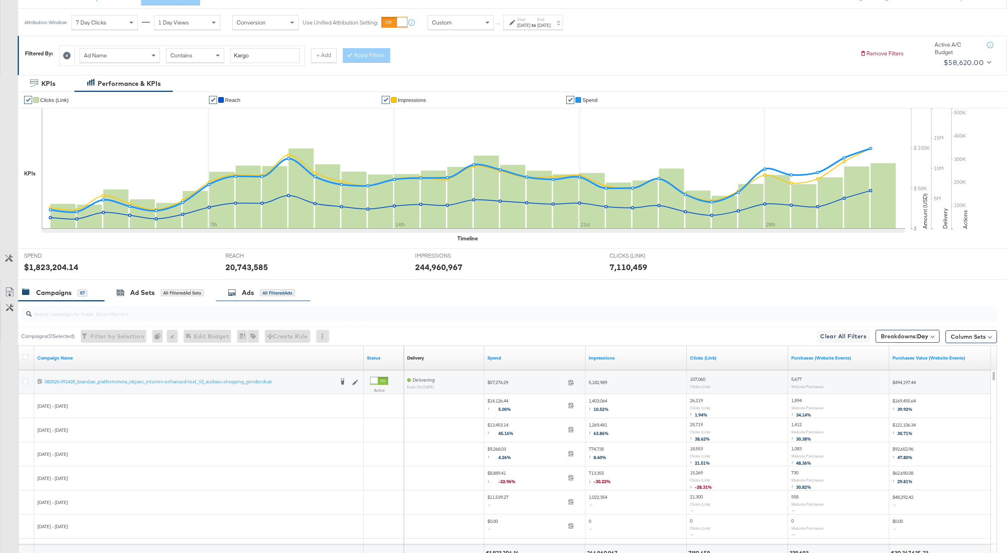
click at [288, 292] on div "All Filtered Ads" at bounding box center [277, 293] width 35 height 7
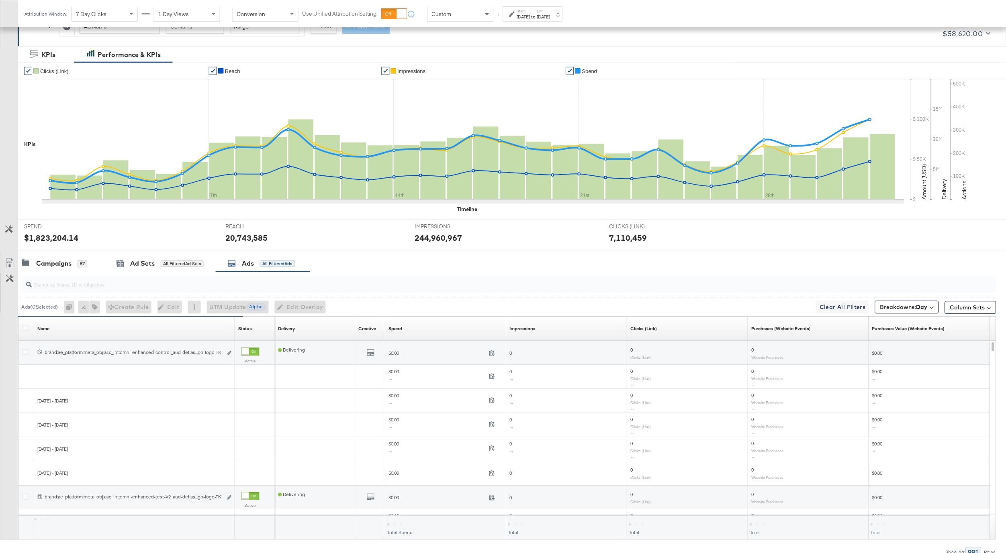
scroll to position [171, 0]
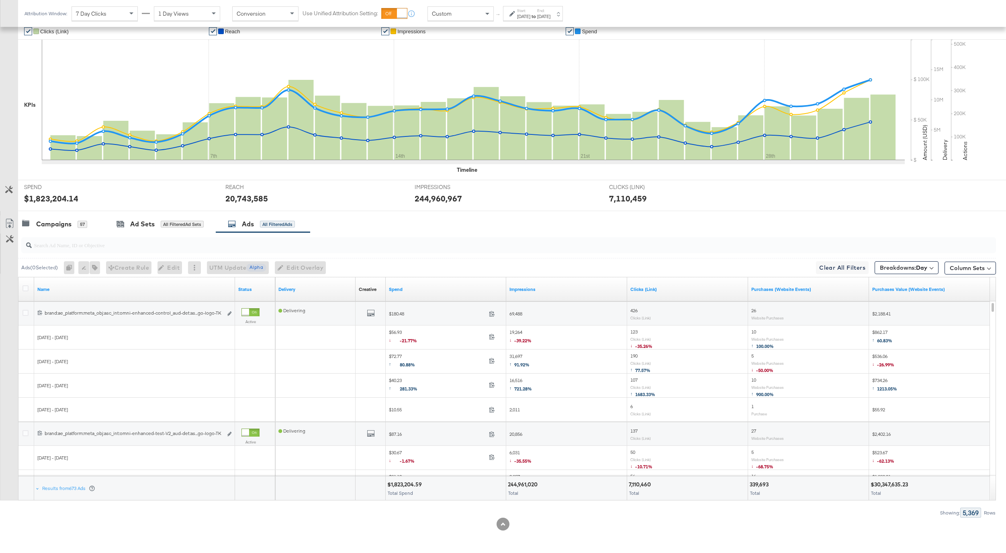
click at [25, 292] on div at bounding box center [26, 290] width 8 height 8
click at [25, 286] on icon at bounding box center [25, 289] width 6 height 6
click at [0, 0] on input "checkbox" at bounding box center [0, 0] width 0 height 0
click at [8, 219] on icon at bounding box center [10, 224] width 10 height 10
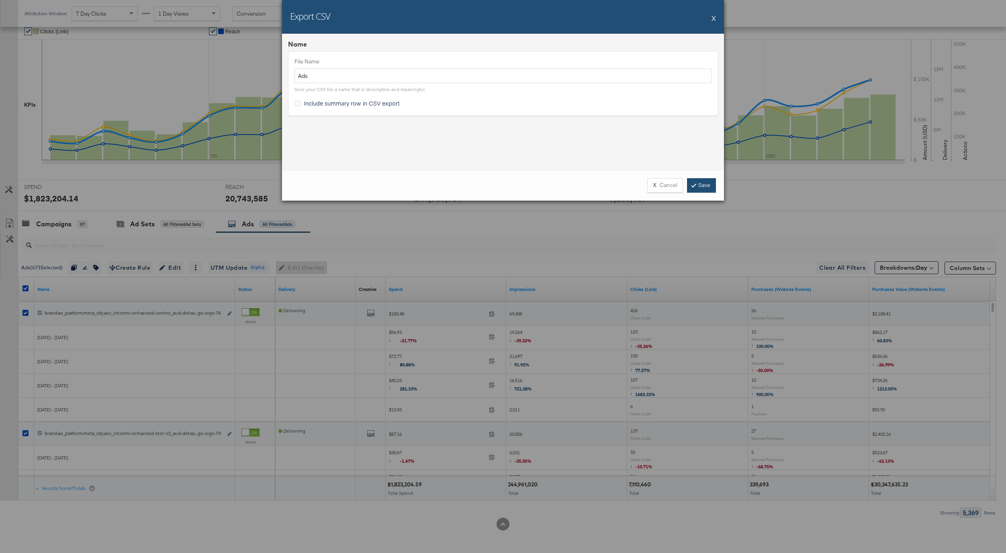
click at [709, 187] on link "Save" at bounding box center [701, 185] width 29 height 14
